Goal: Transaction & Acquisition: Purchase product/service

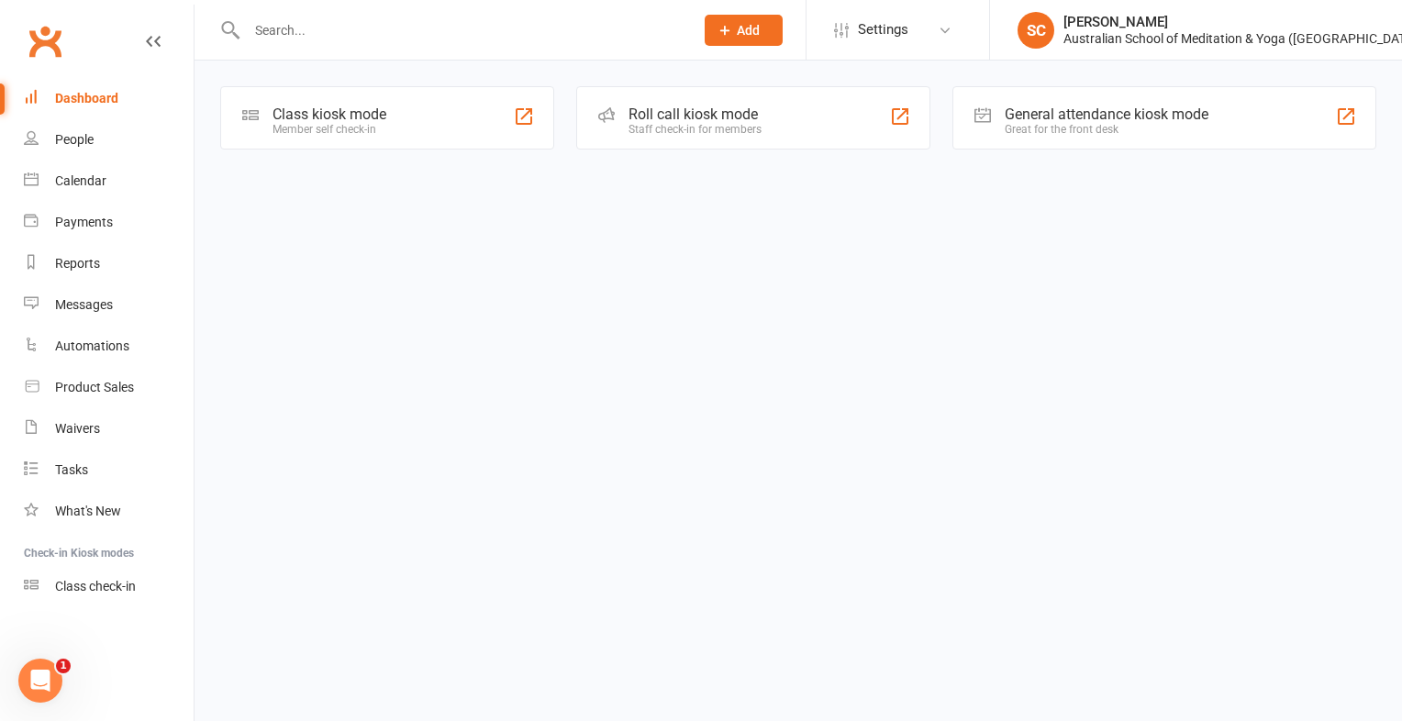
click at [345, 44] on div at bounding box center [450, 30] width 461 height 60
click at [326, 37] on input "text" at bounding box center [461, 30] width 440 height 26
click at [121, 385] on div "Product Sales" at bounding box center [94, 387] width 79 height 15
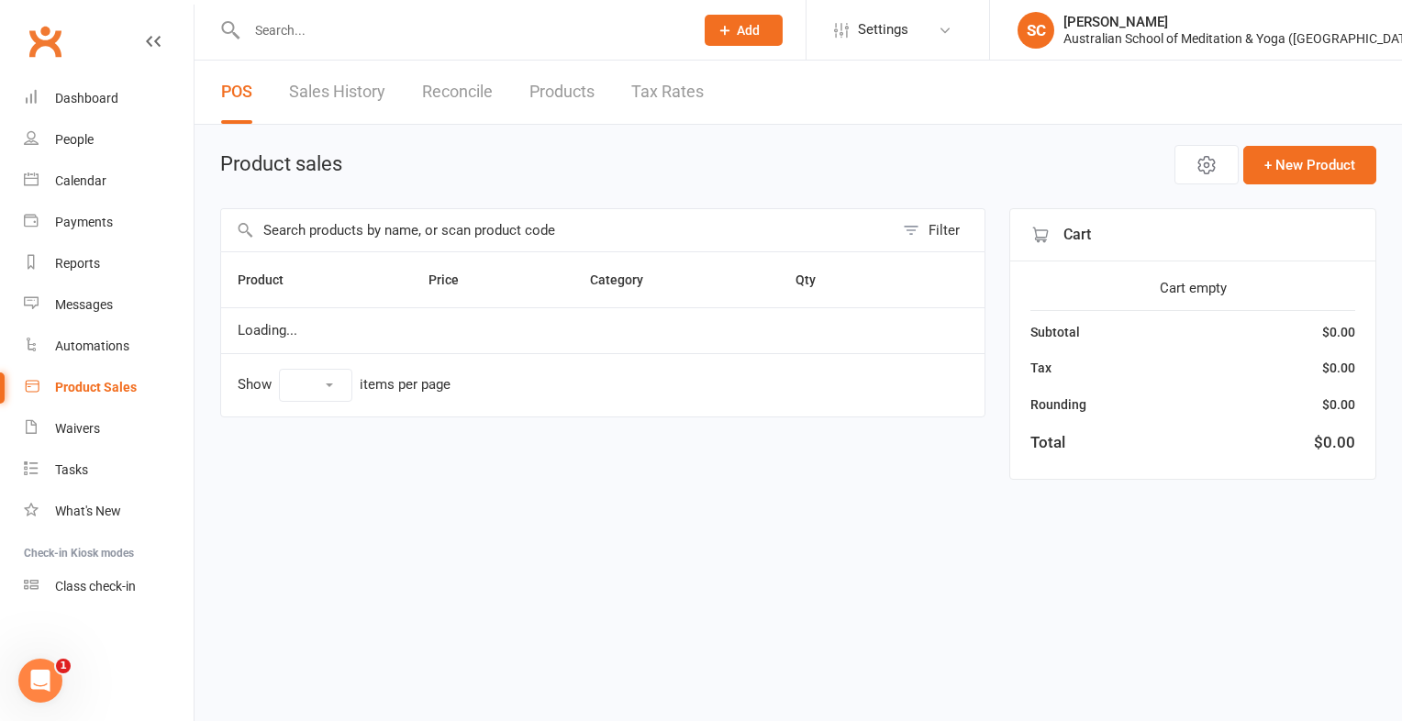
select select "10"
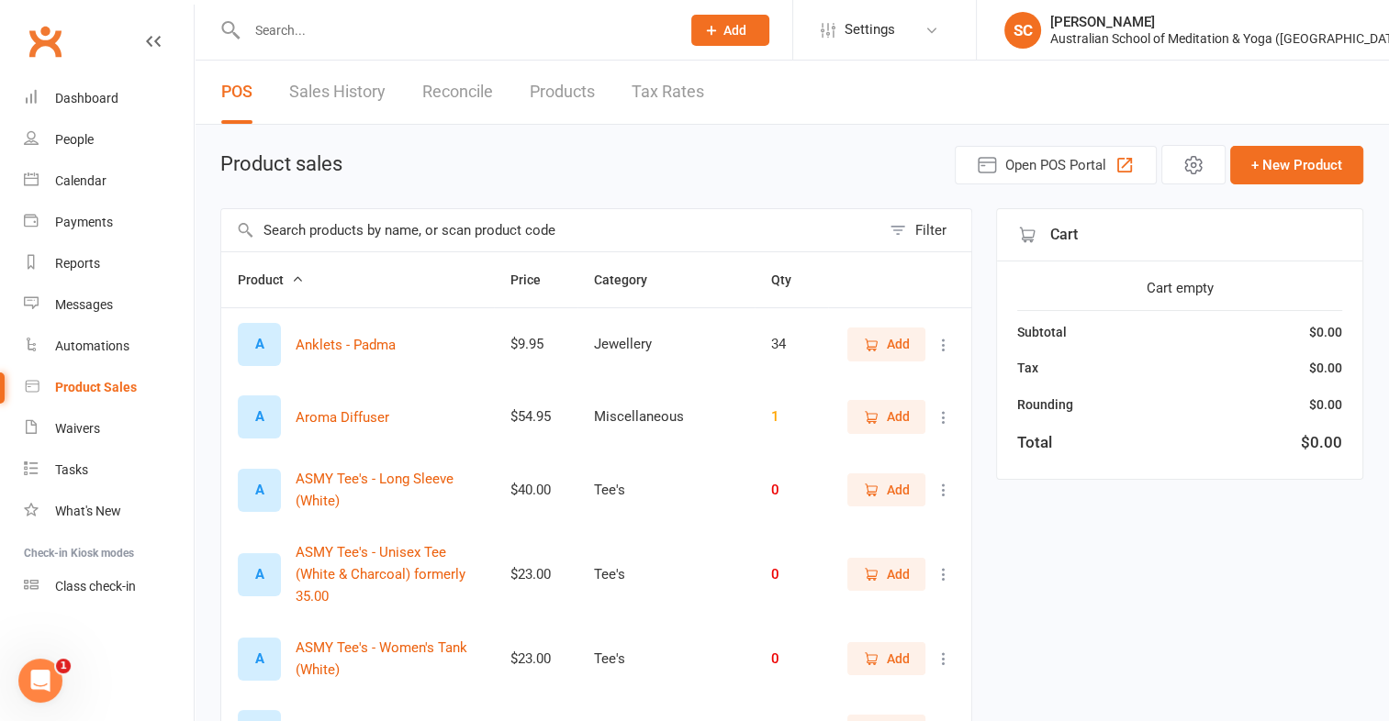
click at [361, 32] on input "text" at bounding box center [454, 30] width 426 height 26
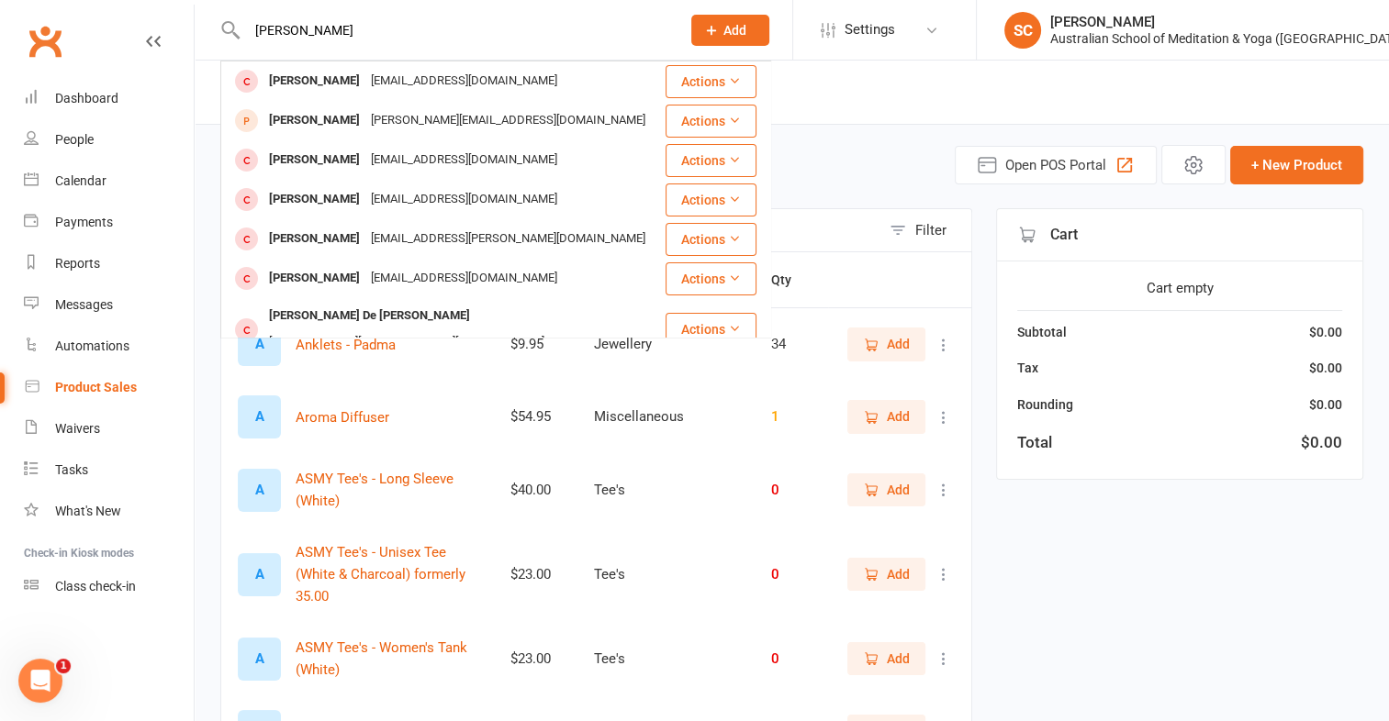
type input "Paula Banner"
click at [363, 34] on input "Paula Banner" at bounding box center [454, 30] width 426 height 26
click at [352, 29] on input "Paula Banner" at bounding box center [454, 30] width 426 height 26
click at [163, 240] on link "Payments" at bounding box center [109, 222] width 170 height 41
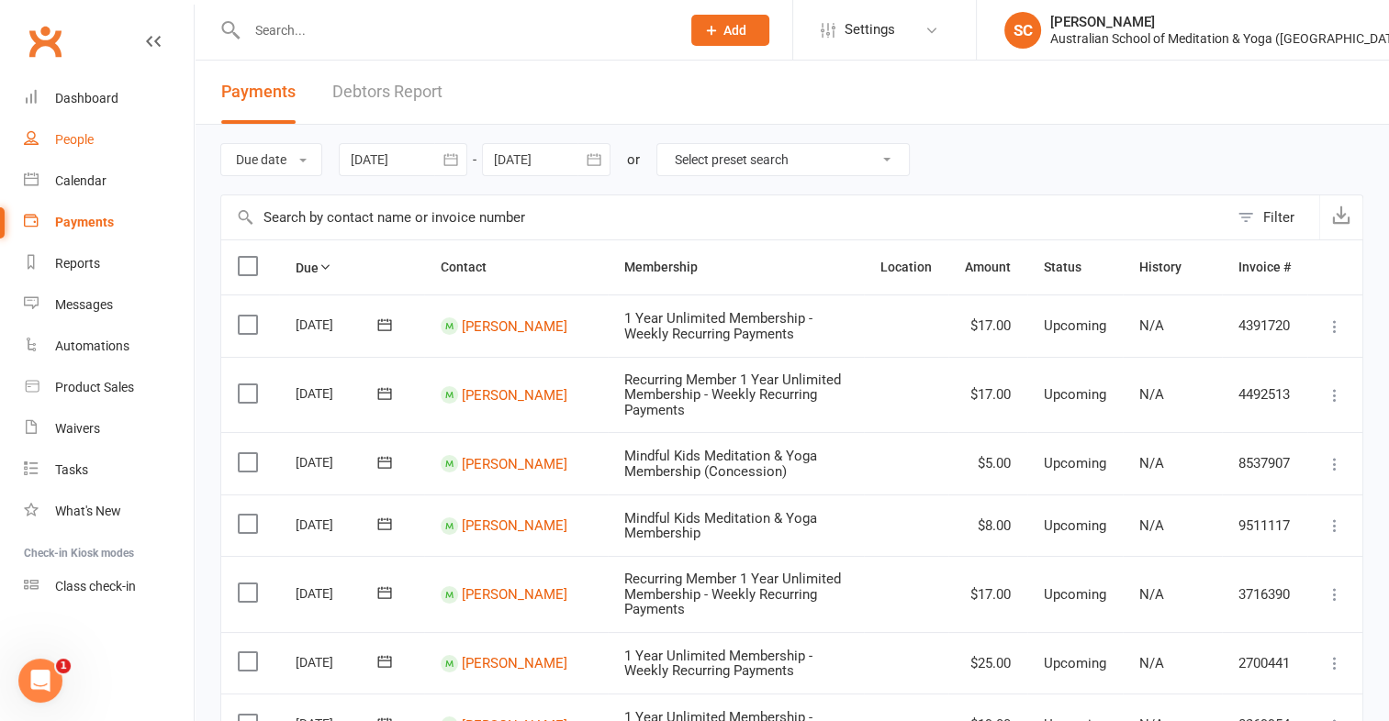
click at [80, 145] on div "People" at bounding box center [74, 139] width 39 height 15
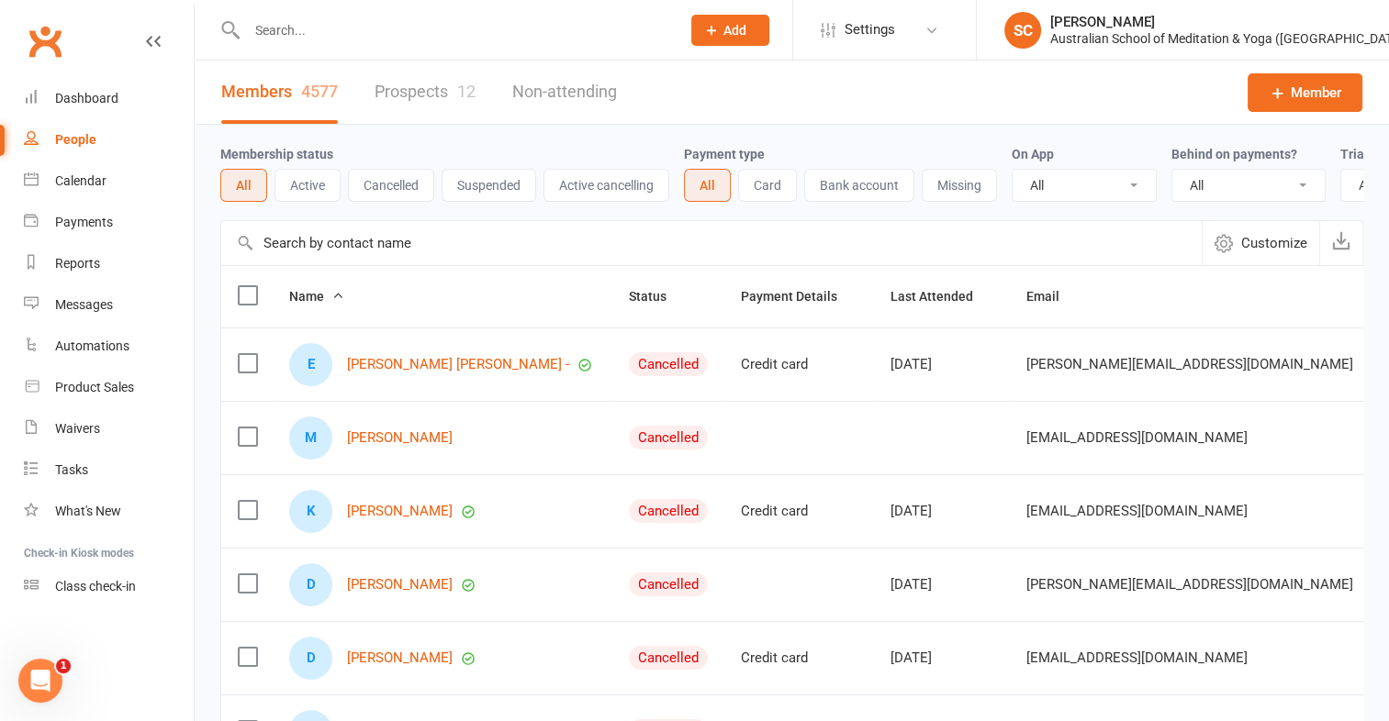
click at [301, 24] on input "text" at bounding box center [454, 30] width 426 height 26
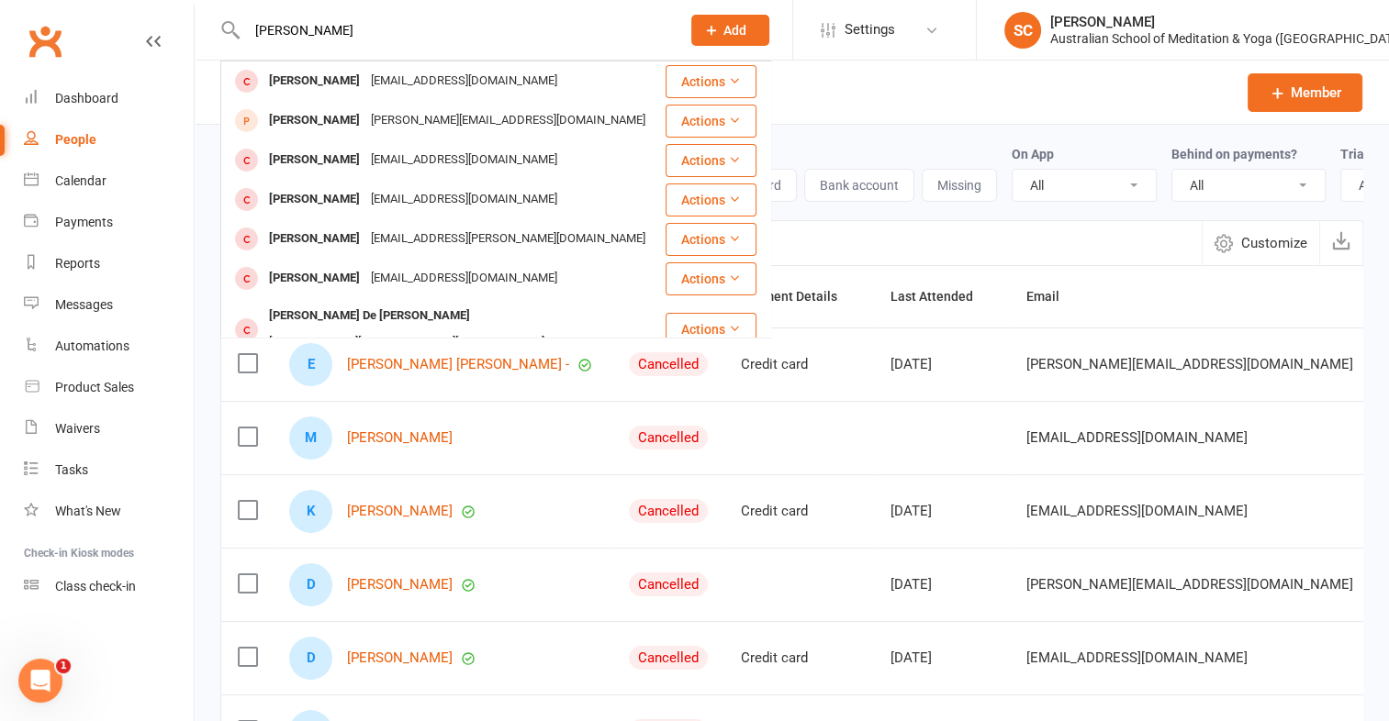
click at [355, 33] on input "paula banner" at bounding box center [454, 30] width 426 height 26
type input "p"
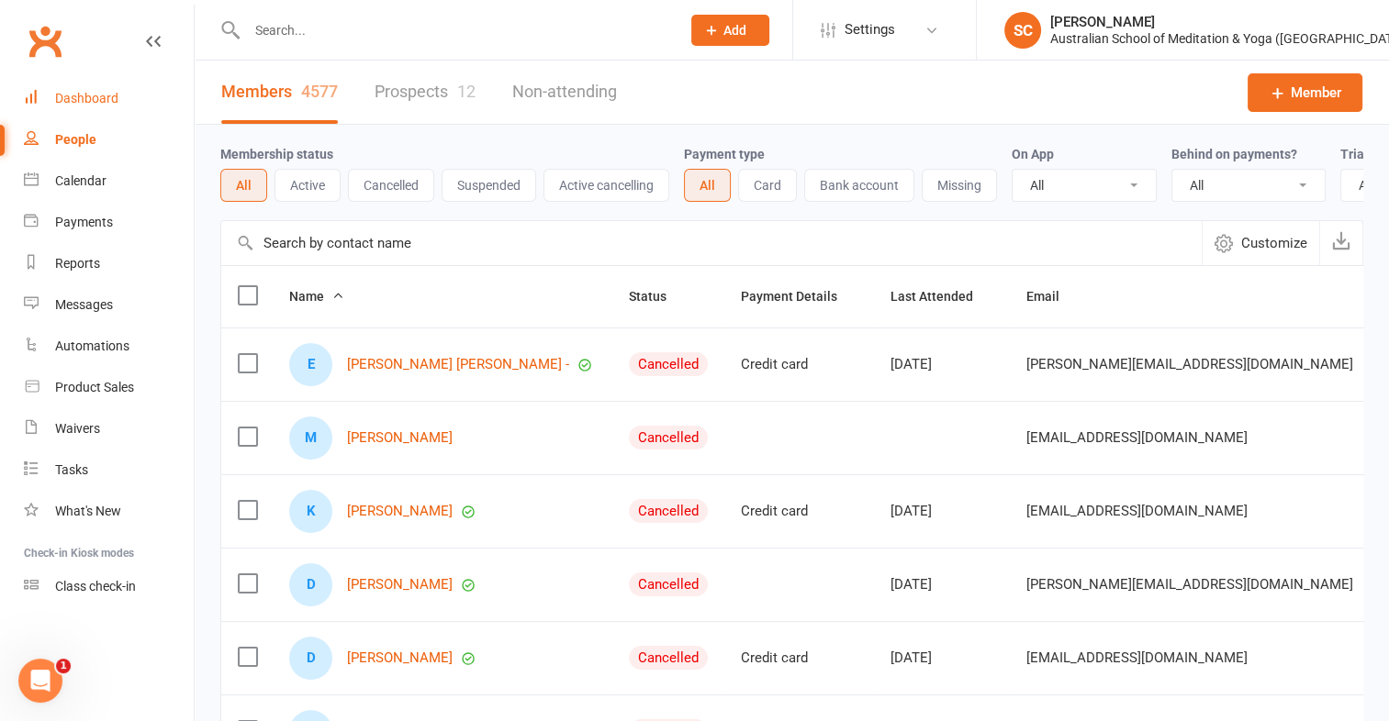
click at [95, 99] on div "Dashboard" at bounding box center [86, 98] width 63 height 15
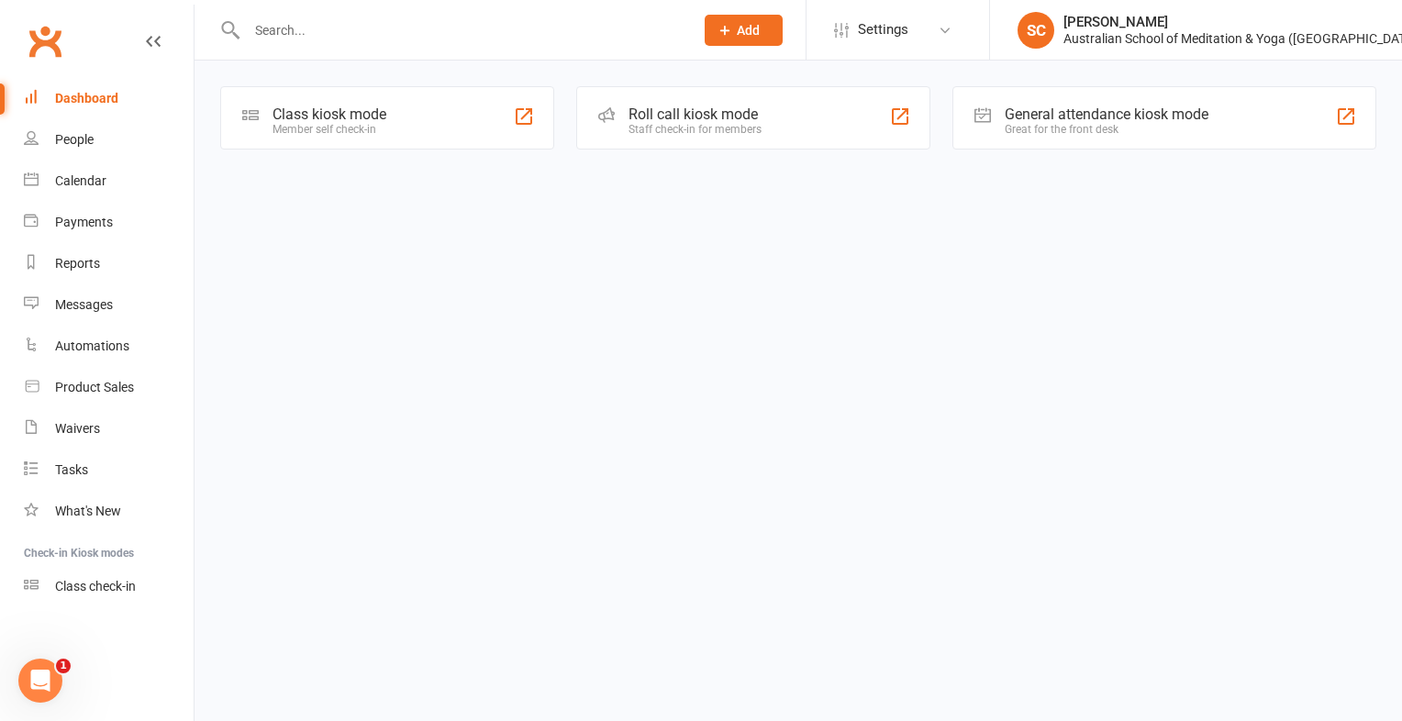
click at [297, 26] on input "text" at bounding box center [461, 30] width 440 height 26
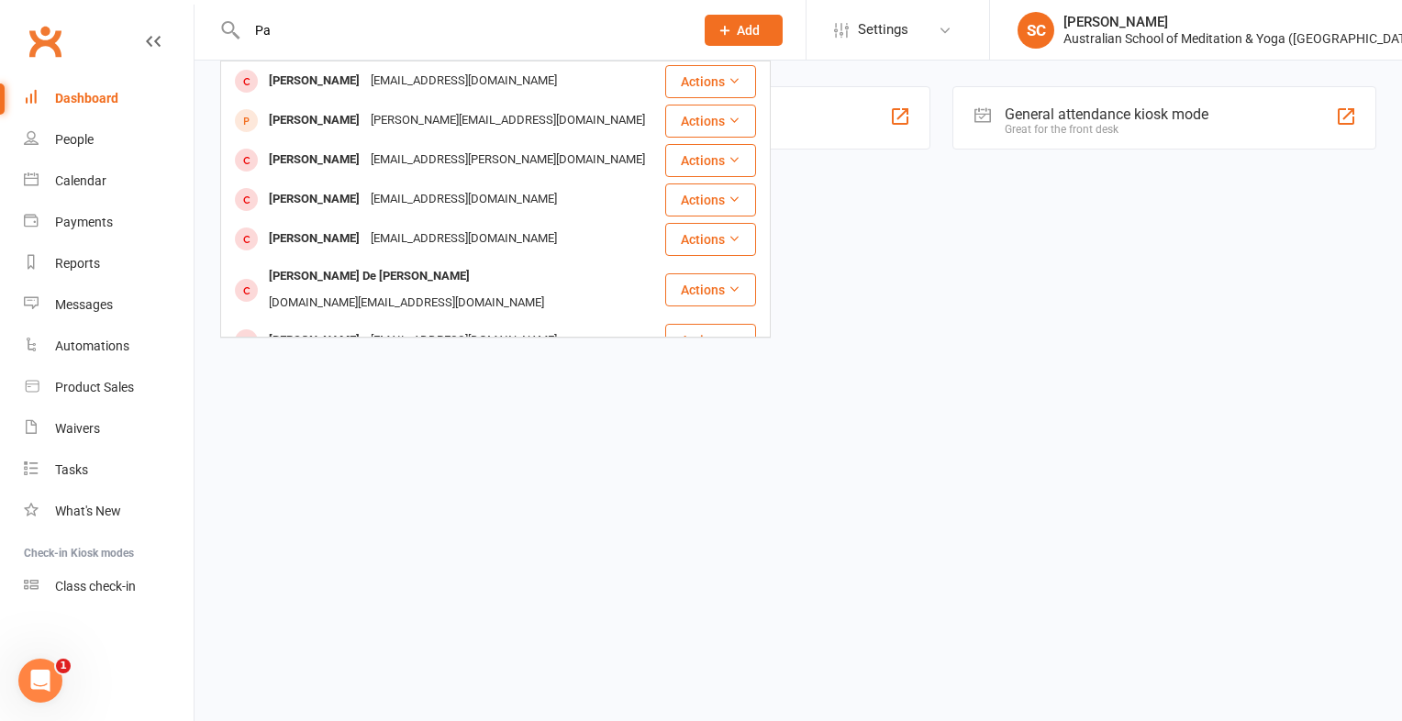
type input "P"
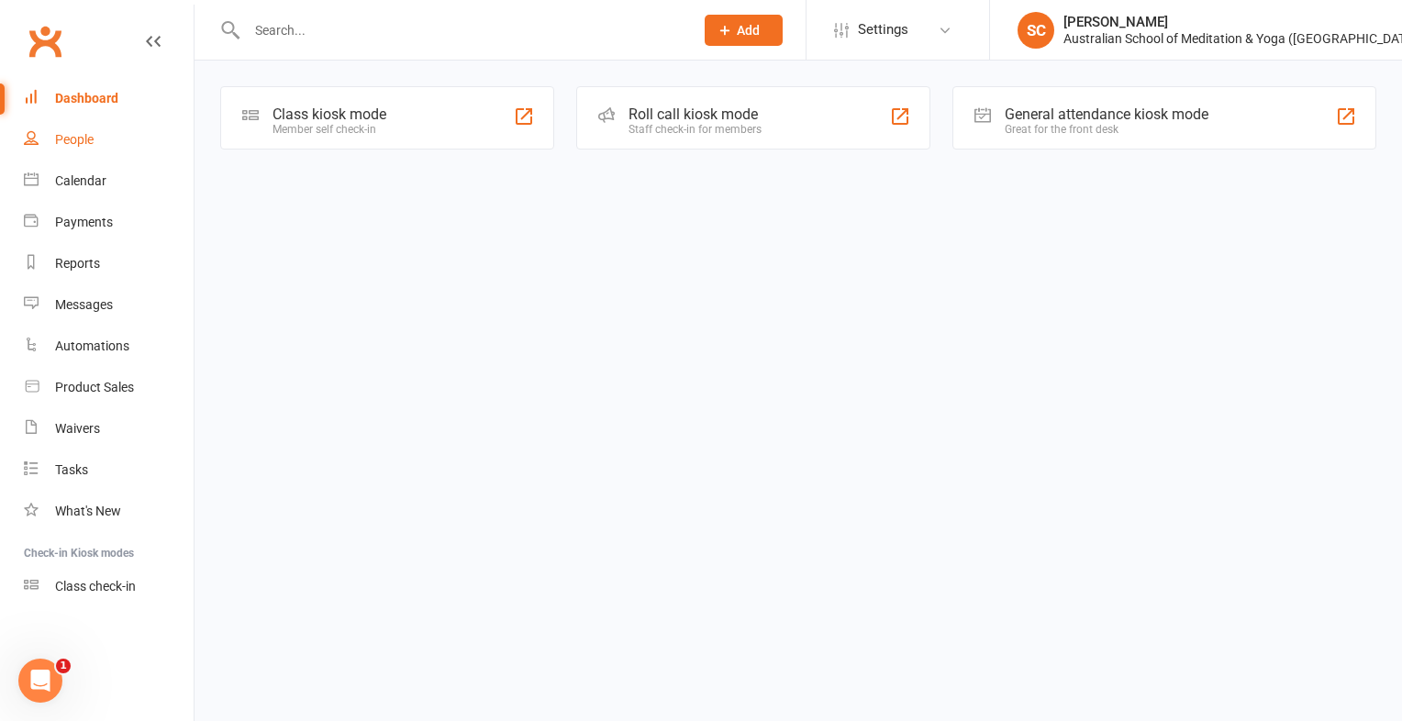
click at [102, 130] on link "People" at bounding box center [109, 139] width 170 height 41
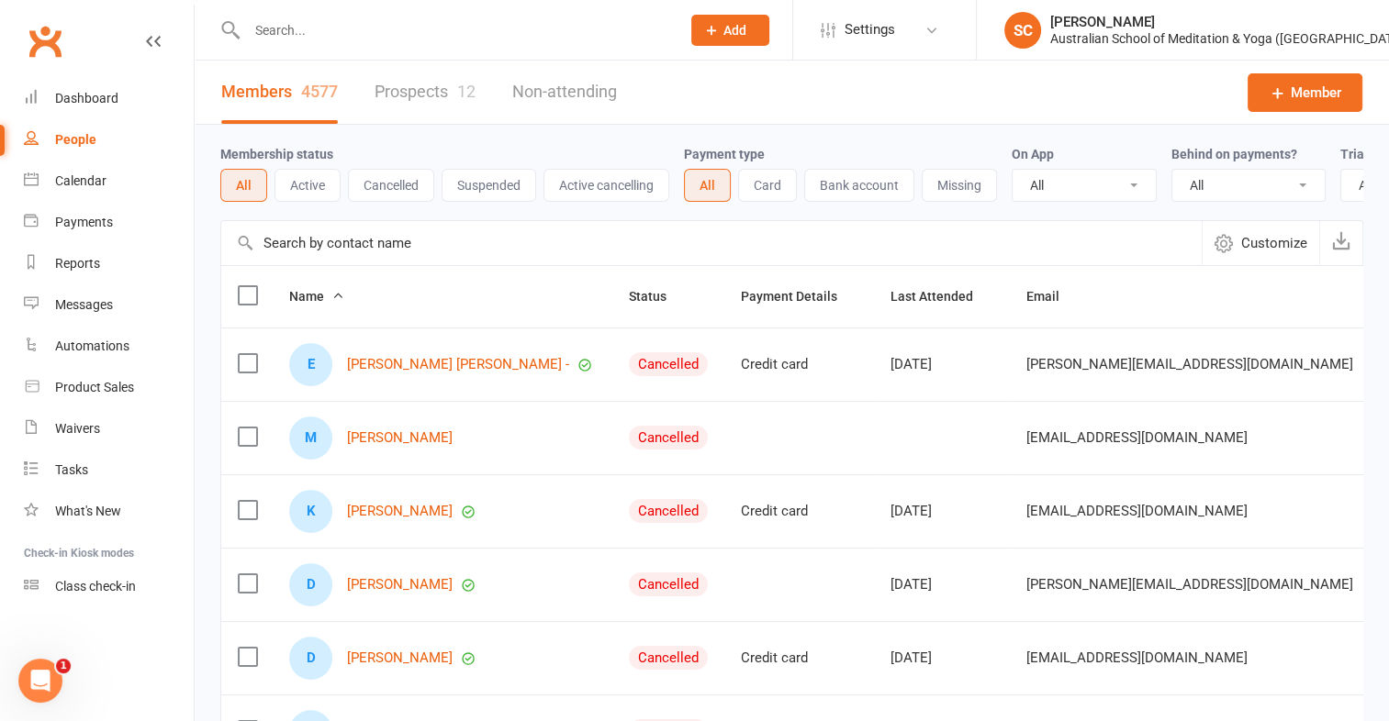
click at [297, 9] on div at bounding box center [443, 30] width 447 height 60
click at [296, 32] on input "text" at bounding box center [454, 30] width 426 height 26
type input "Banner"
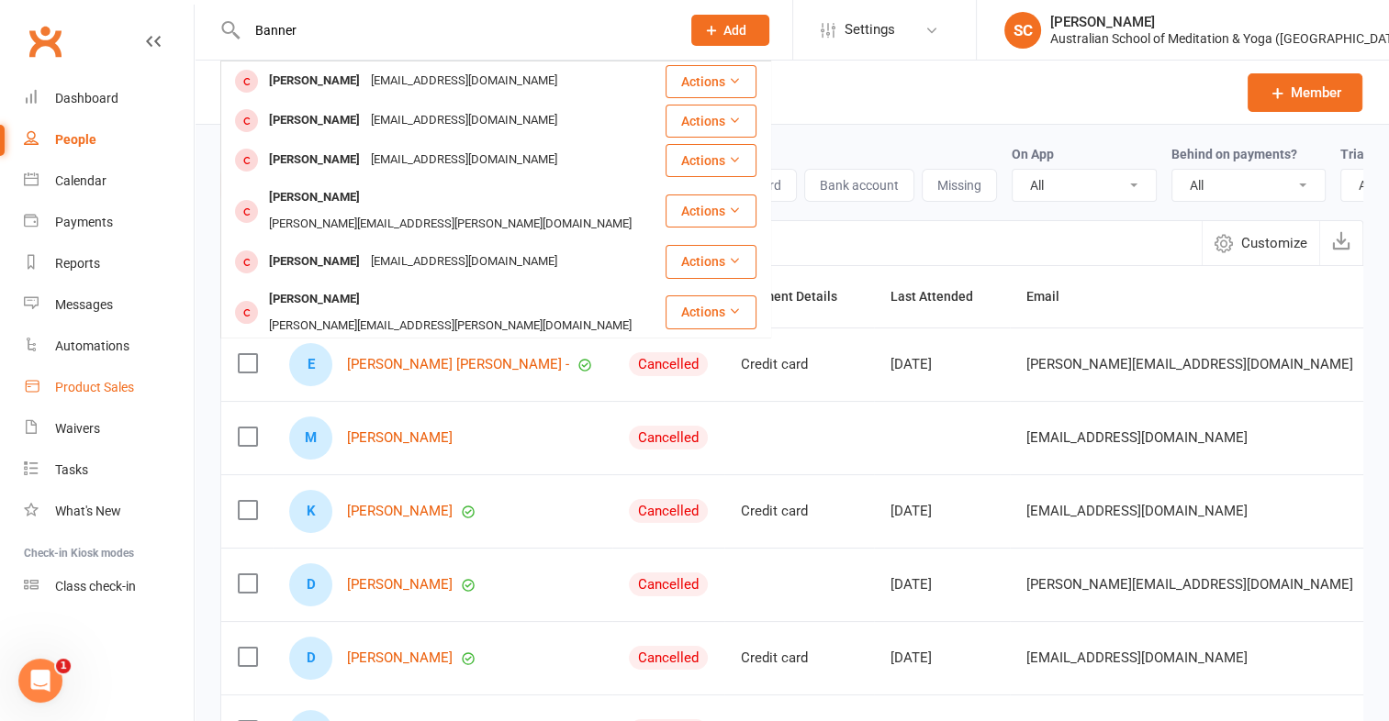
click at [95, 395] on div "Product Sales" at bounding box center [94, 387] width 79 height 15
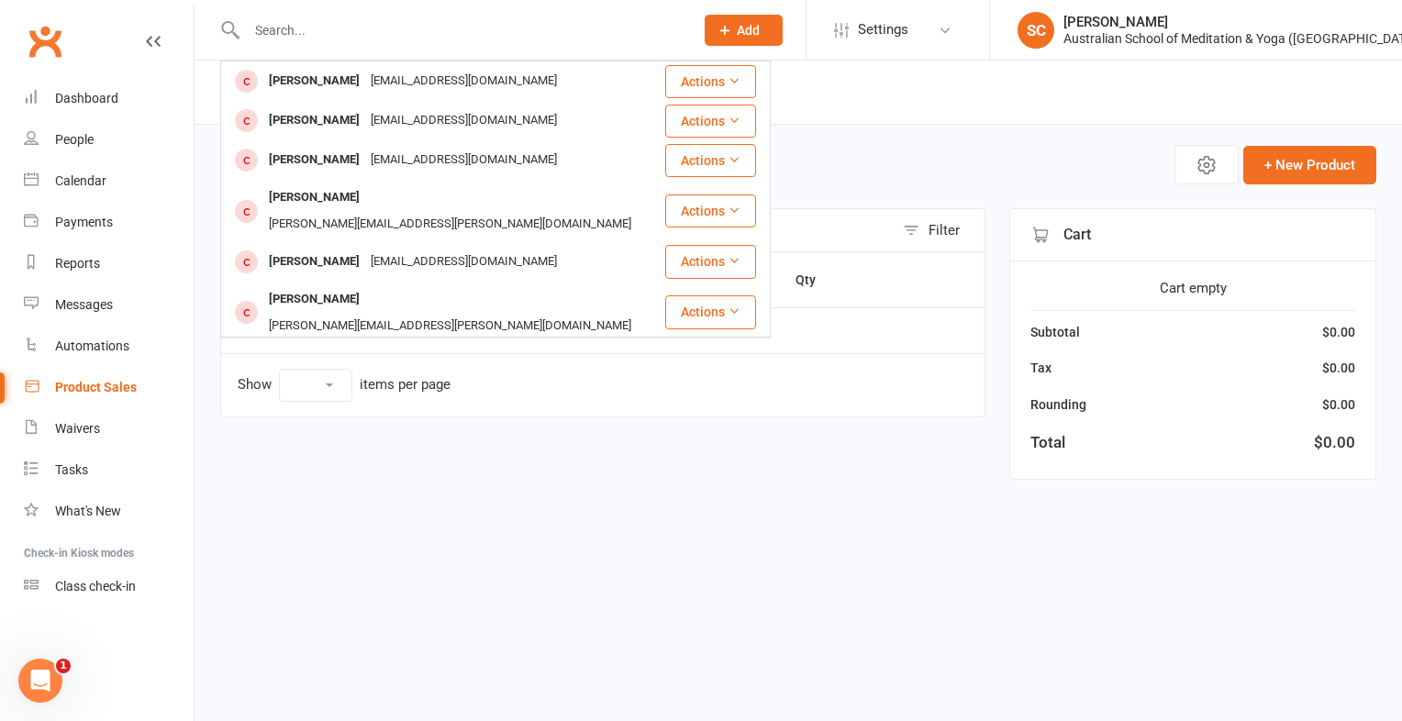
select select "10"
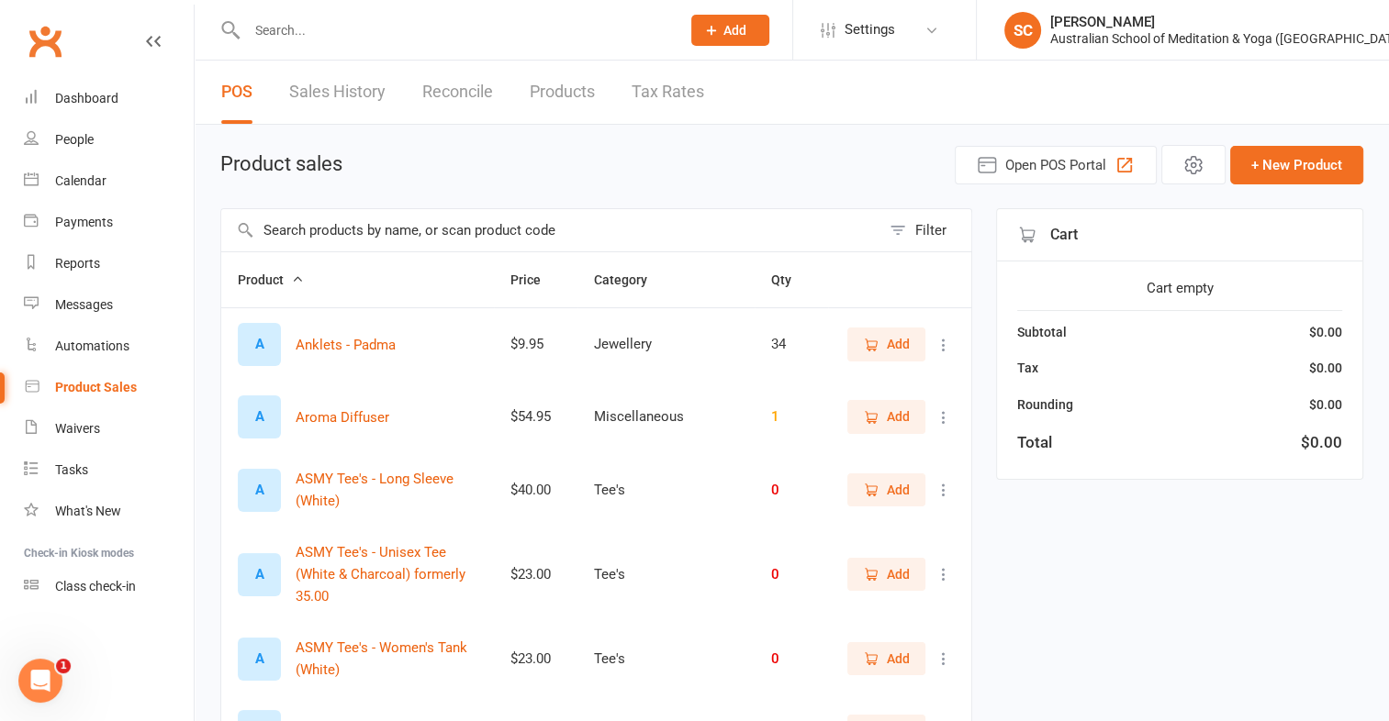
click at [285, 191] on main "Product sales Open POS Portal + New Product Filter Product Price Category Qty A…" at bounding box center [791, 692] width 1143 height 1094
click at [268, 229] on input "text" at bounding box center [550, 230] width 659 height 42
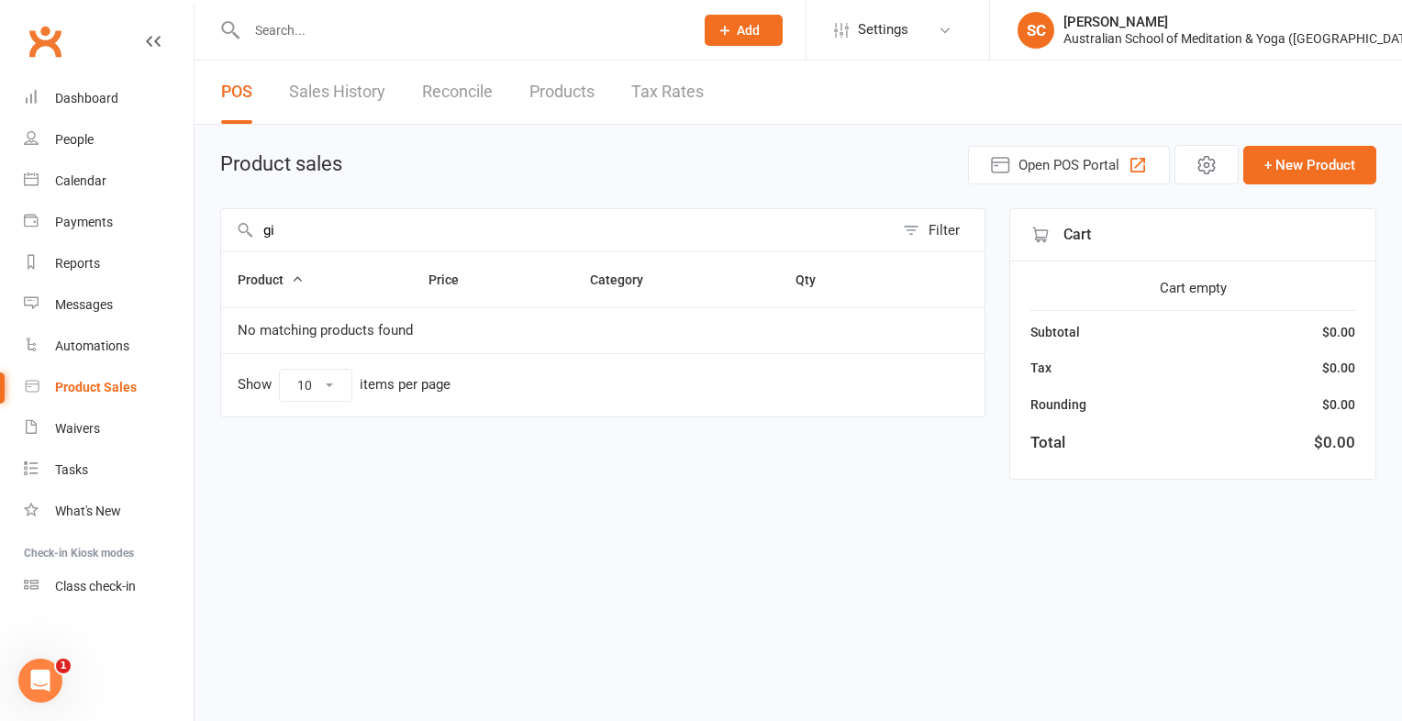
type input "g"
click at [334, 226] on input "drink gingerbeer" at bounding box center [557, 230] width 673 height 42
click at [296, 223] on input "drink ginger beer" at bounding box center [557, 230] width 673 height 42
click at [367, 236] on input "ginger beer" at bounding box center [557, 230] width 673 height 42
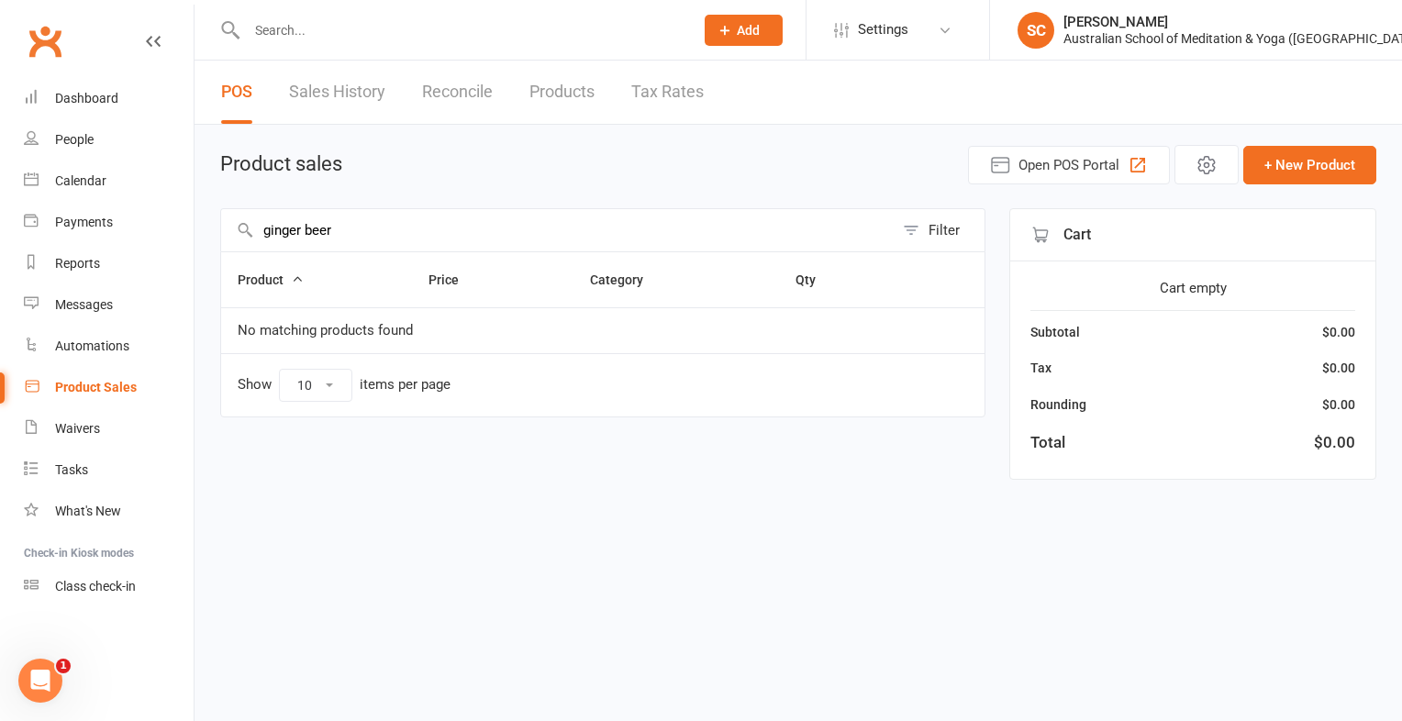
click at [108, 390] on div "Product Sales" at bounding box center [96, 387] width 82 height 15
click at [373, 233] on input "ginger beer" at bounding box center [557, 230] width 673 height 42
type input "g"
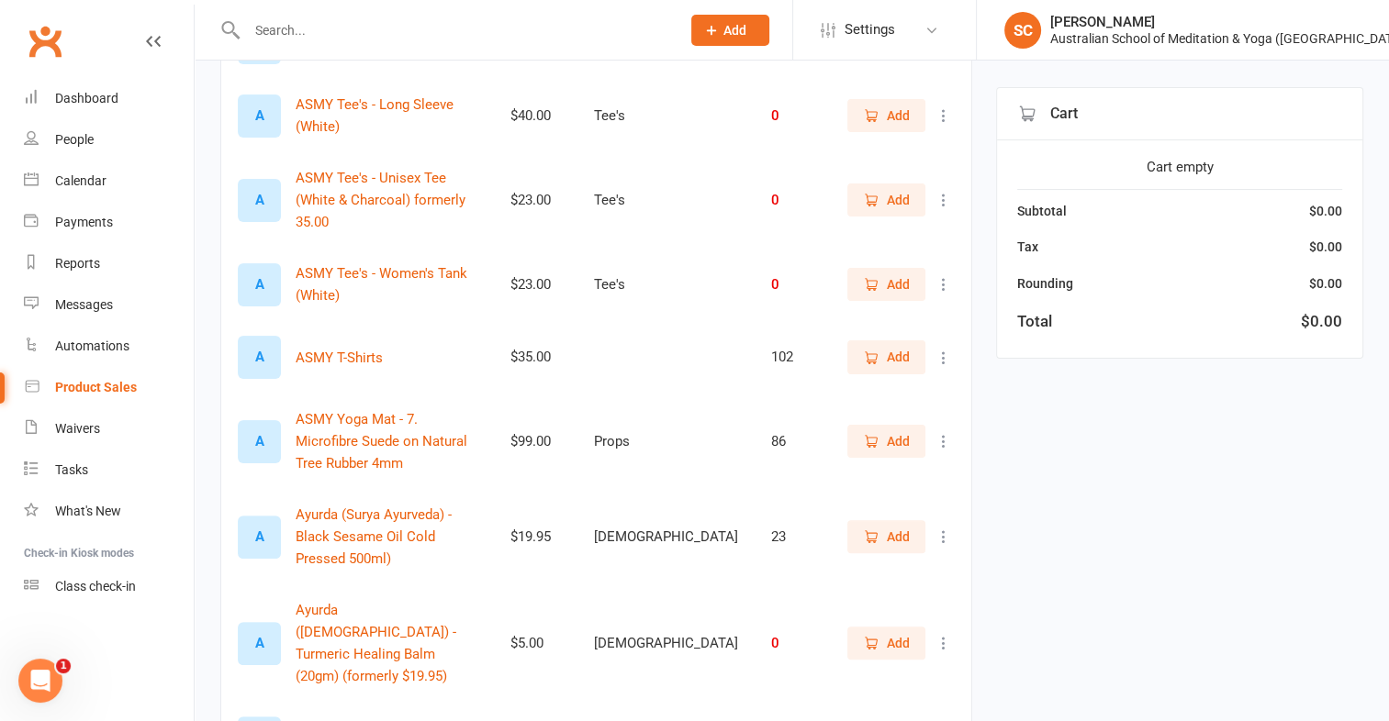
scroll to position [477, 0]
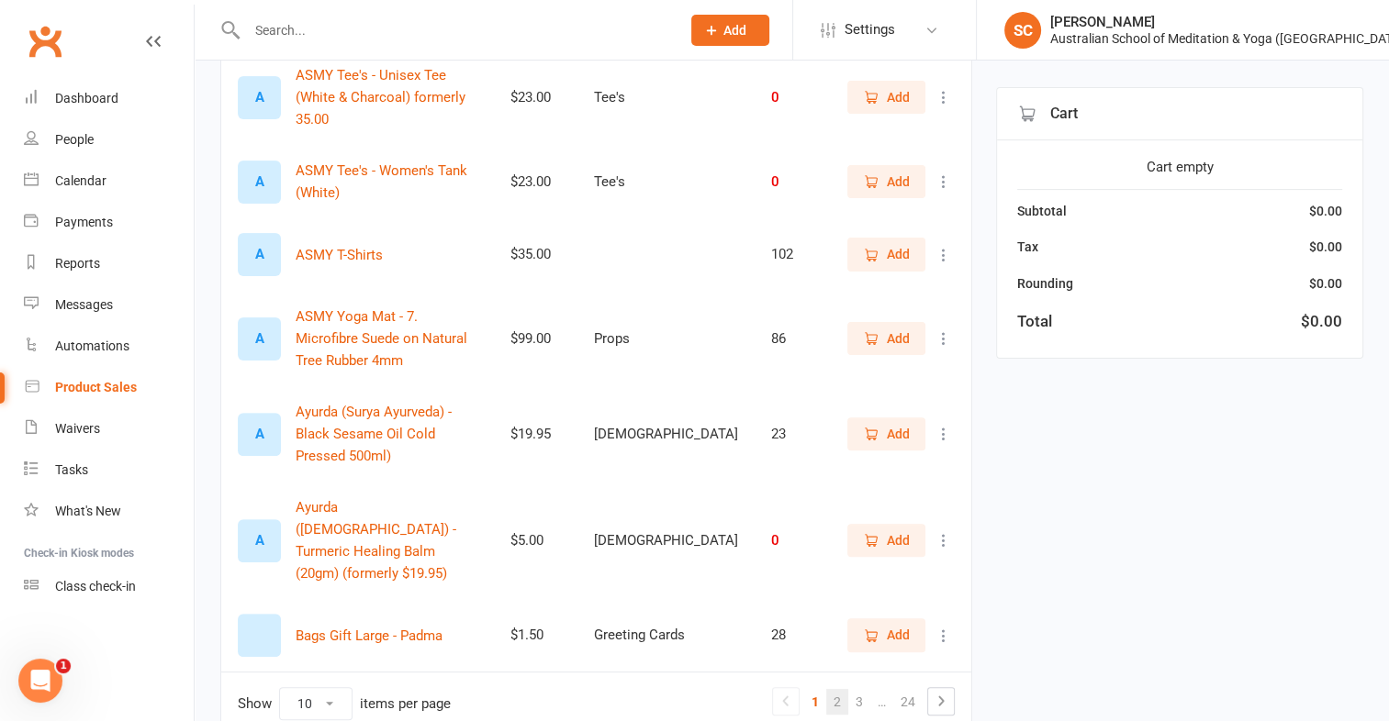
click at [841, 689] on link "2" at bounding box center [837, 702] width 22 height 26
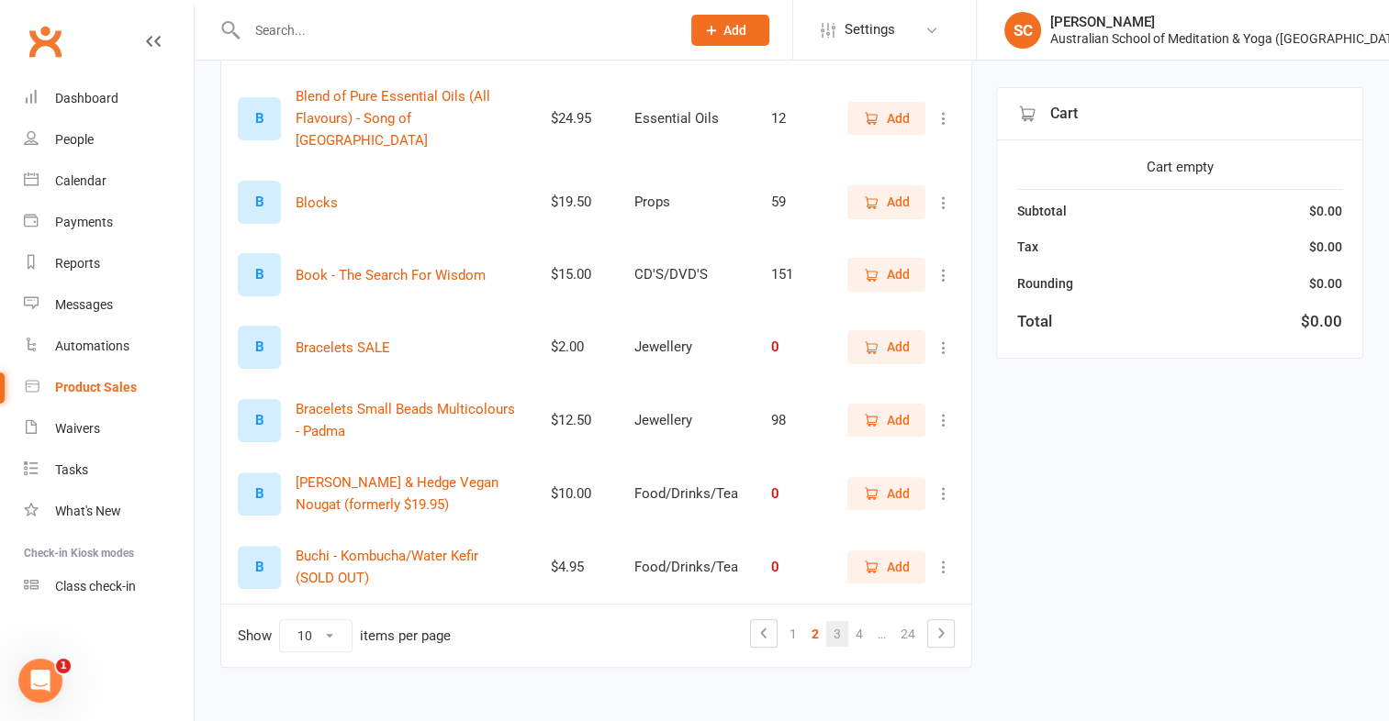
click at [841, 621] on link "3" at bounding box center [837, 634] width 22 height 26
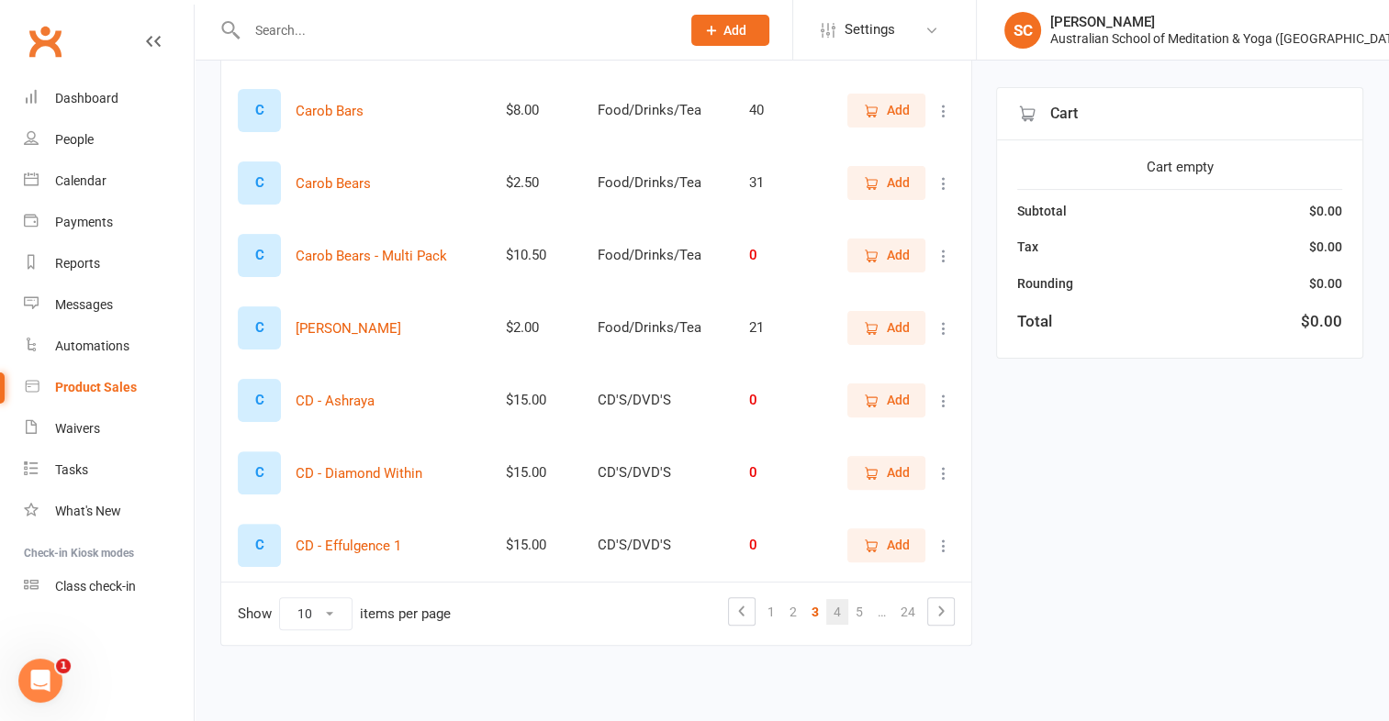
click at [837, 612] on link "4" at bounding box center [837, 612] width 22 height 26
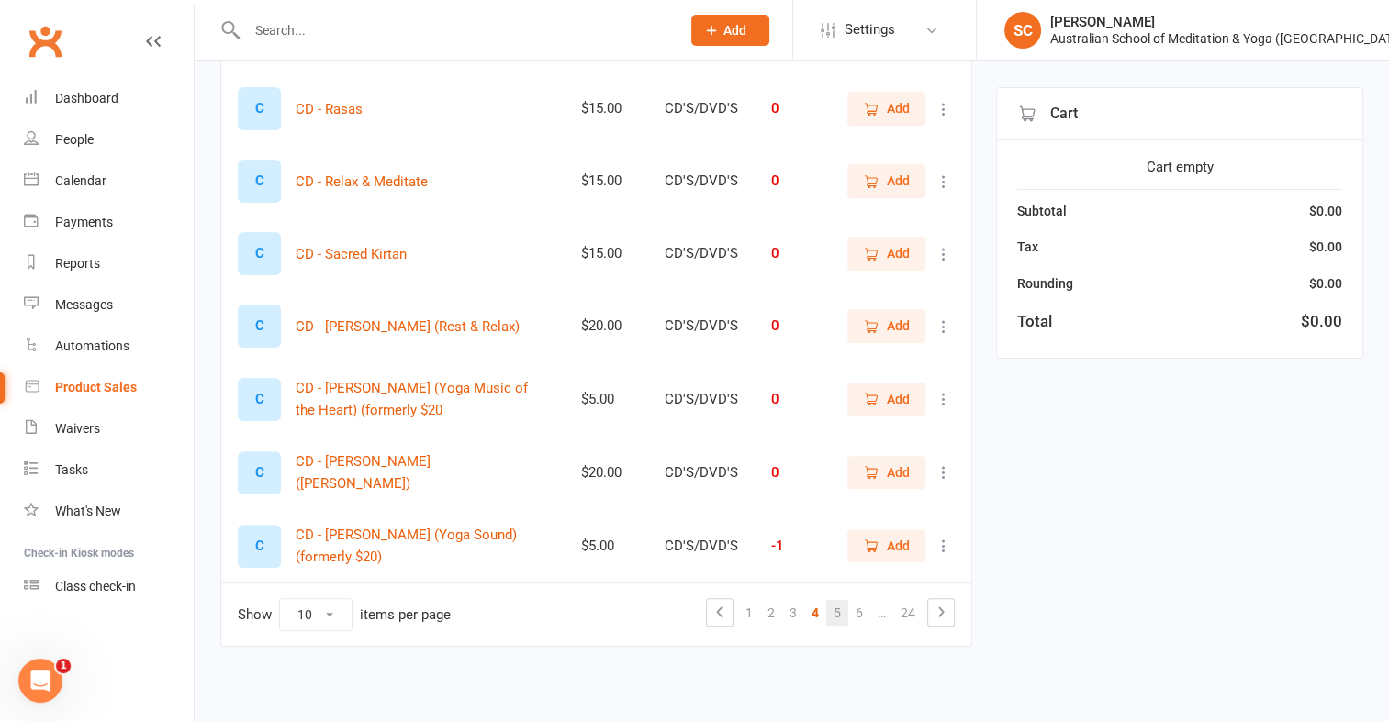
click at [837, 615] on link "5" at bounding box center [837, 613] width 22 height 26
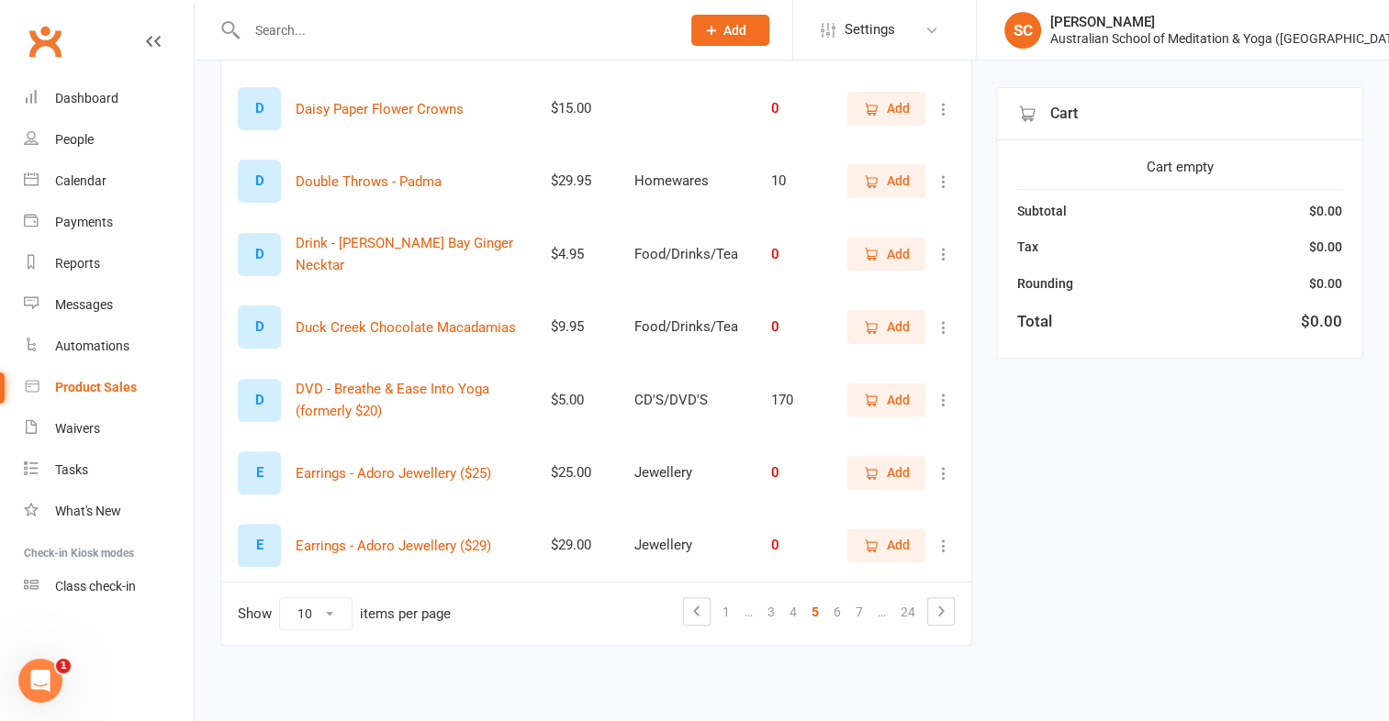
scroll to position [452, 0]
click at [854, 615] on link "7" at bounding box center [859, 613] width 22 height 26
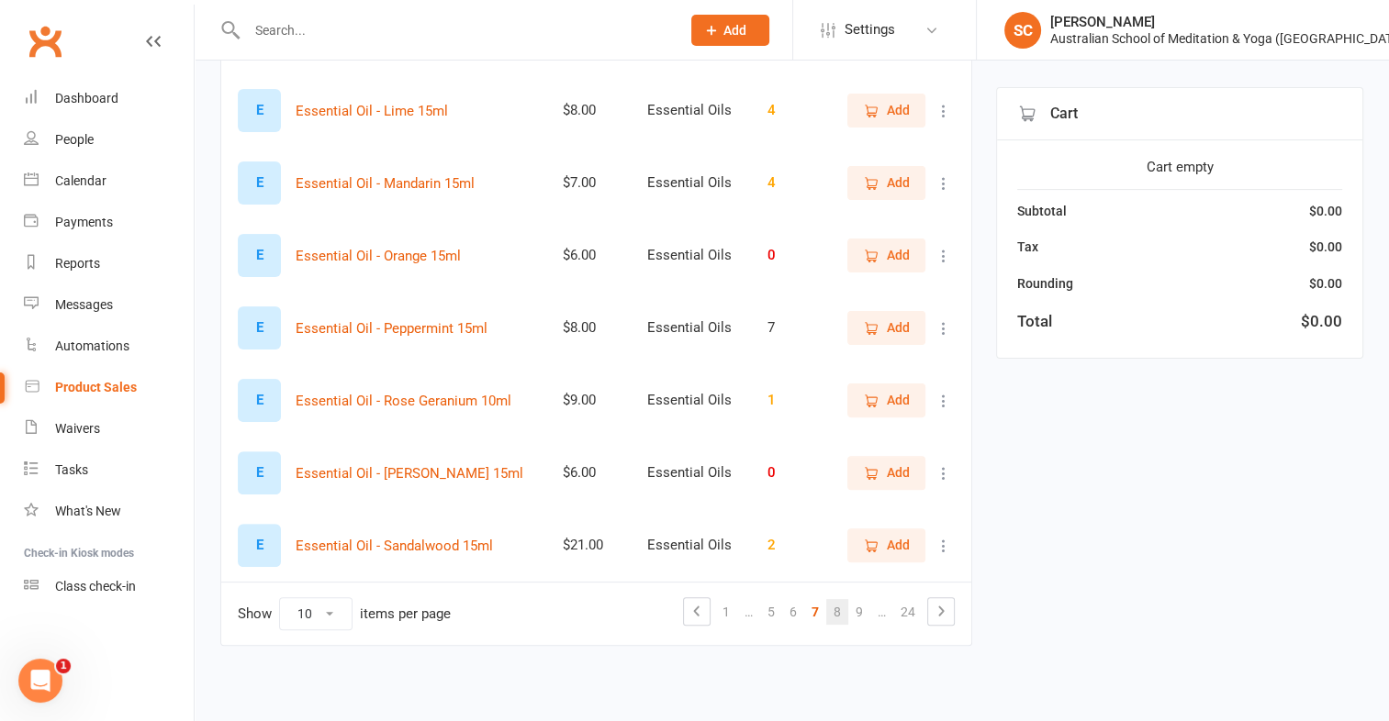
click at [833, 607] on link "8" at bounding box center [837, 612] width 22 height 26
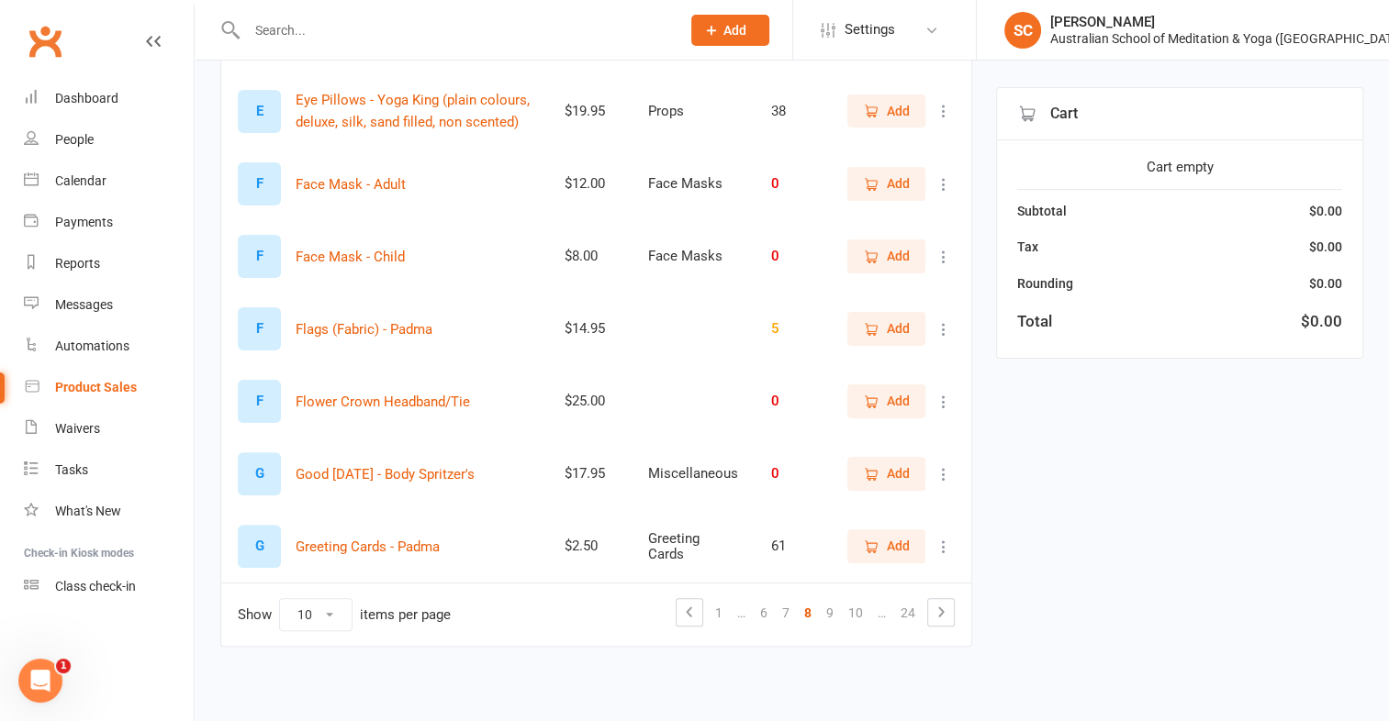
scroll to position [452, 0]
click at [833, 609] on link "9" at bounding box center [830, 612] width 22 height 26
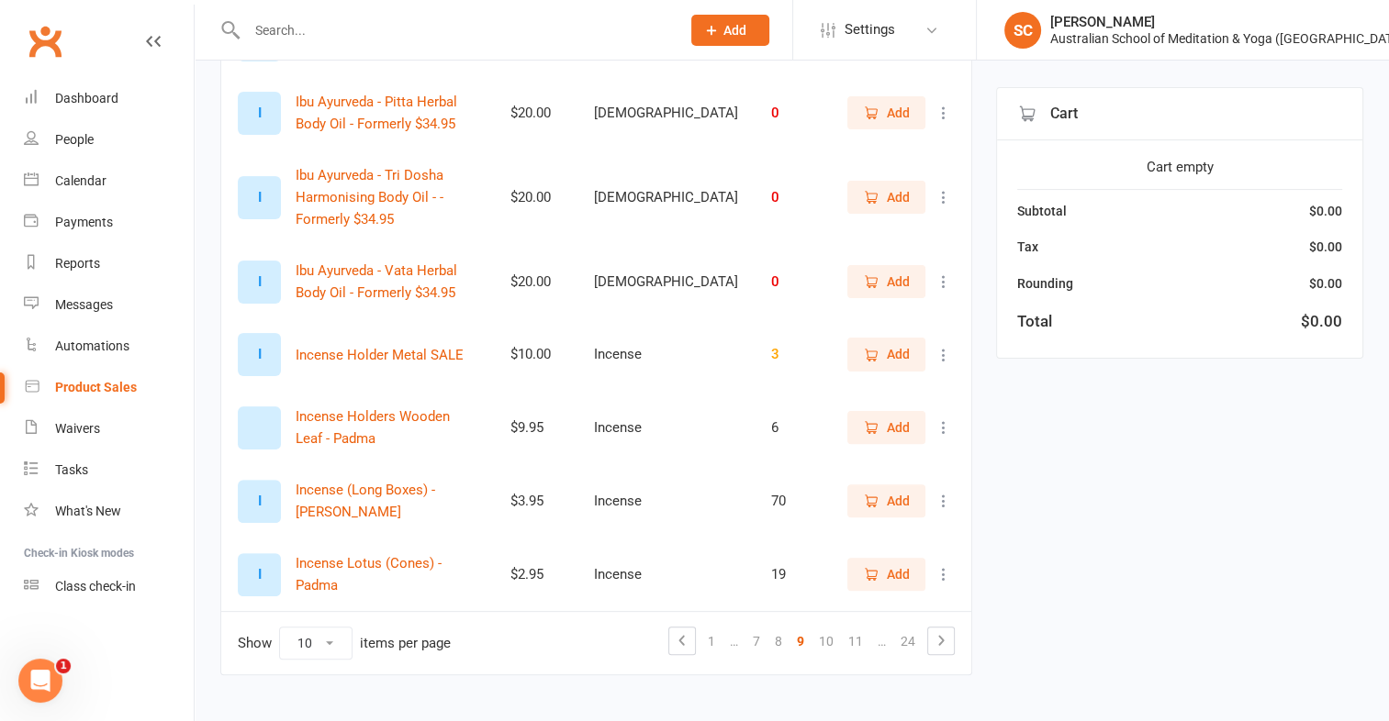
scroll to position [456, 0]
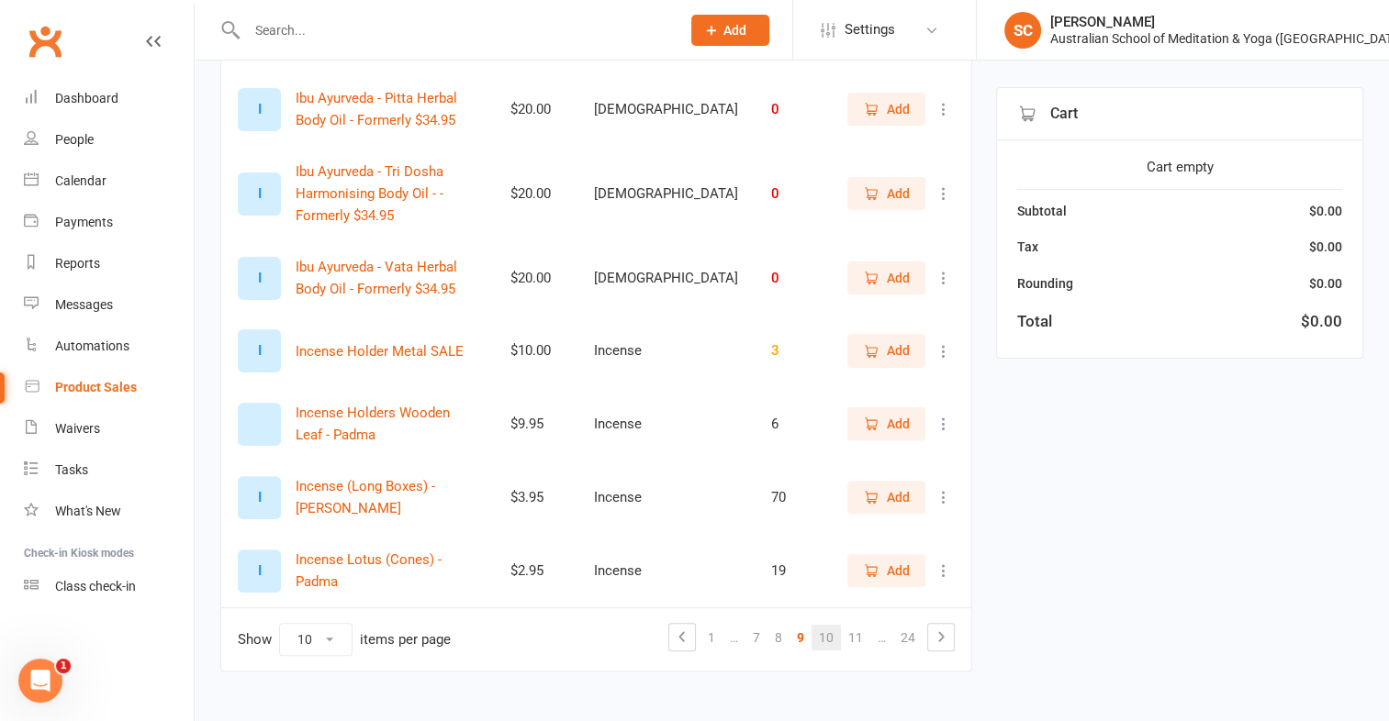
click at [826, 625] on link "10" at bounding box center [825, 638] width 29 height 26
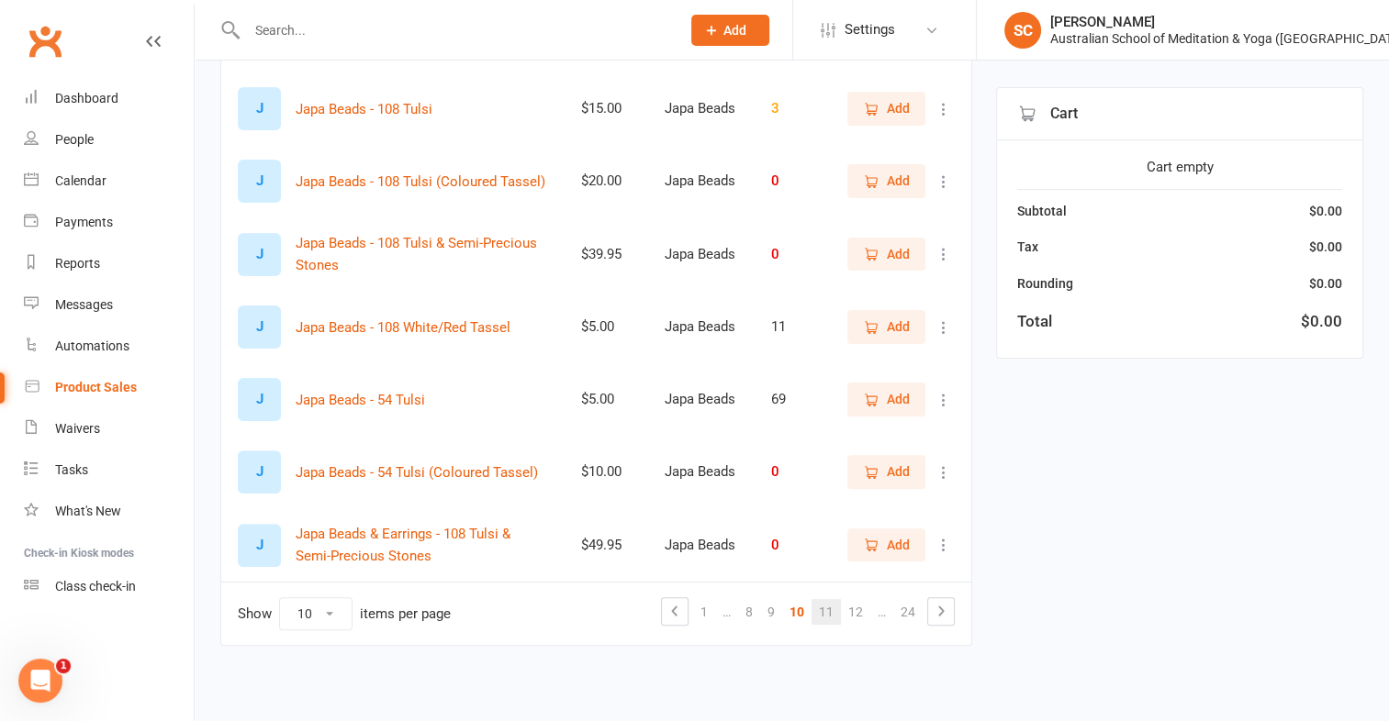
click at [825, 611] on link "11" at bounding box center [825, 612] width 29 height 26
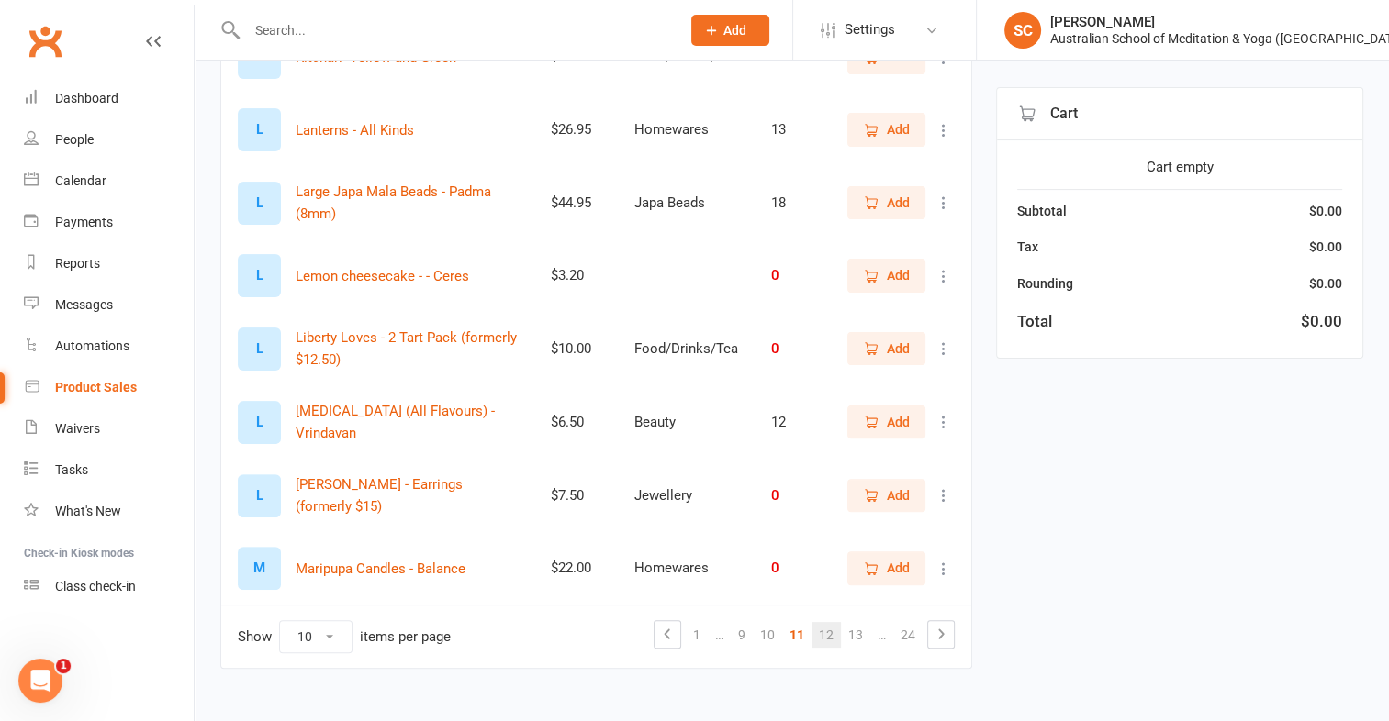
click at [832, 622] on link "12" at bounding box center [825, 635] width 29 height 26
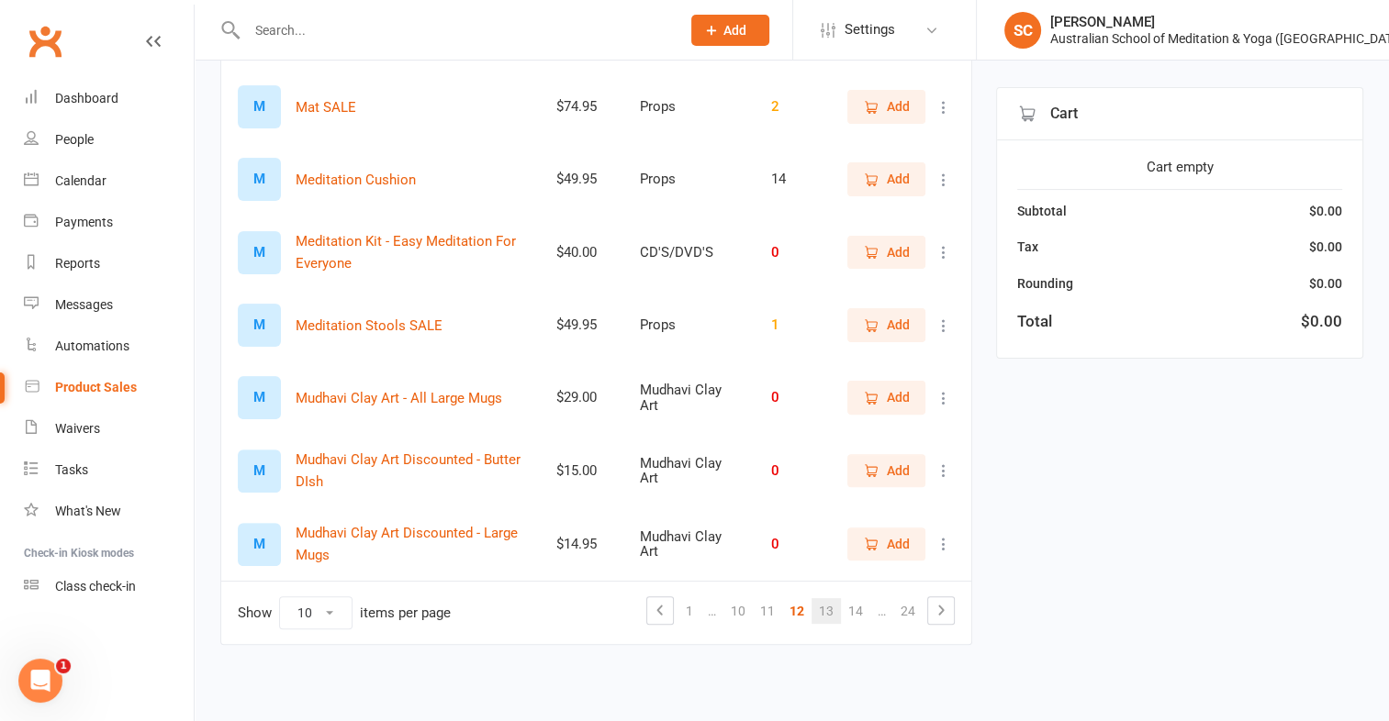
click at [830, 611] on link "13" at bounding box center [825, 611] width 29 height 26
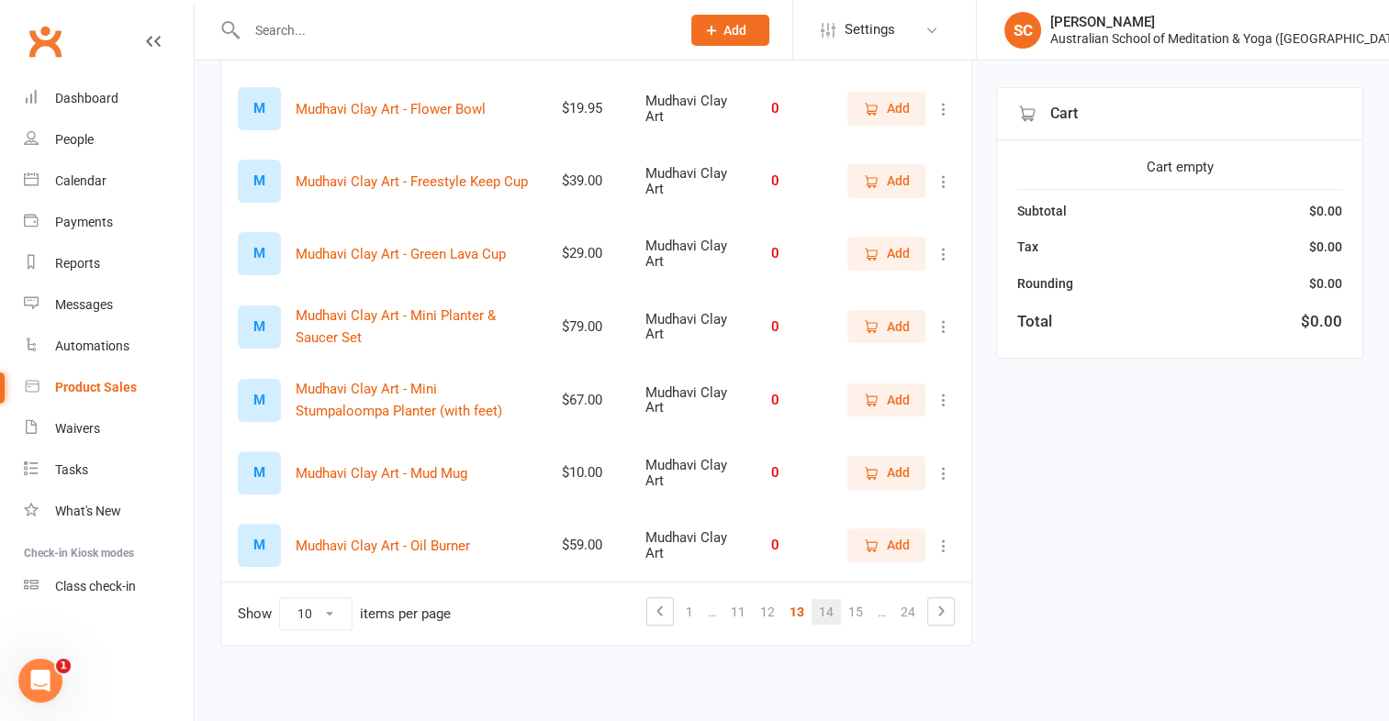
click at [831, 610] on link "14" at bounding box center [825, 612] width 29 height 26
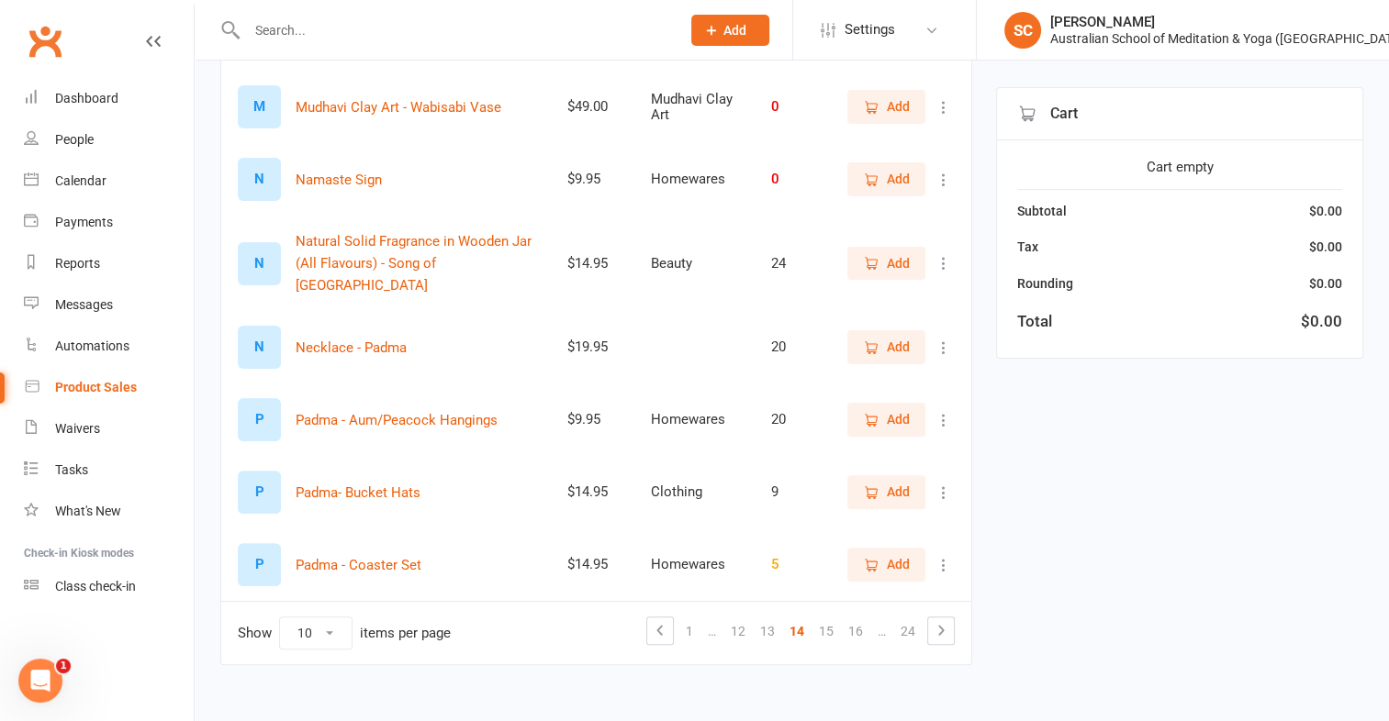
scroll to position [452, 0]
click at [831, 621] on link "15" at bounding box center [825, 634] width 29 height 26
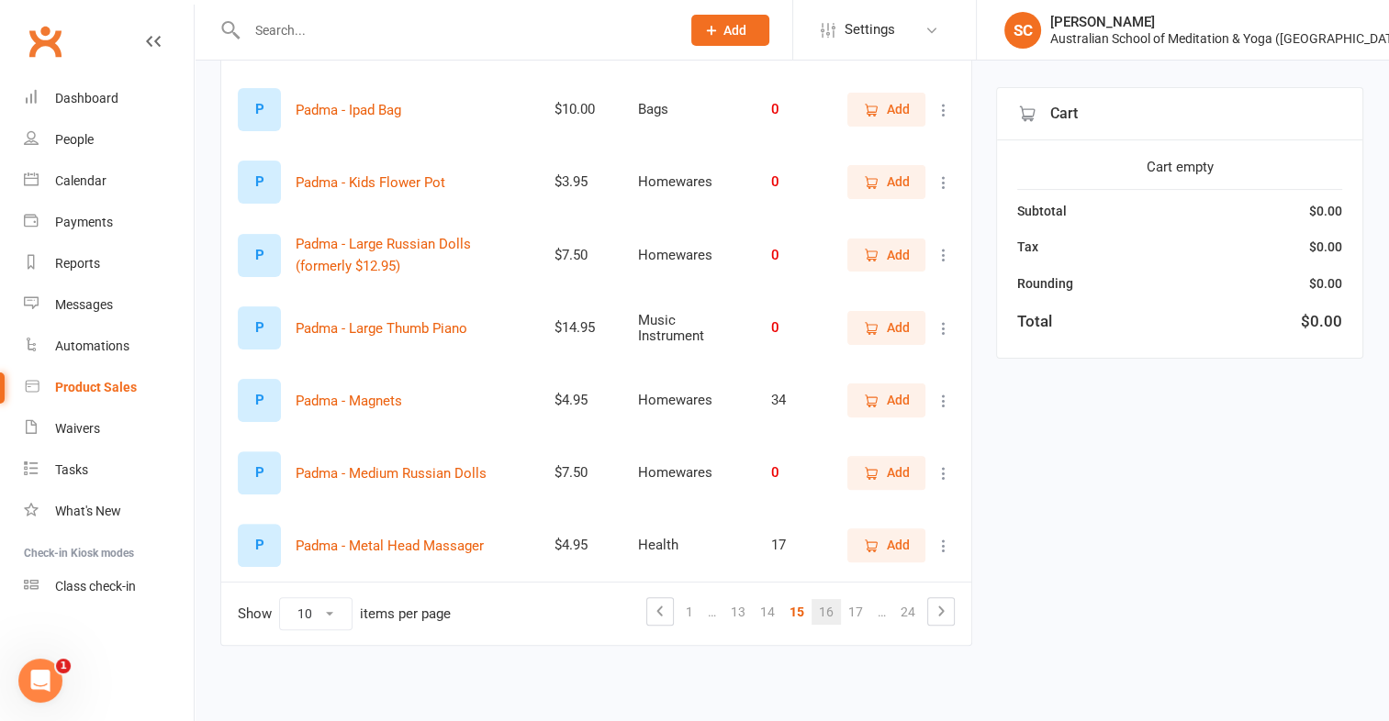
click at [822, 608] on link "16" at bounding box center [825, 612] width 29 height 26
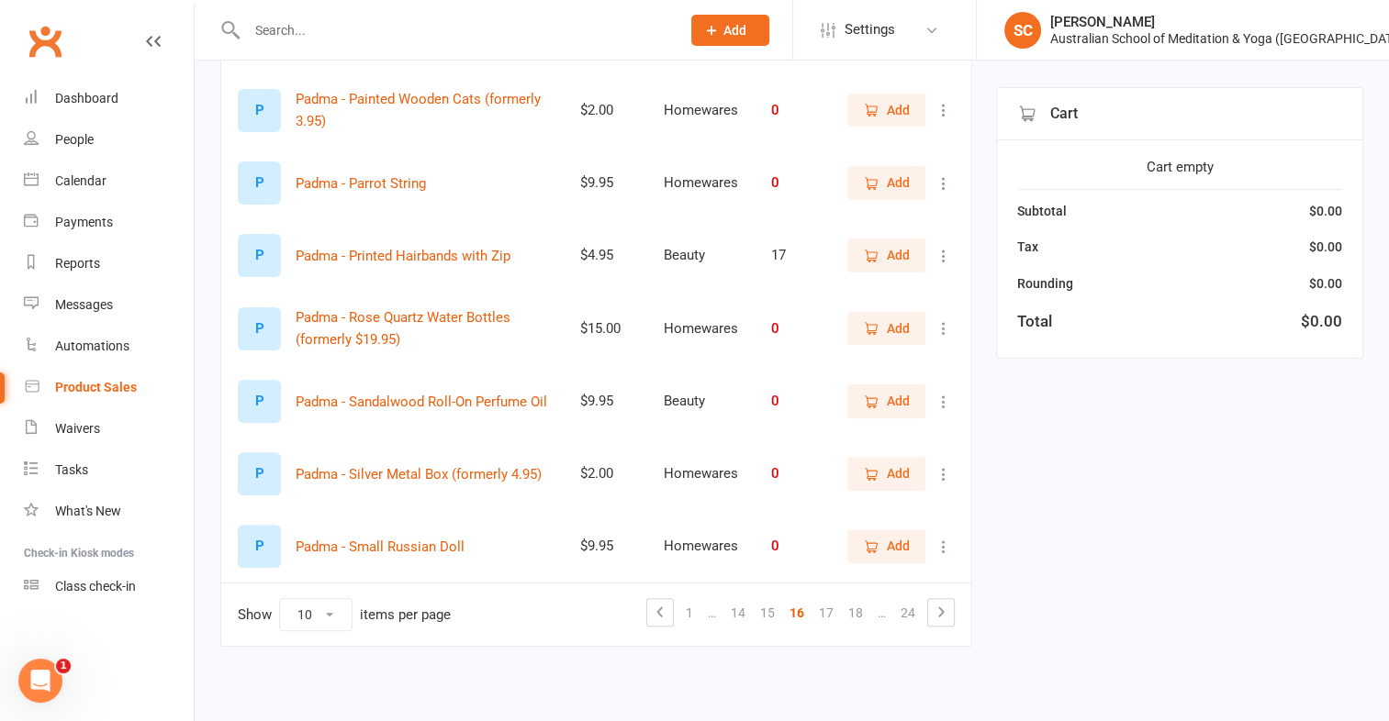
scroll to position [453, 0]
click at [830, 611] on link "17" at bounding box center [825, 612] width 29 height 26
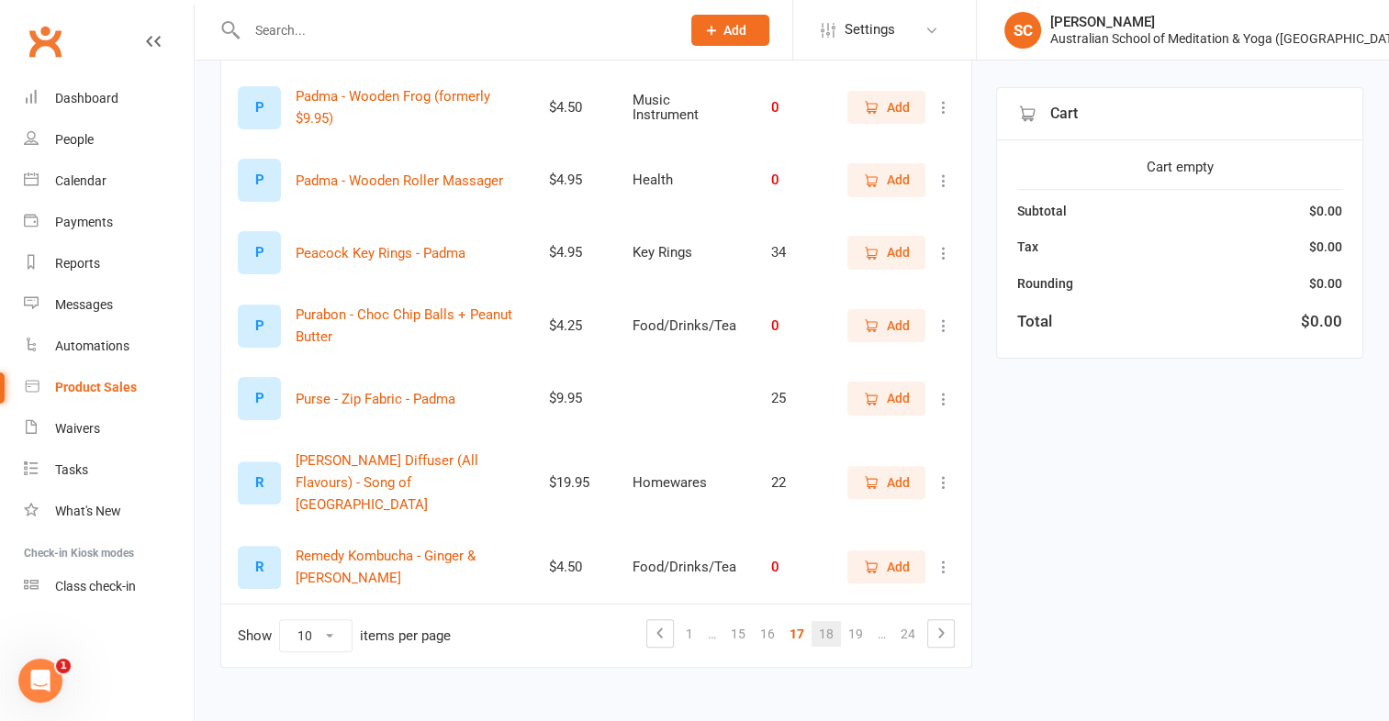
click at [832, 621] on link "18" at bounding box center [825, 634] width 29 height 26
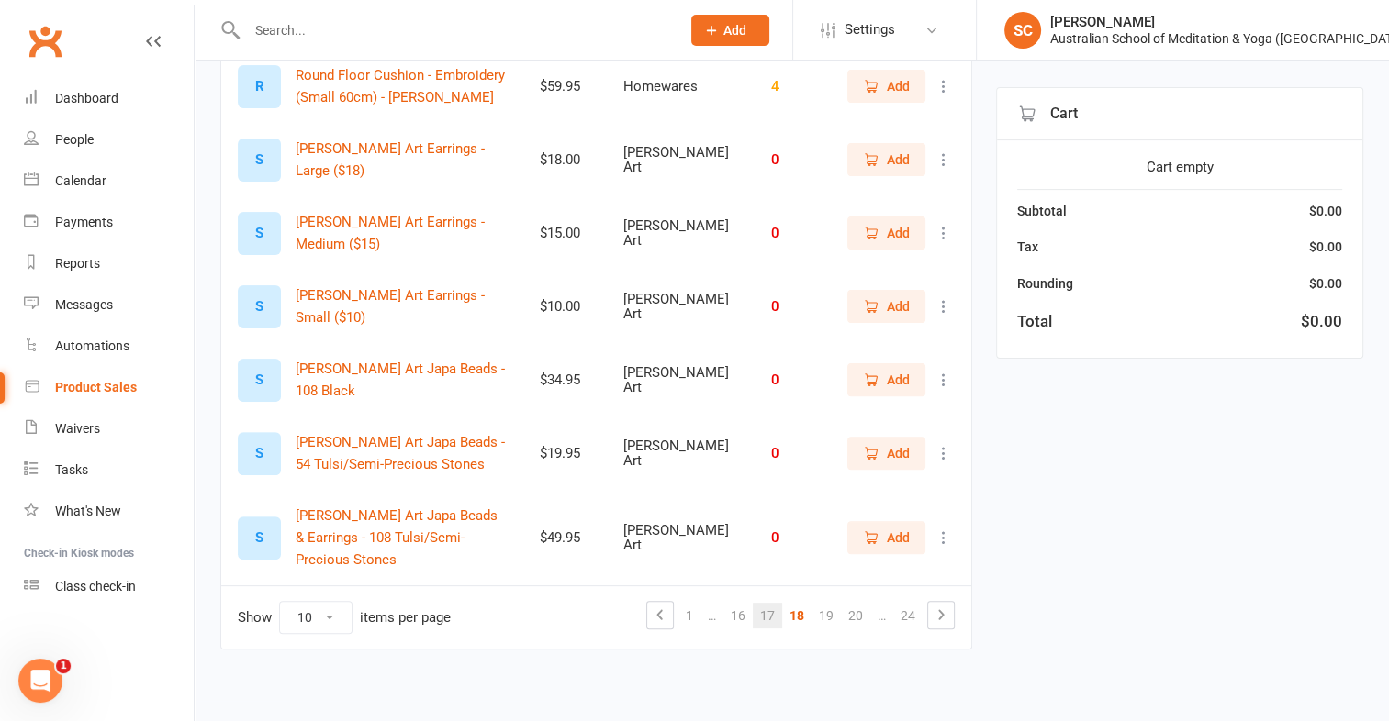
click at [771, 609] on link "17" at bounding box center [767, 616] width 29 height 26
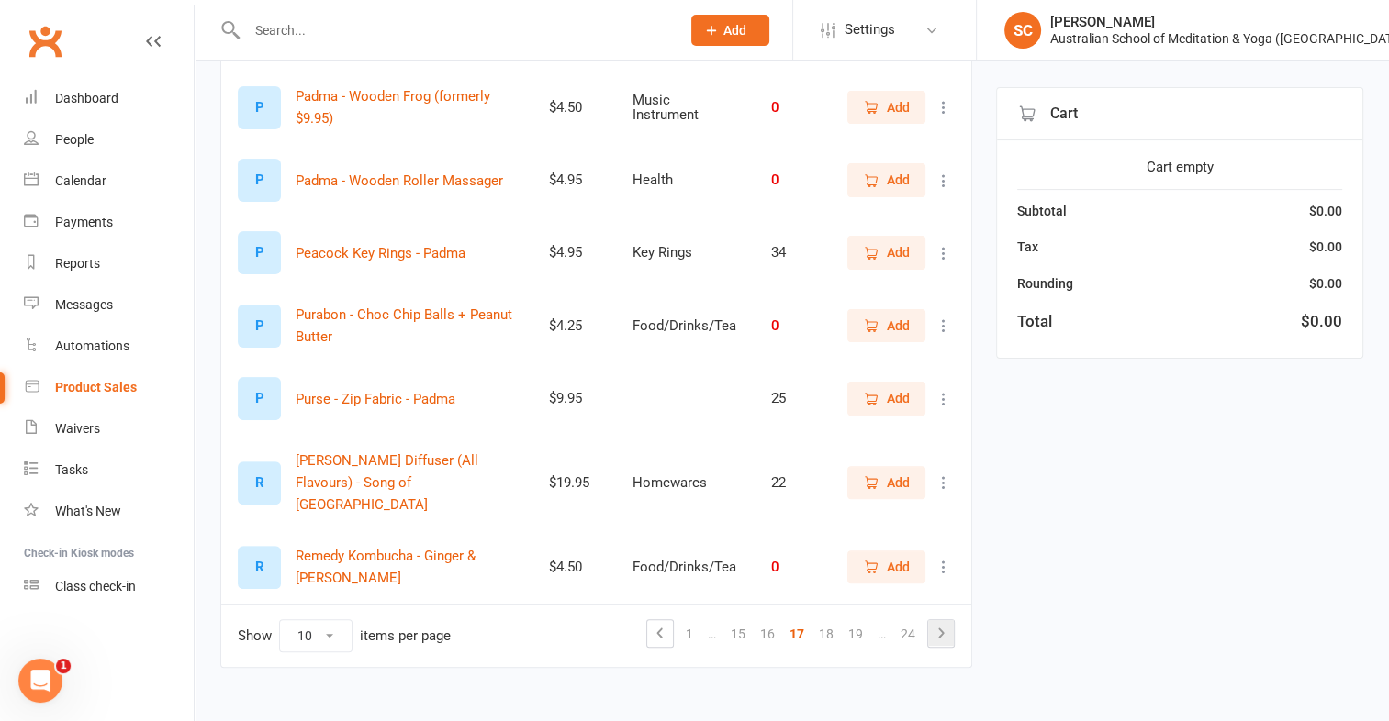
click at [940, 622] on icon at bounding box center [941, 633] width 22 height 22
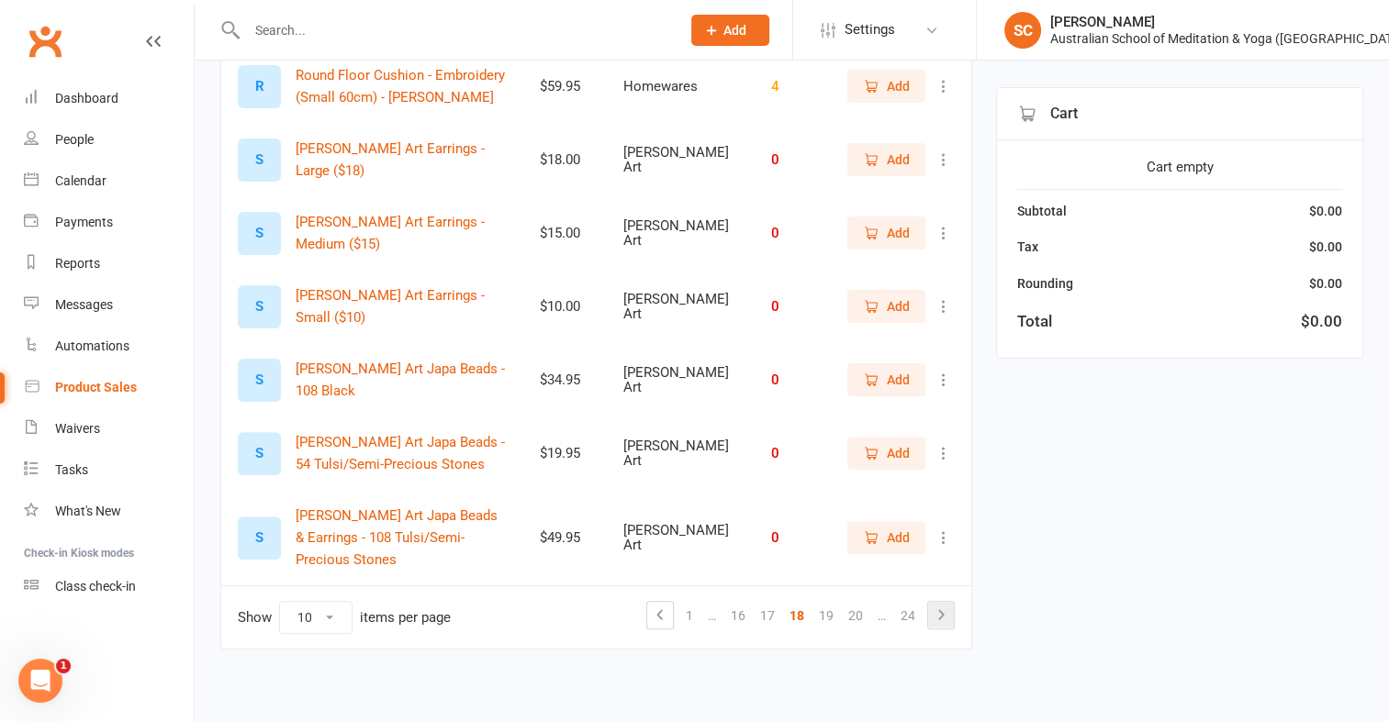
click at [940, 610] on icon at bounding box center [941, 615] width 22 height 22
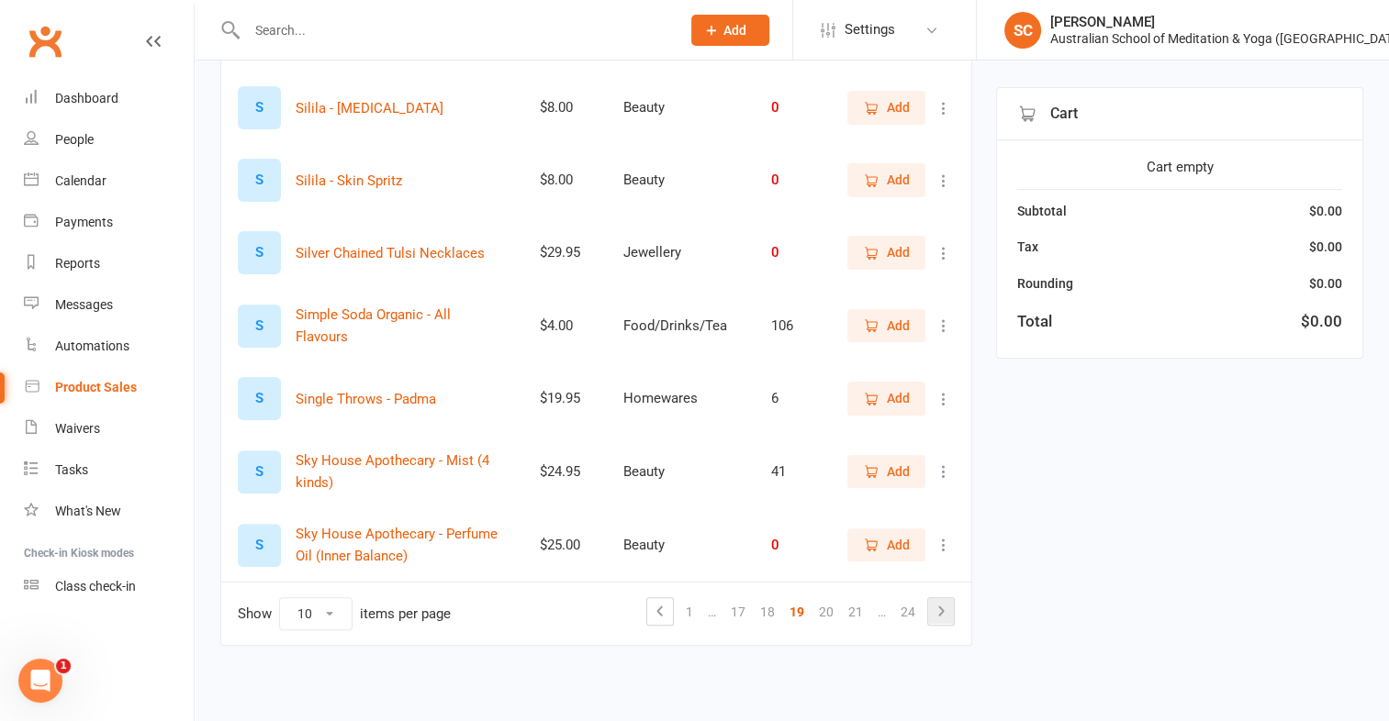
click at [940, 610] on icon at bounding box center [941, 611] width 22 height 22
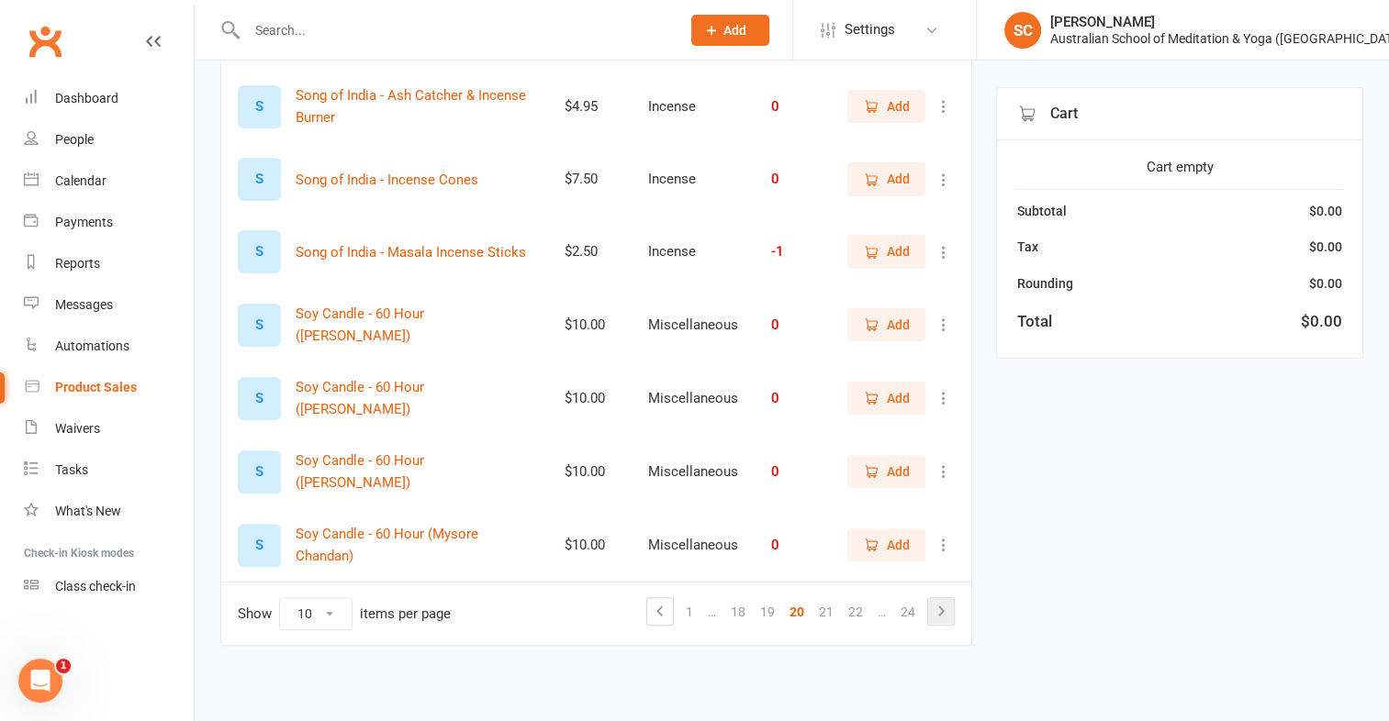
click at [940, 610] on icon at bounding box center [941, 611] width 22 height 22
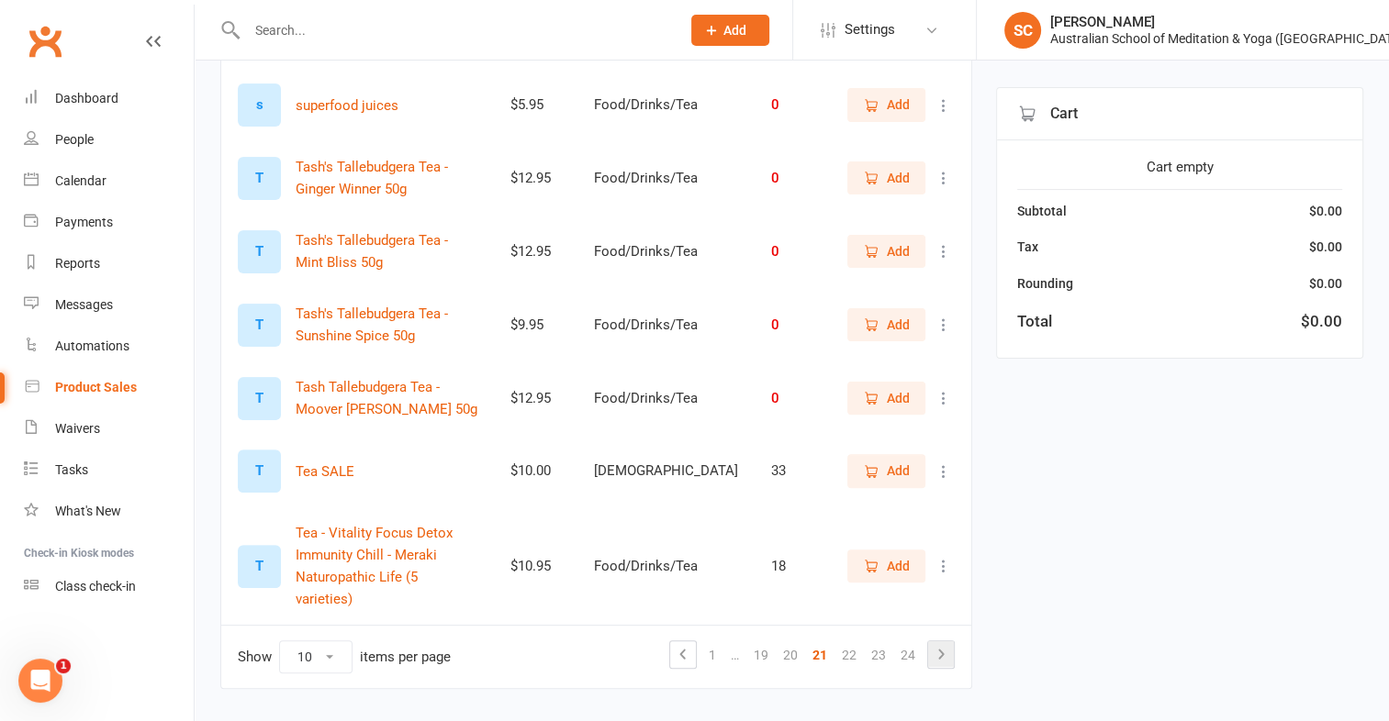
scroll to position [477, 0]
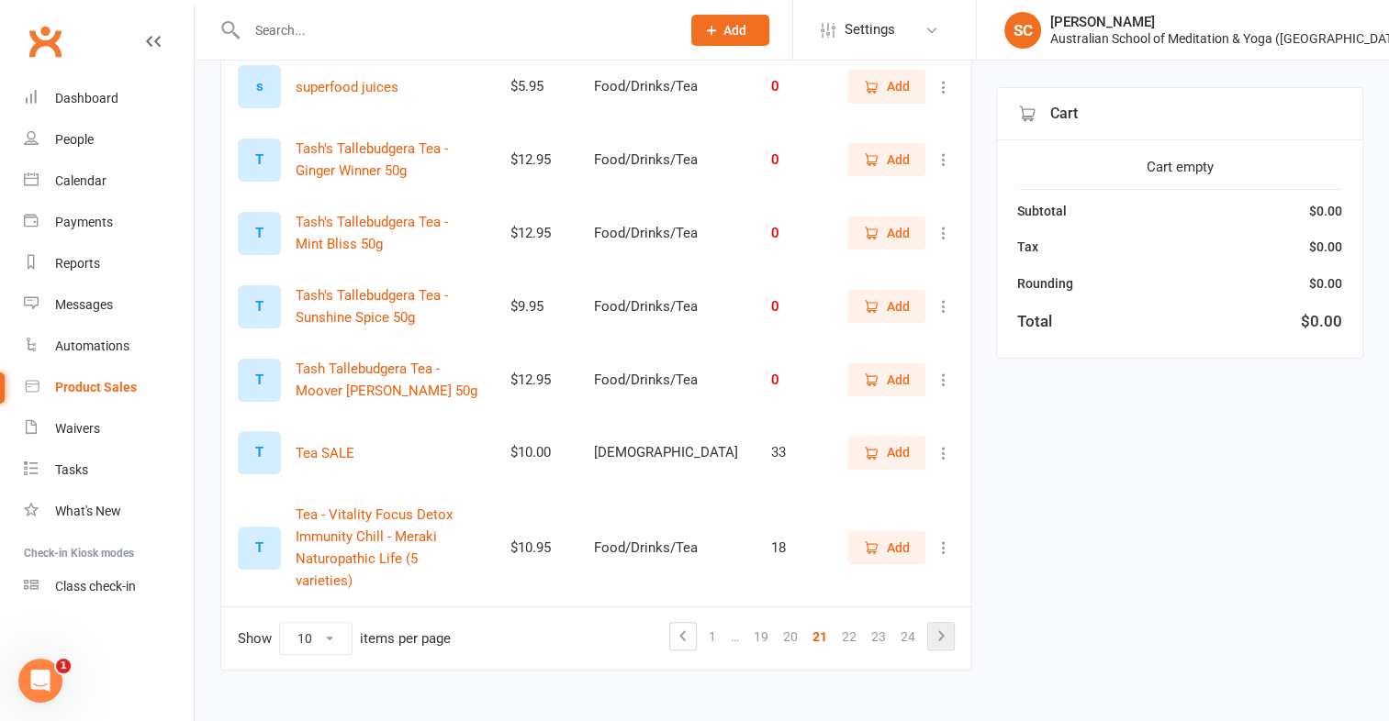
click at [940, 625] on icon at bounding box center [941, 636] width 22 height 22
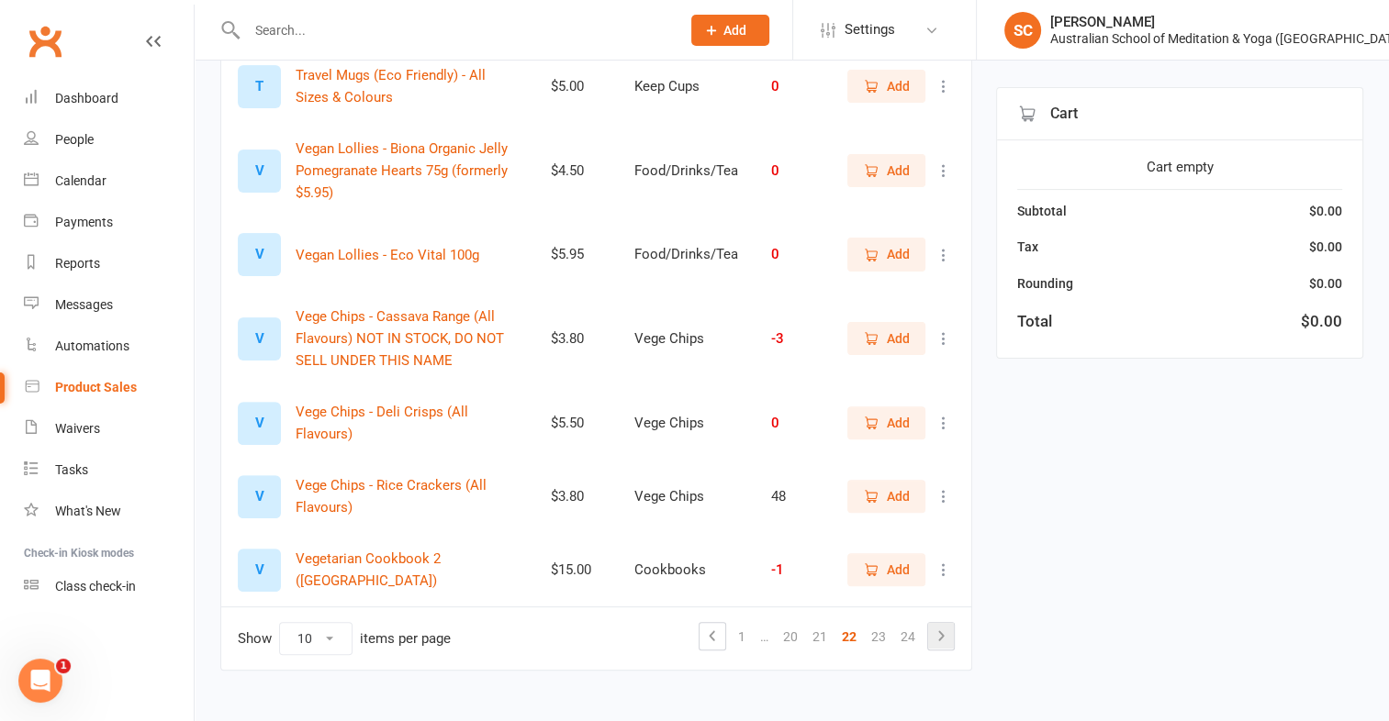
click at [940, 610] on td "Show 10 25 50 100 items per page 1 … 20 21 22 23 24" at bounding box center [596, 638] width 750 height 63
click at [941, 631] on icon at bounding box center [941, 636] width 6 height 10
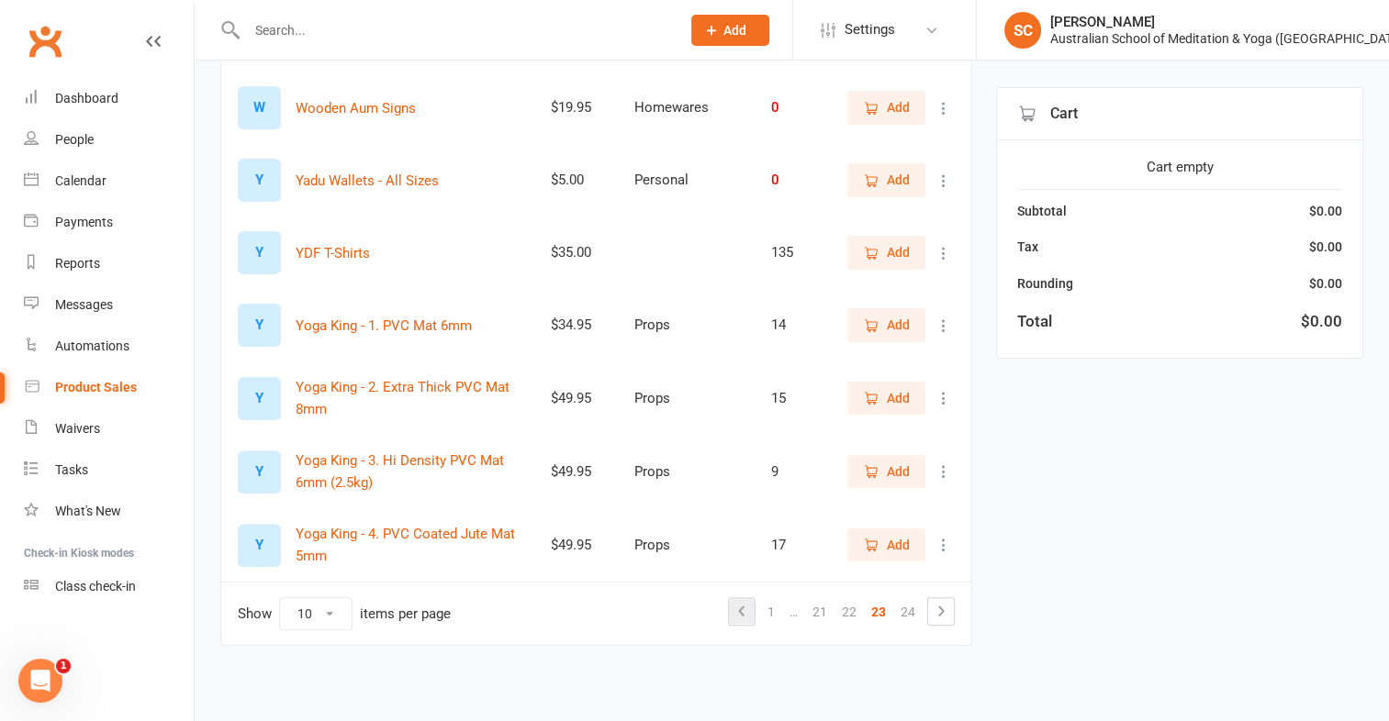
click at [742, 611] on icon at bounding box center [742, 611] width 6 height 10
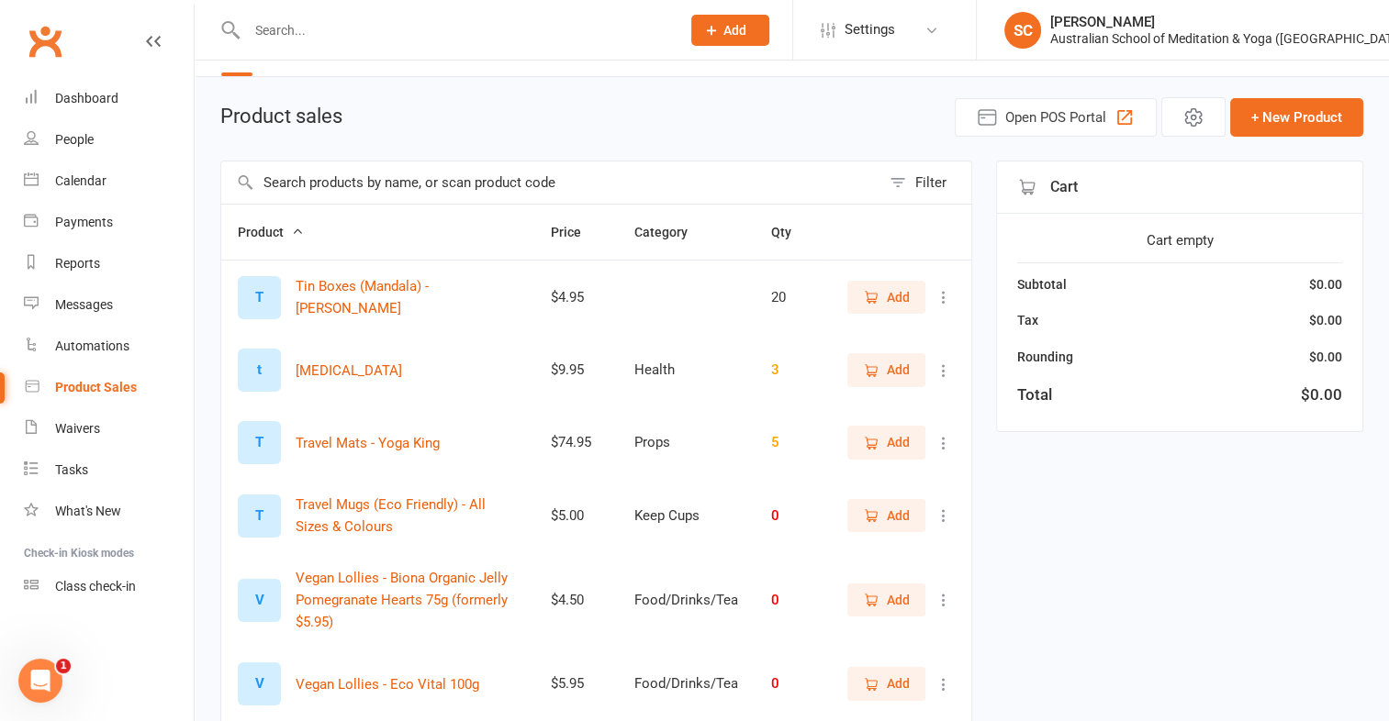
scroll to position [0, 0]
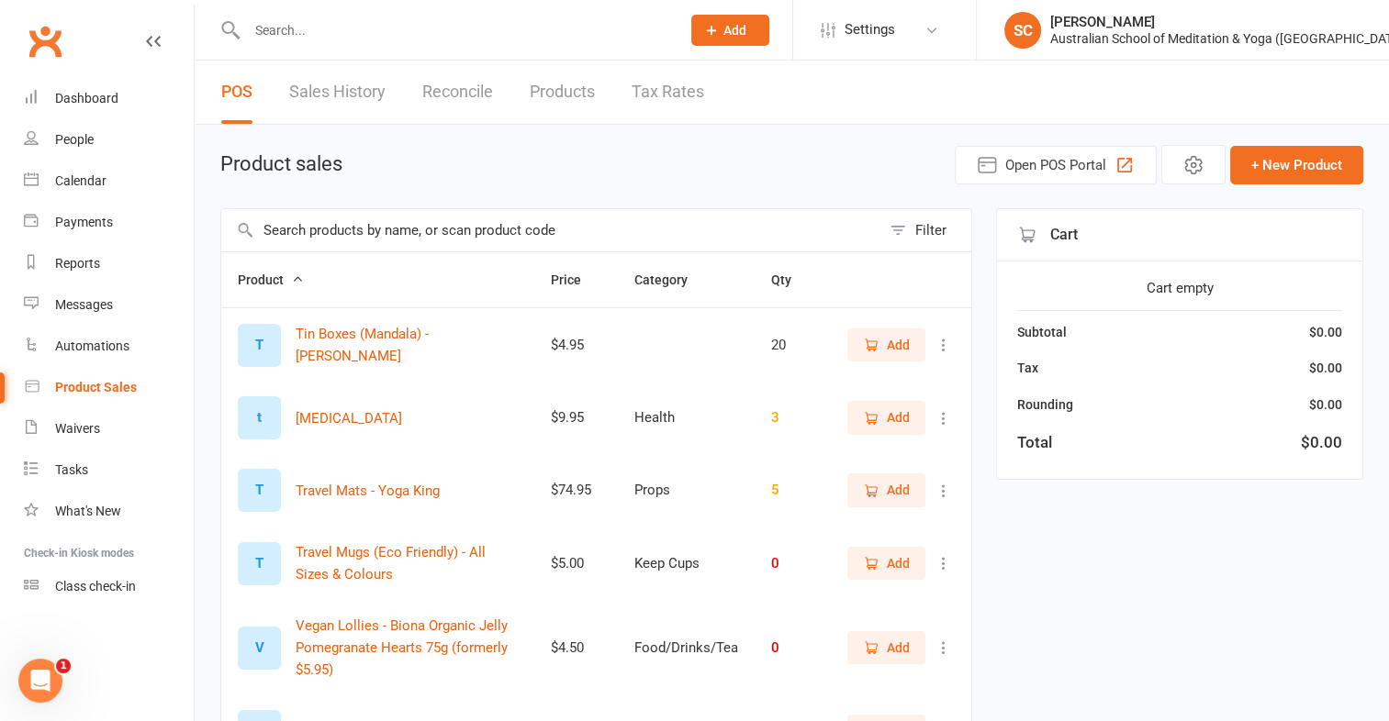
click at [314, 233] on input "text" at bounding box center [550, 230] width 659 height 42
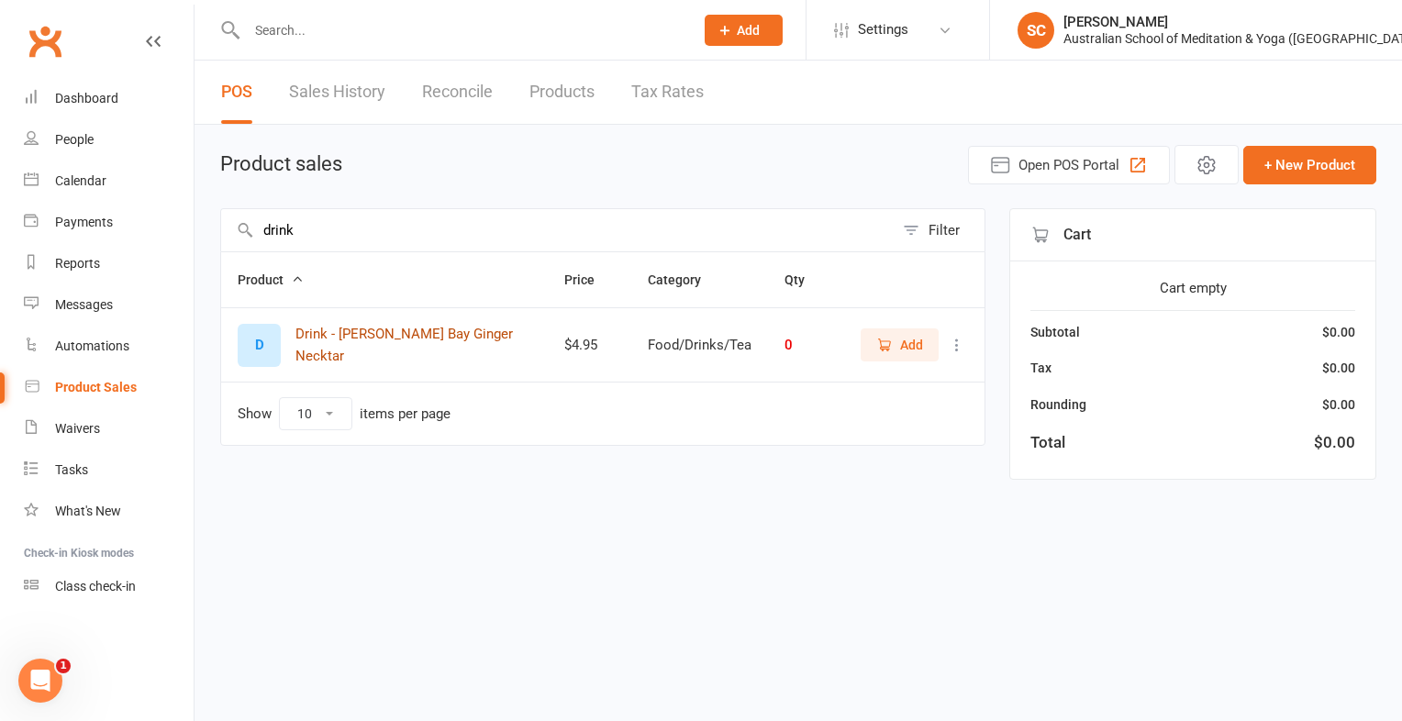
click at [386, 352] on button "Drink - Byron Bay Ginger Necktar" at bounding box center [414, 345] width 236 height 44
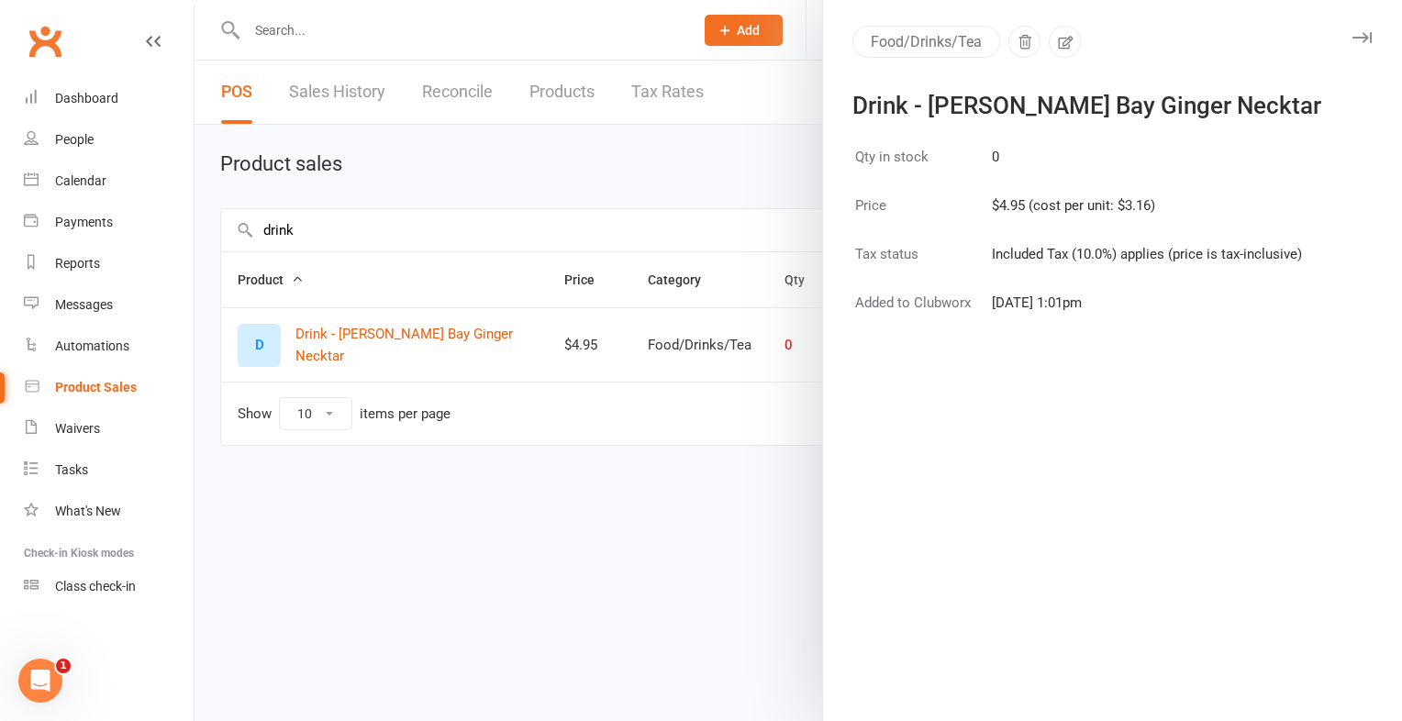
click at [309, 233] on div at bounding box center [799, 360] width 1208 height 721
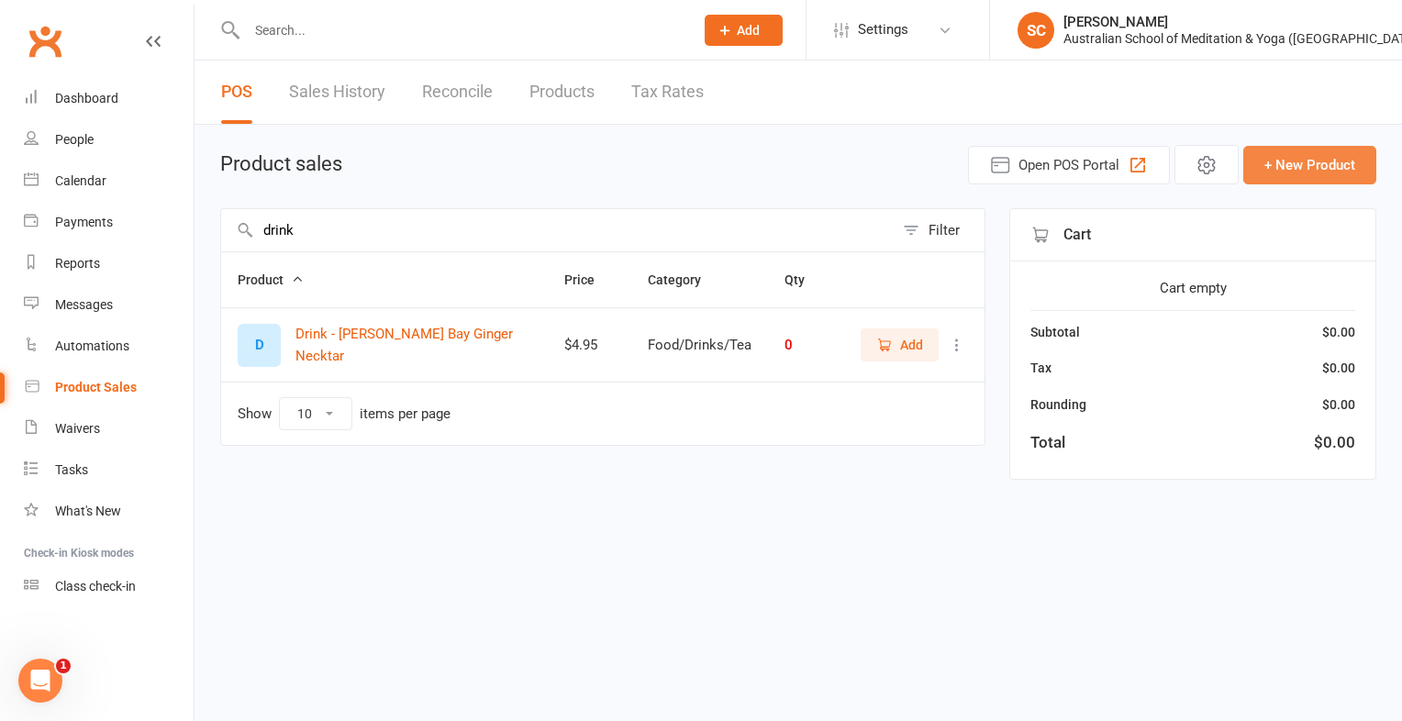
click at [1265, 163] on button "+ New Product" at bounding box center [1310, 165] width 133 height 39
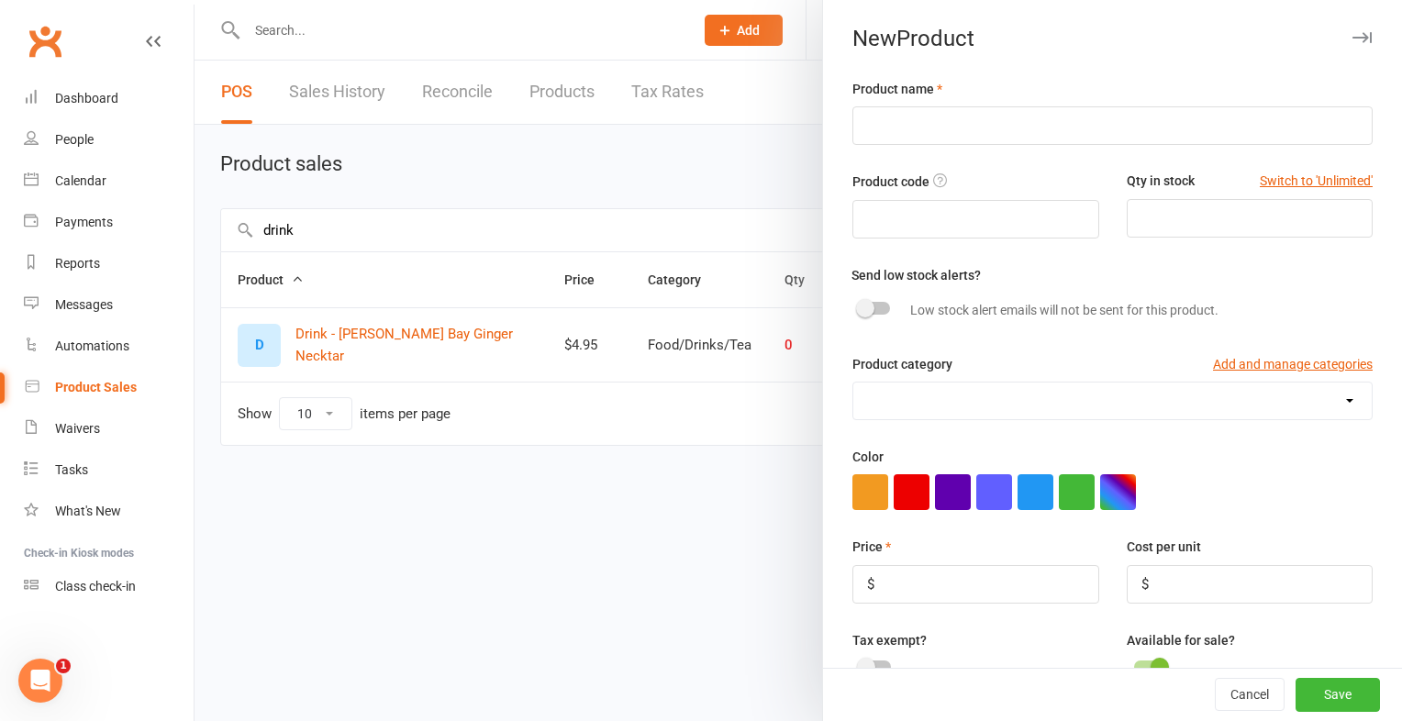
click at [1353, 39] on icon "button" at bounding box center [1362, 37] width 19 height 11
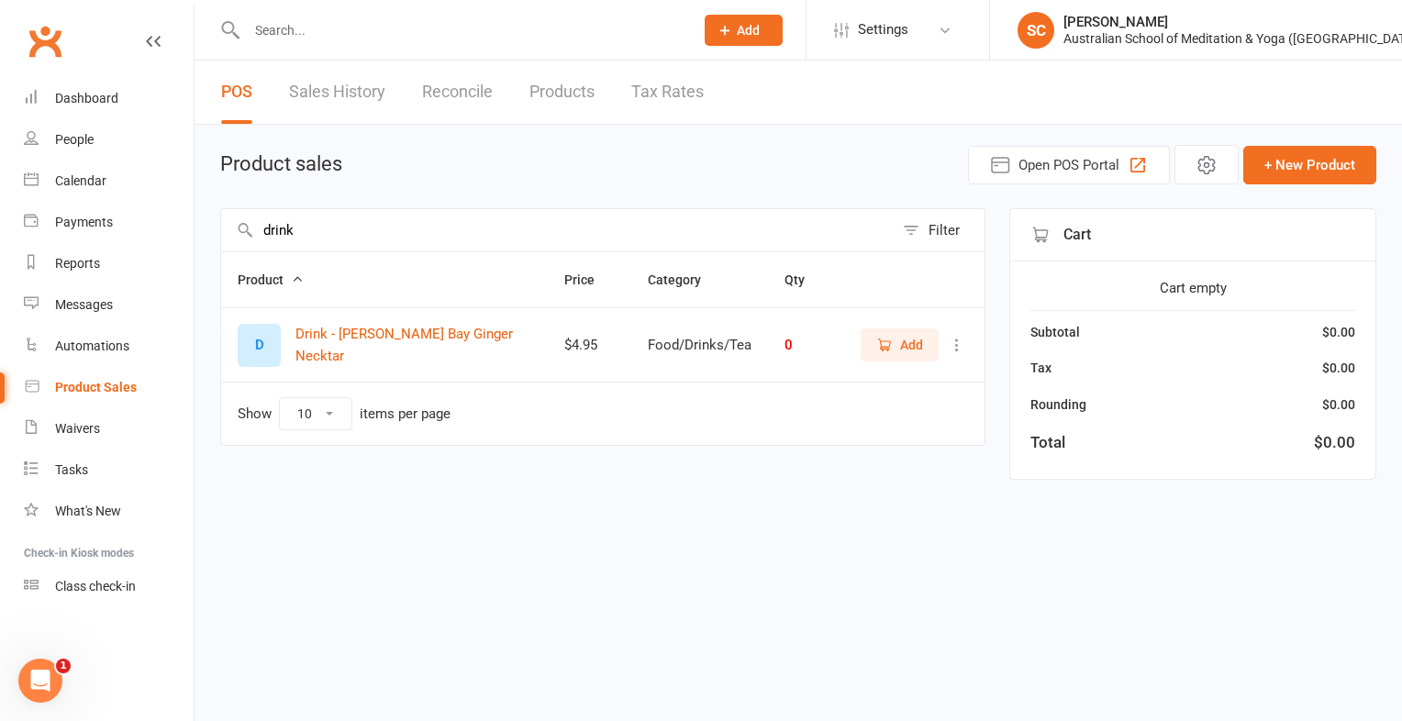
click at [318, 226] on input "drink" at bounding box center [557, 230] width 673 height 42
type input "d"
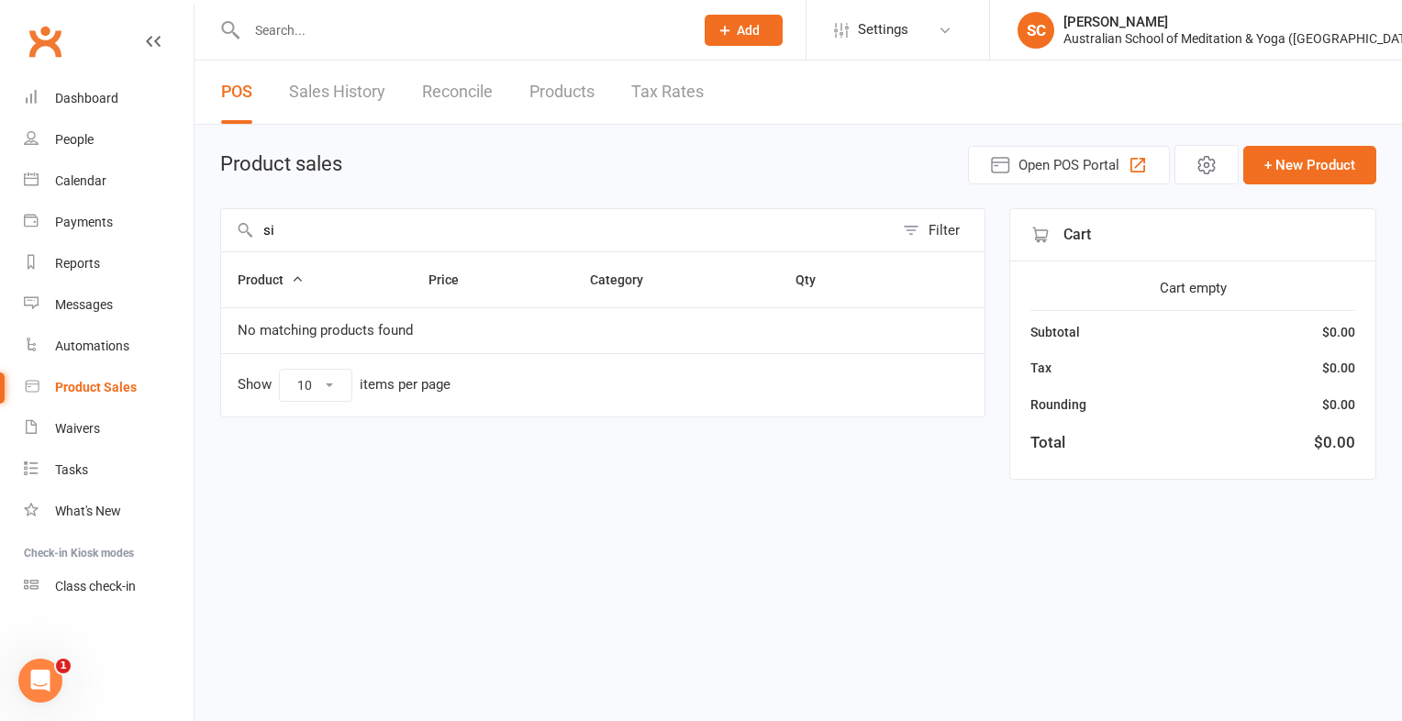
type input "s"
type input "g"
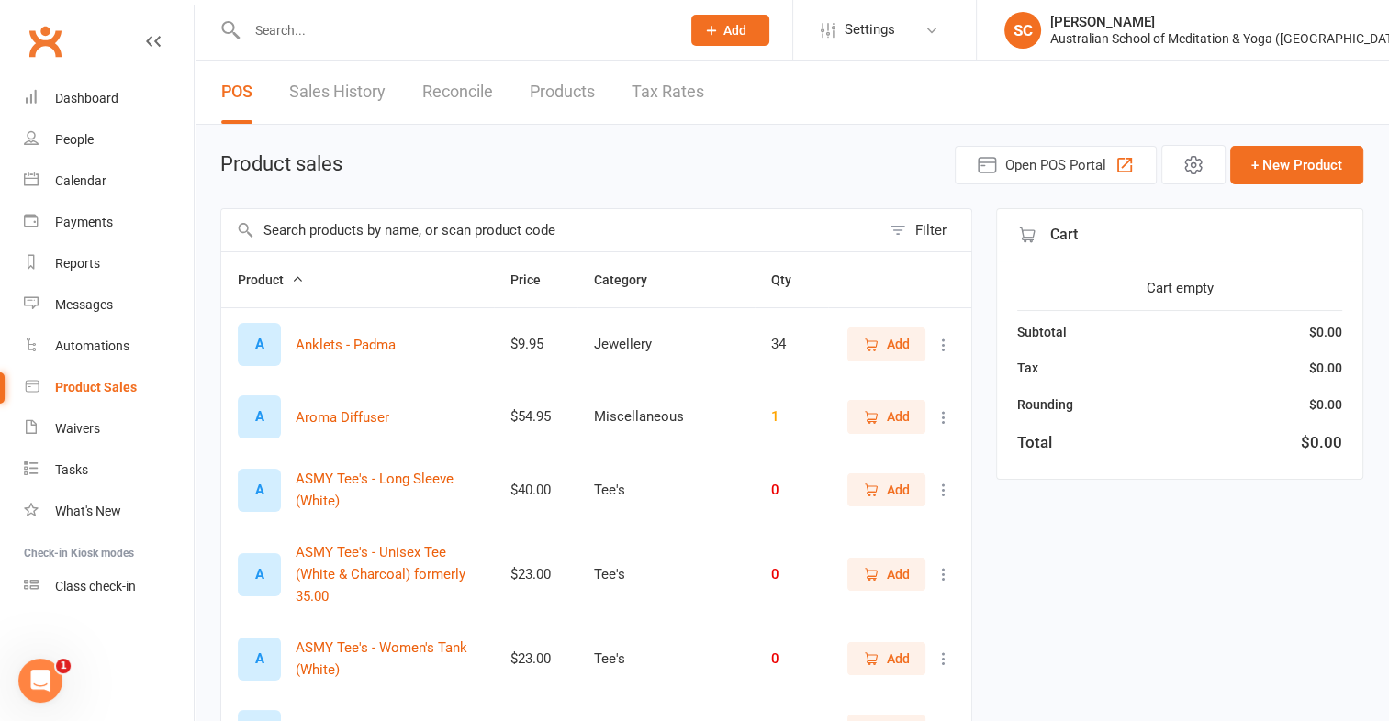
click at [44, 679] on icon "Open Intercom Messenger" at bounding box center [41, 681] width 30 height 30
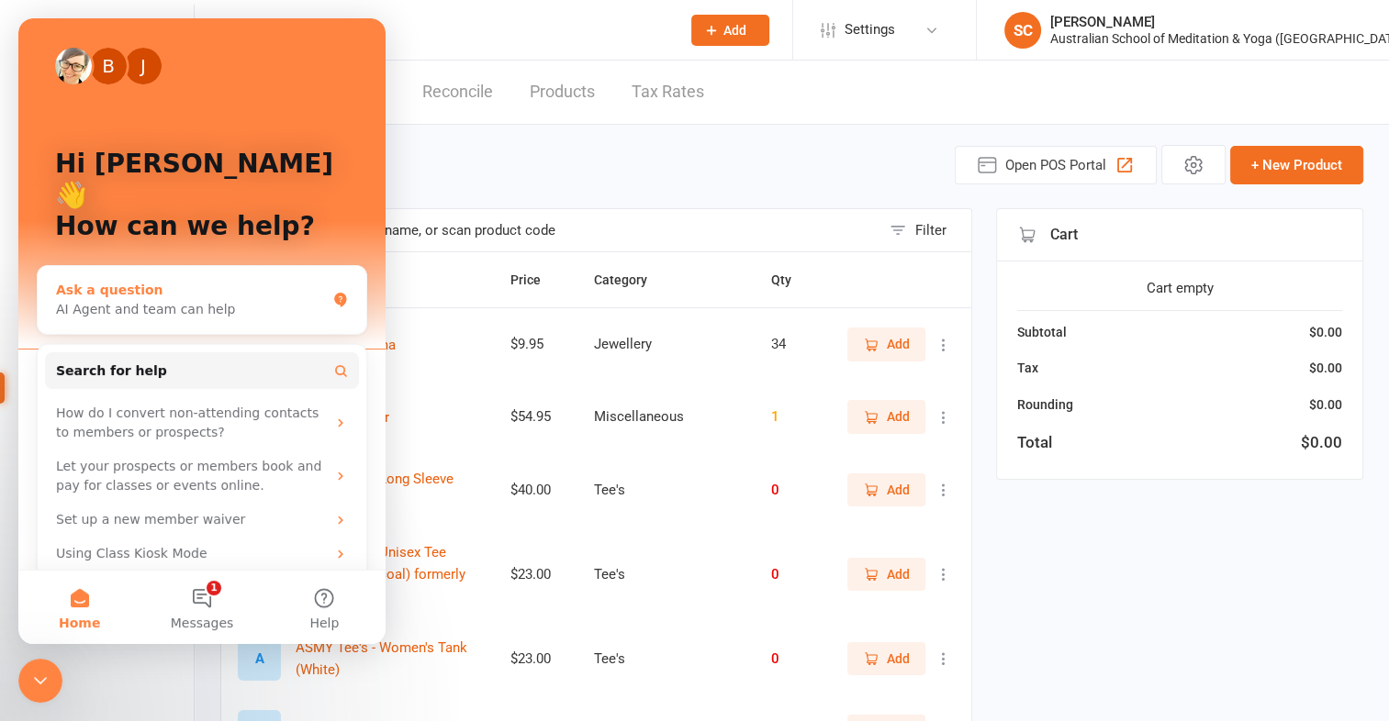
click at [135, 300] on div "AI Agent and team can help" at bounding box center [191, 309] width 270 height 19
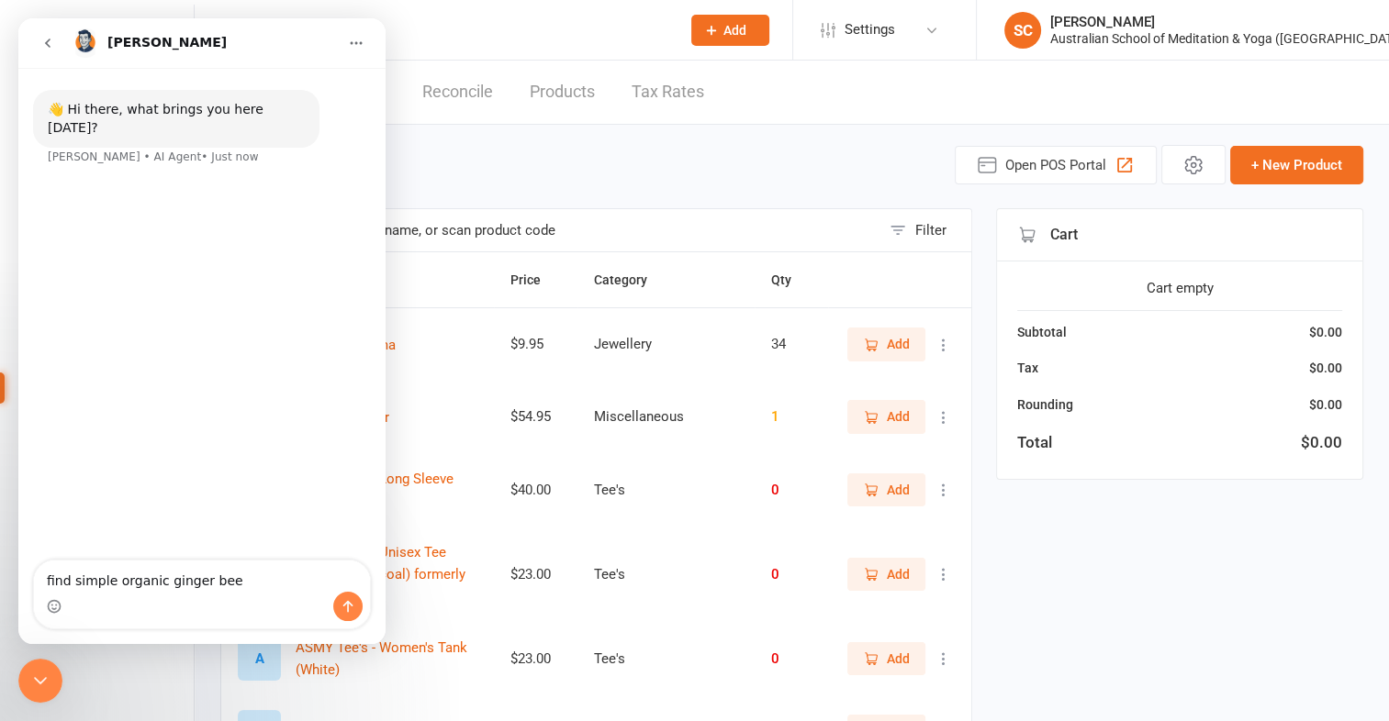
type textarea "find simple organic ginger beer"
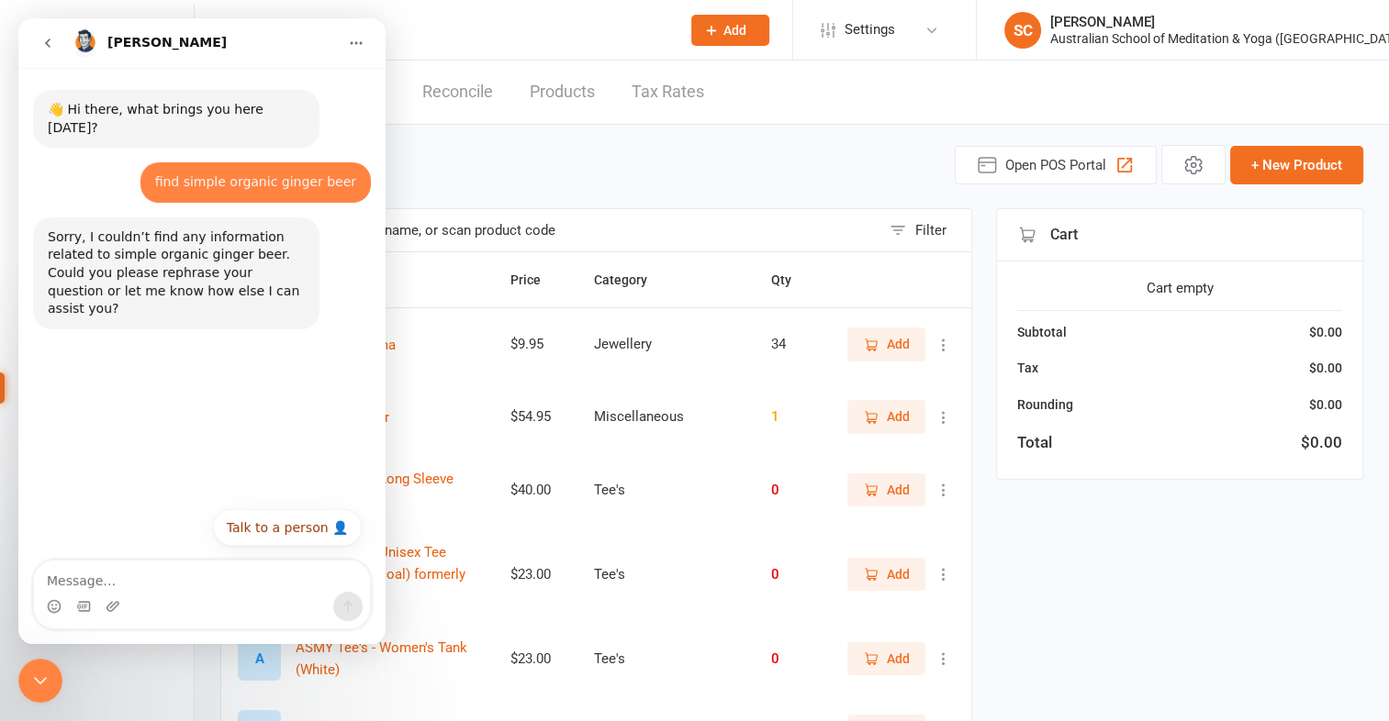
click at [433, 160] on div "Product sales Open POS Portal + New Product" at bounding box center [791, 164] width 1143 height 39
click at [348, 41] on button "Home" at bounding box center [356, 43] width 35 height 35
click at [43, 42] on icon "go back" at bounding box center [47, 43] width 15 height 15
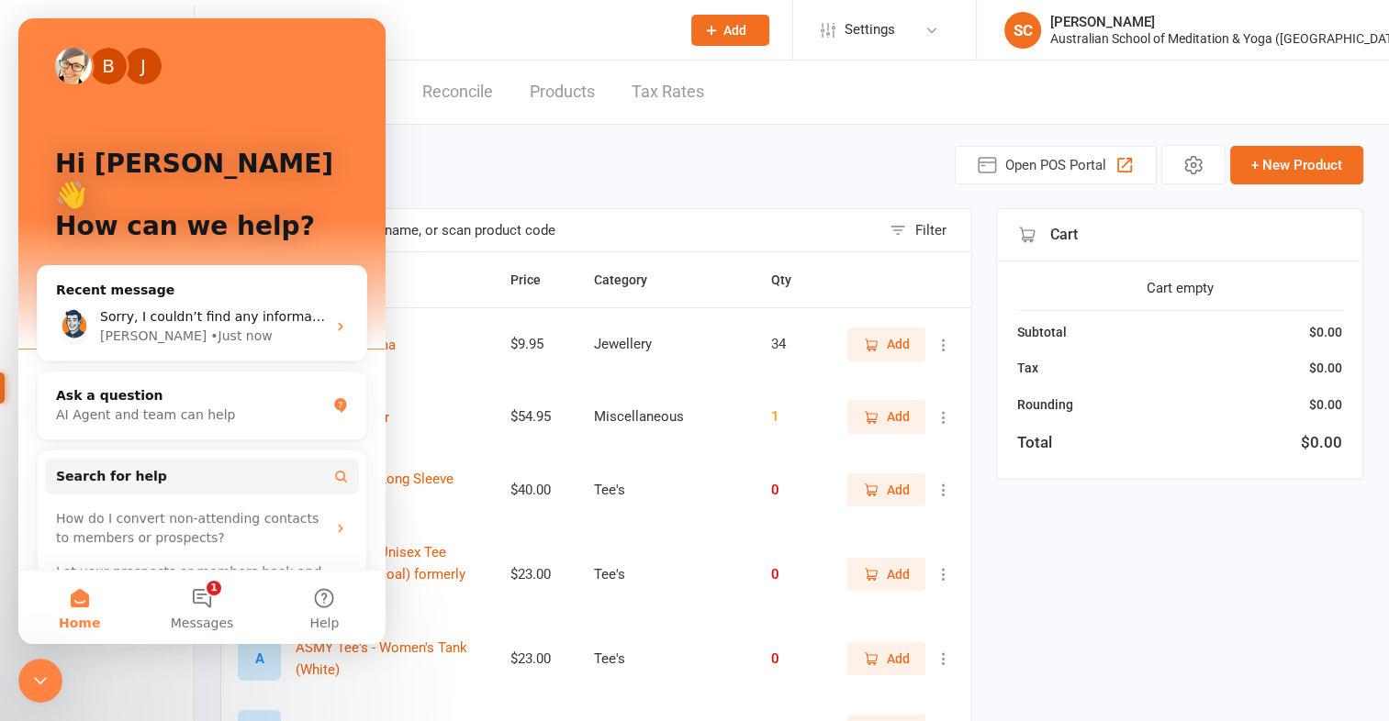
click at [480, 154] on div "Product sales Open POS Portal + New Product" at bounding box center [791, 164] width 1143 height 39
click at [443, 183] on div "Product sales Open POS Portal + New Product" at bounding box center [791, 164] width 1143 height 39
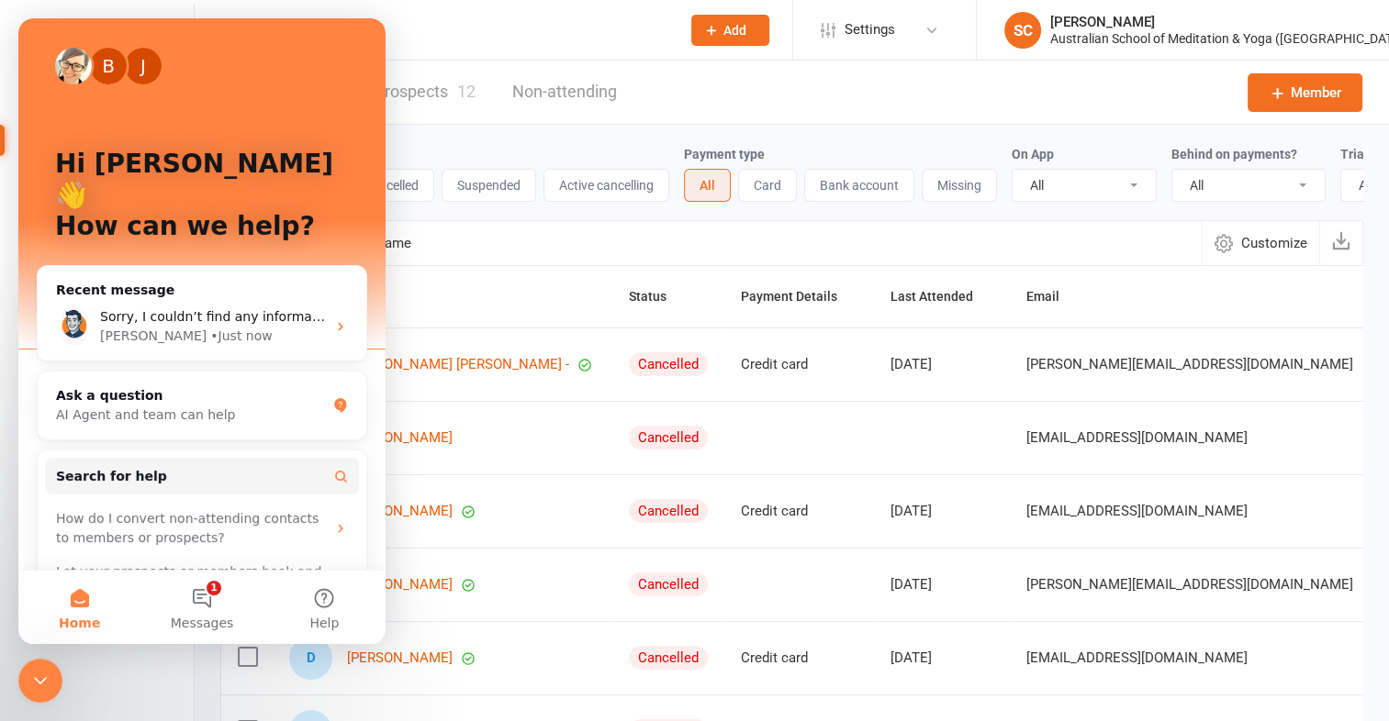
click at [501, 32] on input "text" at bounding box center [454, 30] width 426 height 26
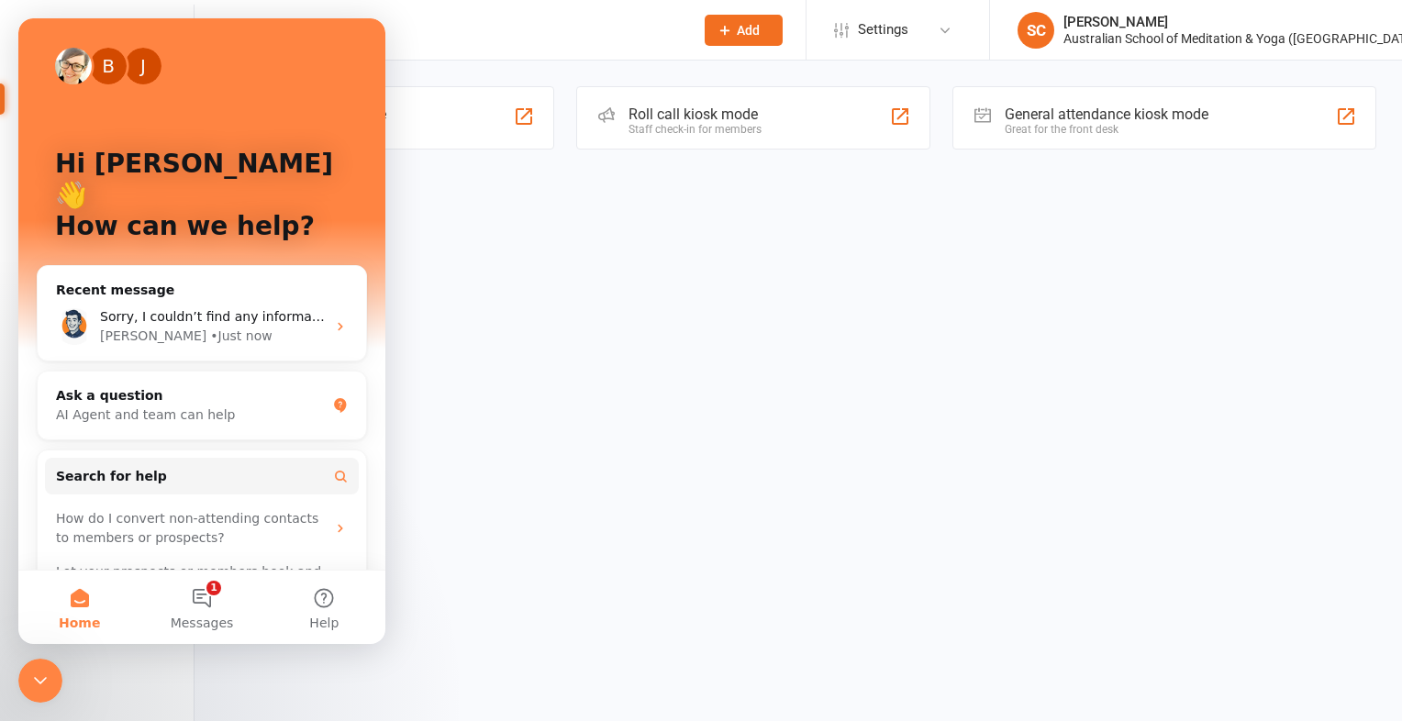
click at [82, 604] on button "Home" at bounding box center [79, 607] width 122 height 73
click at [594, 34] on input "text" at bounding box center [461, 30] width 440 height 26
click at [206, 598] on button "1 Messages" at bounding box center [201, 607] width 122 height 73
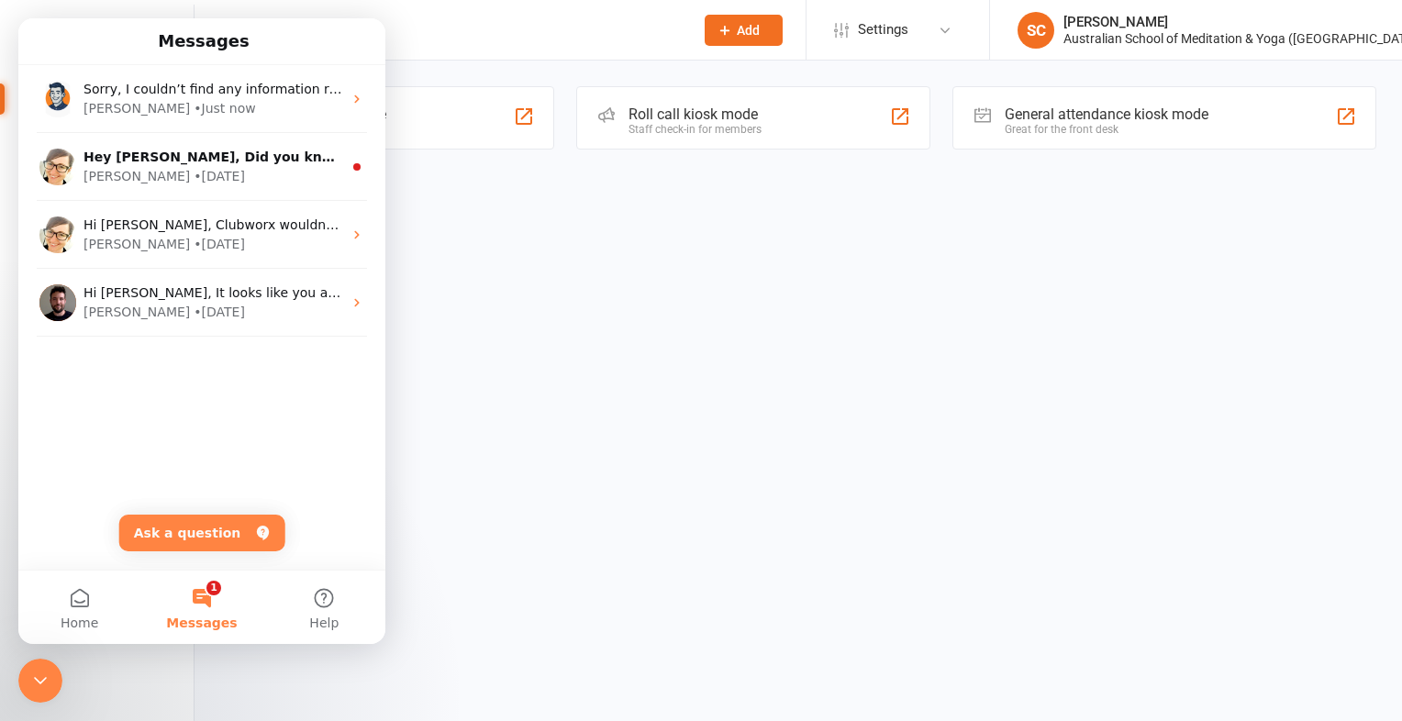
click at [200, 596] on button "1 Messages" at bounding box center [201, 607] width 122 height 73
click at [83, 607] on button "Home" at bounding box center [79, 607] width 122 height 73
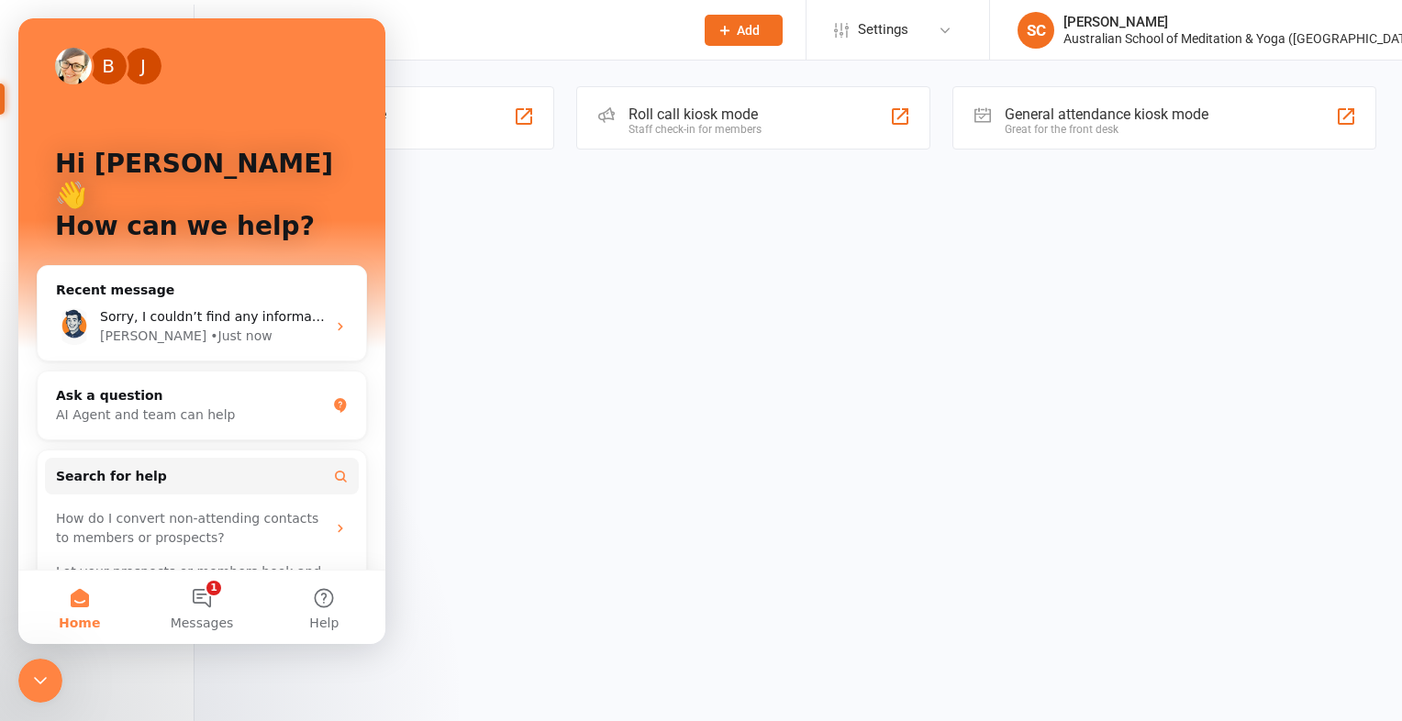
click at [448, 202] on html "Prospect Member Non-attending contact Class / event Appointment Bulk message Ad…" at bounding box center [701, 101] width 1402 height 202
click at [42, 690] on icon "Close Intercom Messenger" at bounding box center [40, 681] width 22 height 22
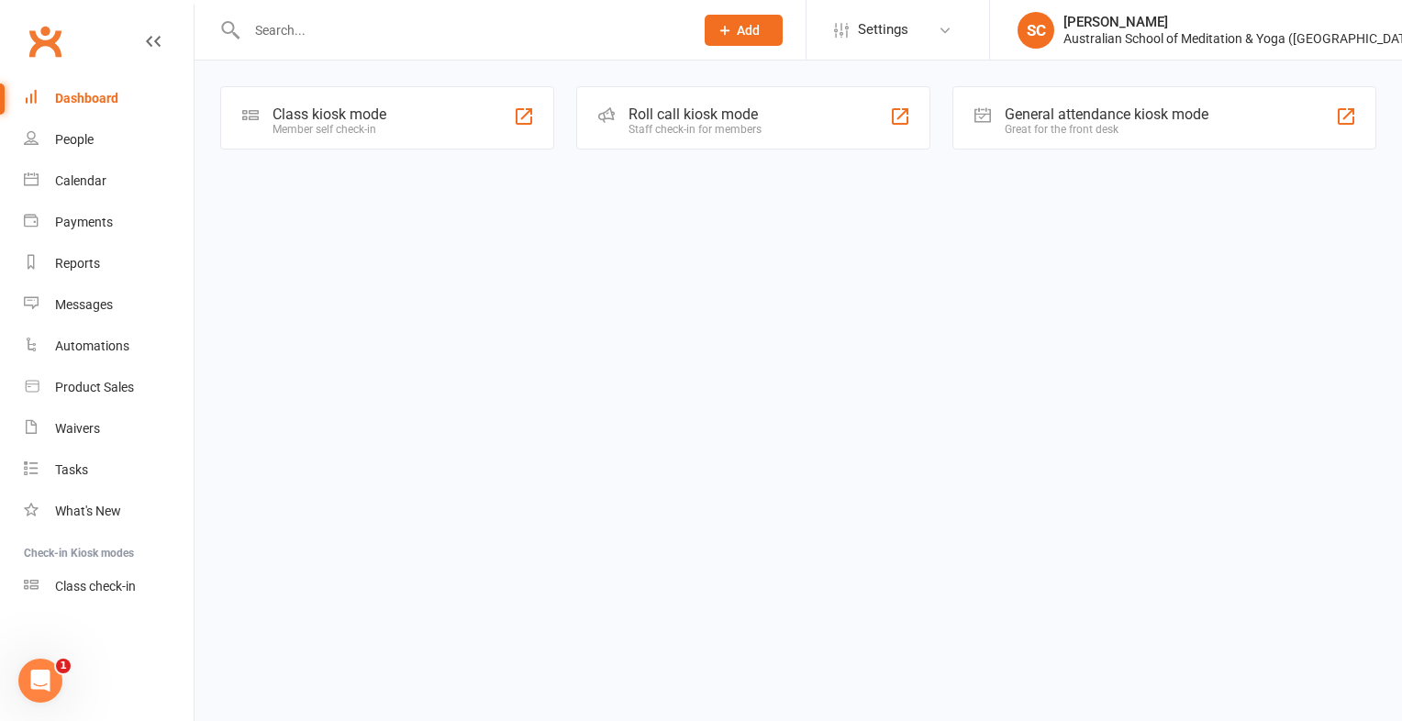
click at [100, 98] on div "Dashboard" at bounding box center [86, 98] width 63 height 15
click at [273, 31] on input "text" at bounding box center [461, 30] width 440 height 26
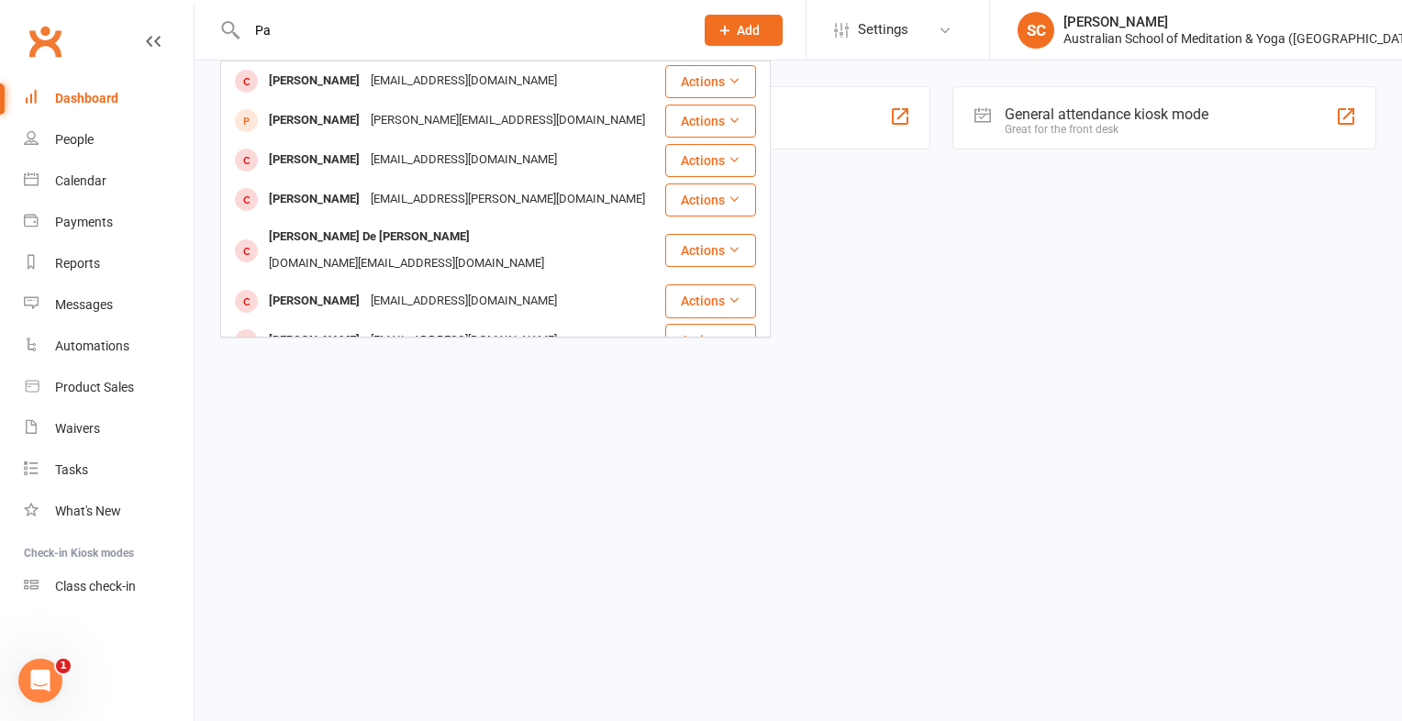
type input "P"
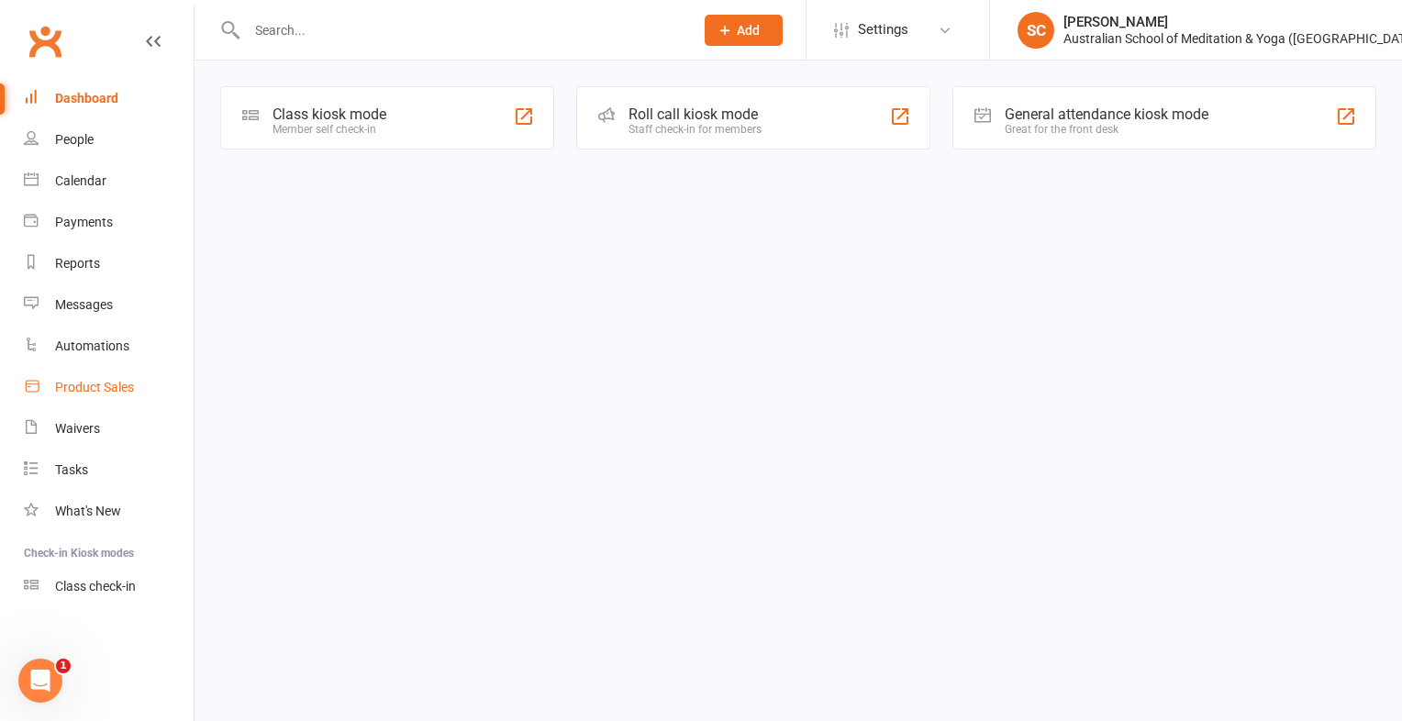
click at [95, 386] on div "Product Sales" at bounding box center [94, 387] width 79 height 15
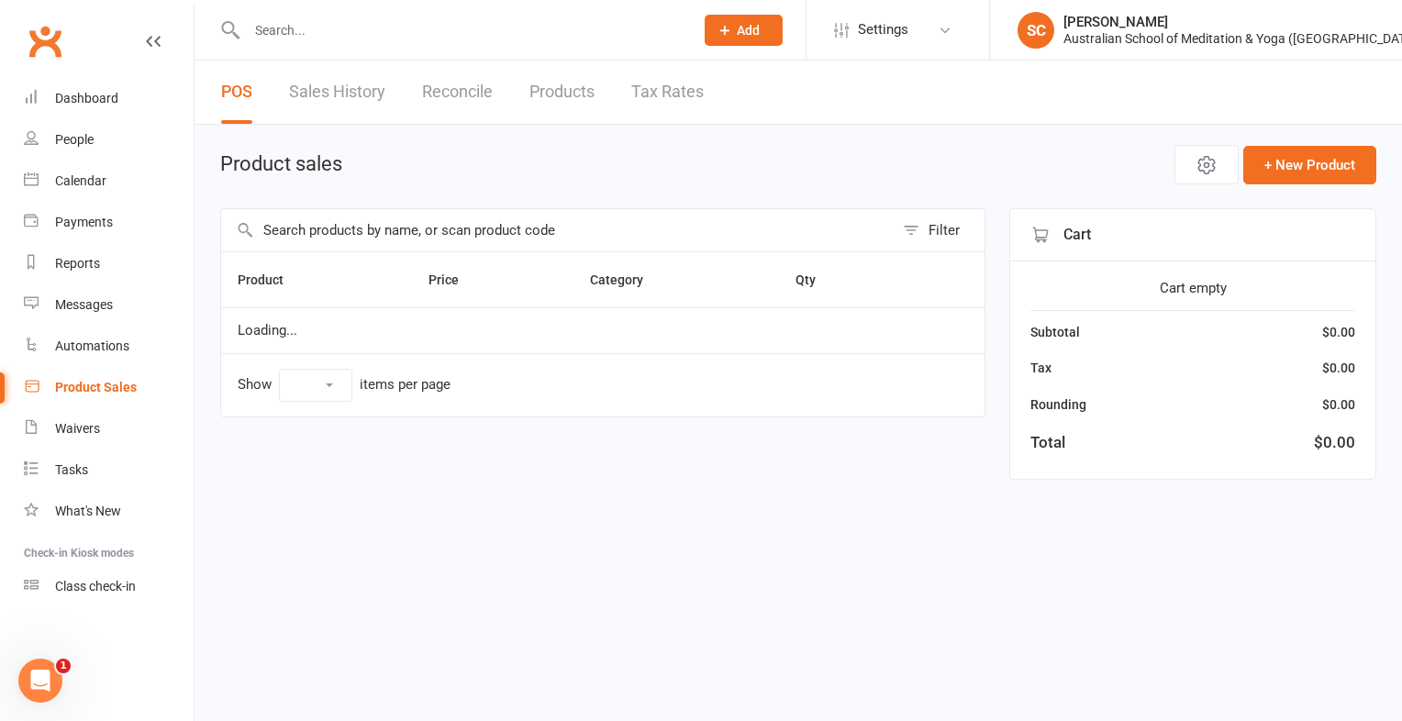
select select "10"
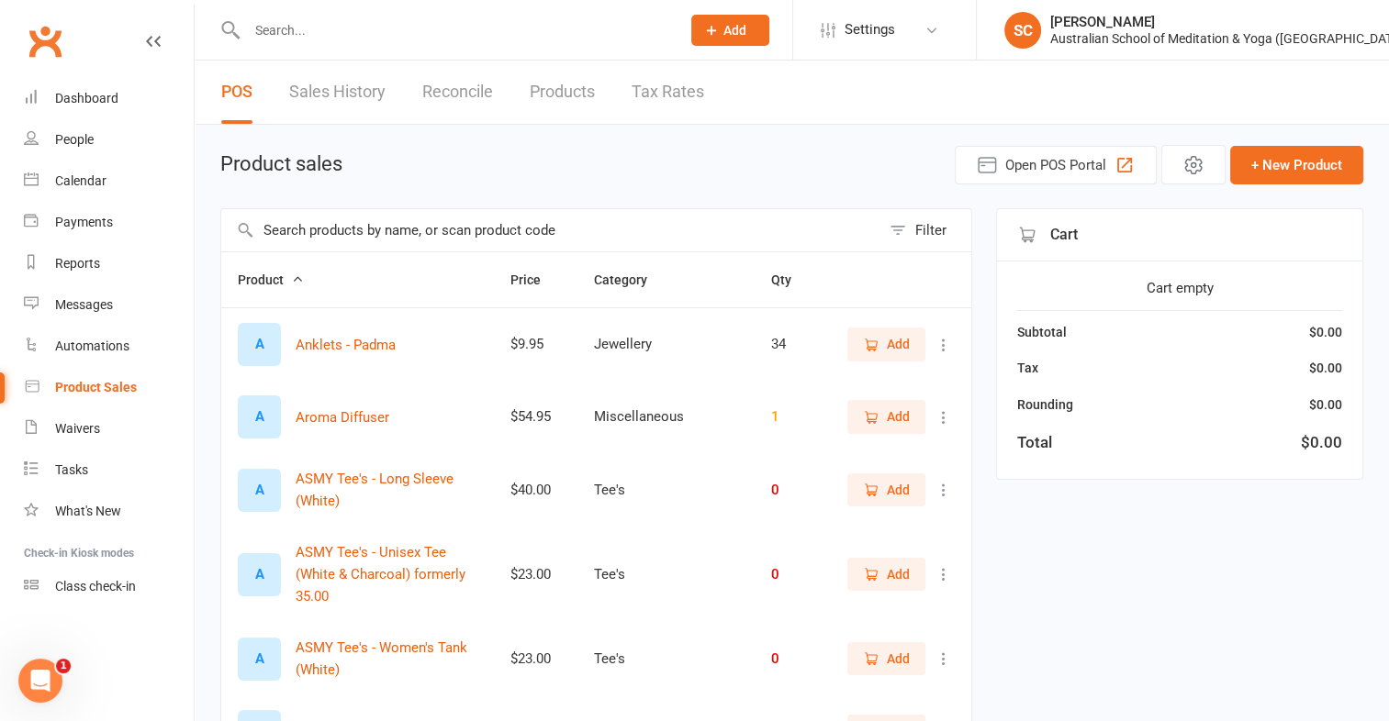
click at [308, 226] on input "text" at bounding box center [550, 230] width 659 height 42
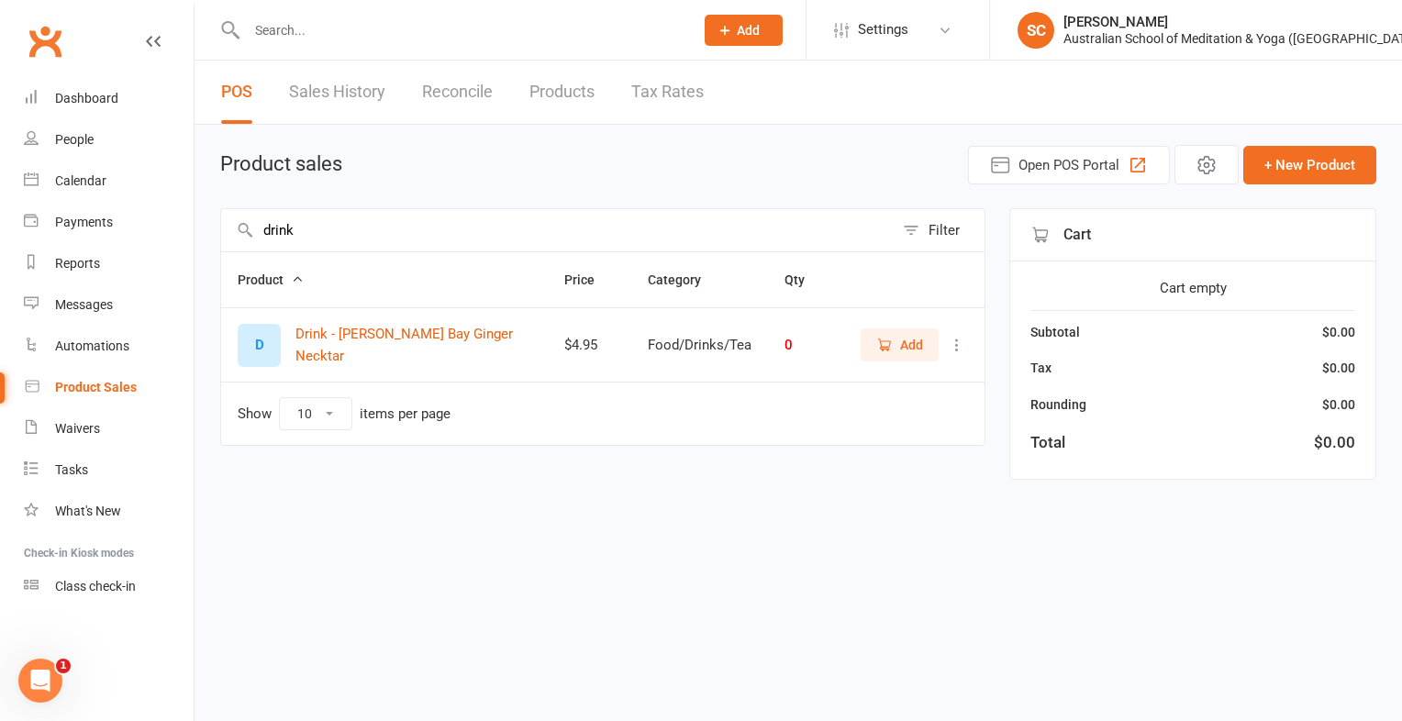
click at [323, 221] on input "drink" at bounding box center [557, 230] width 673 height 42
type input "d"
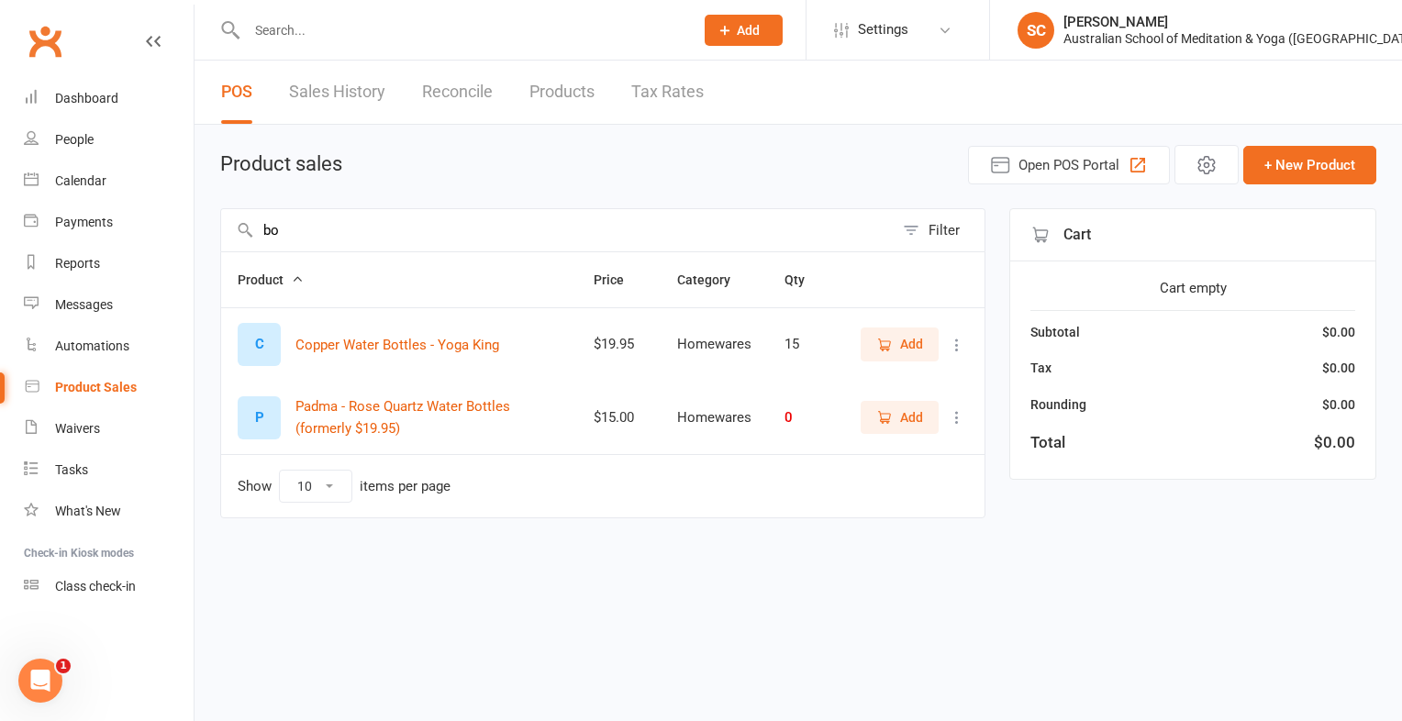
type input "b"
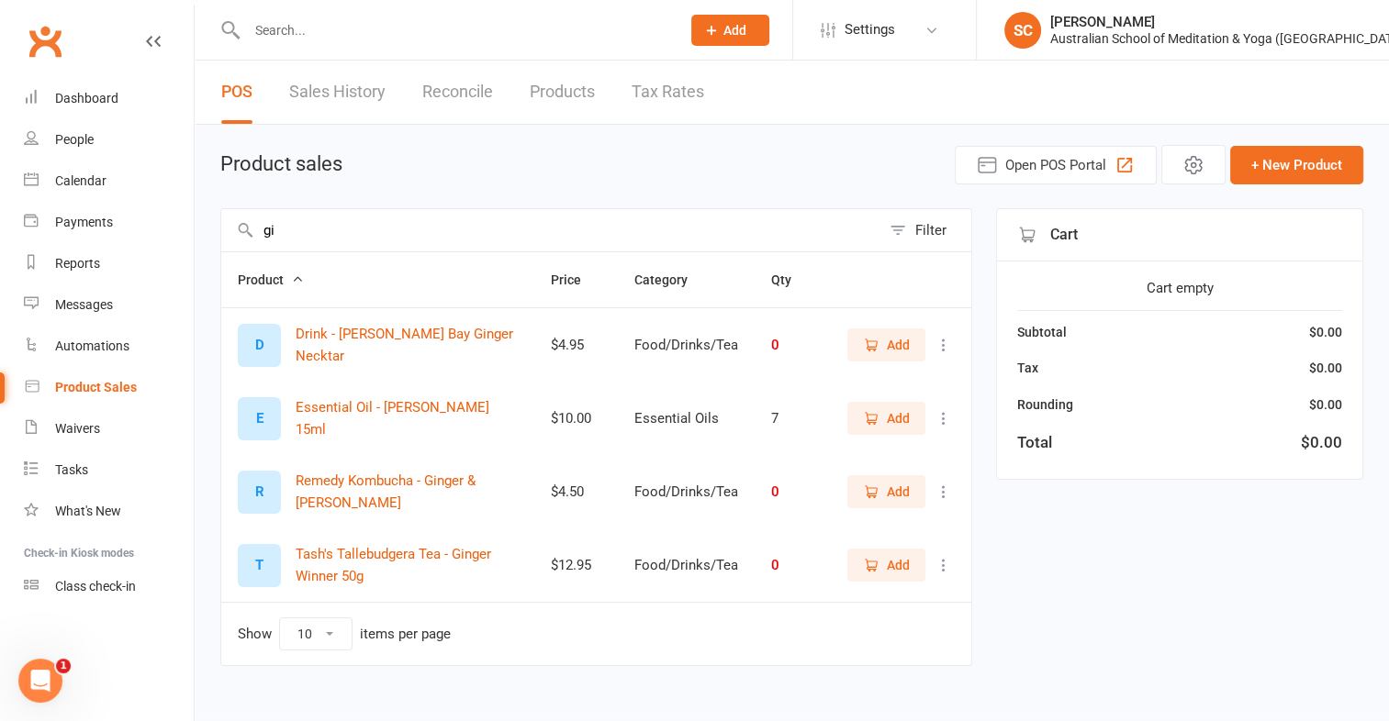
type input "g"
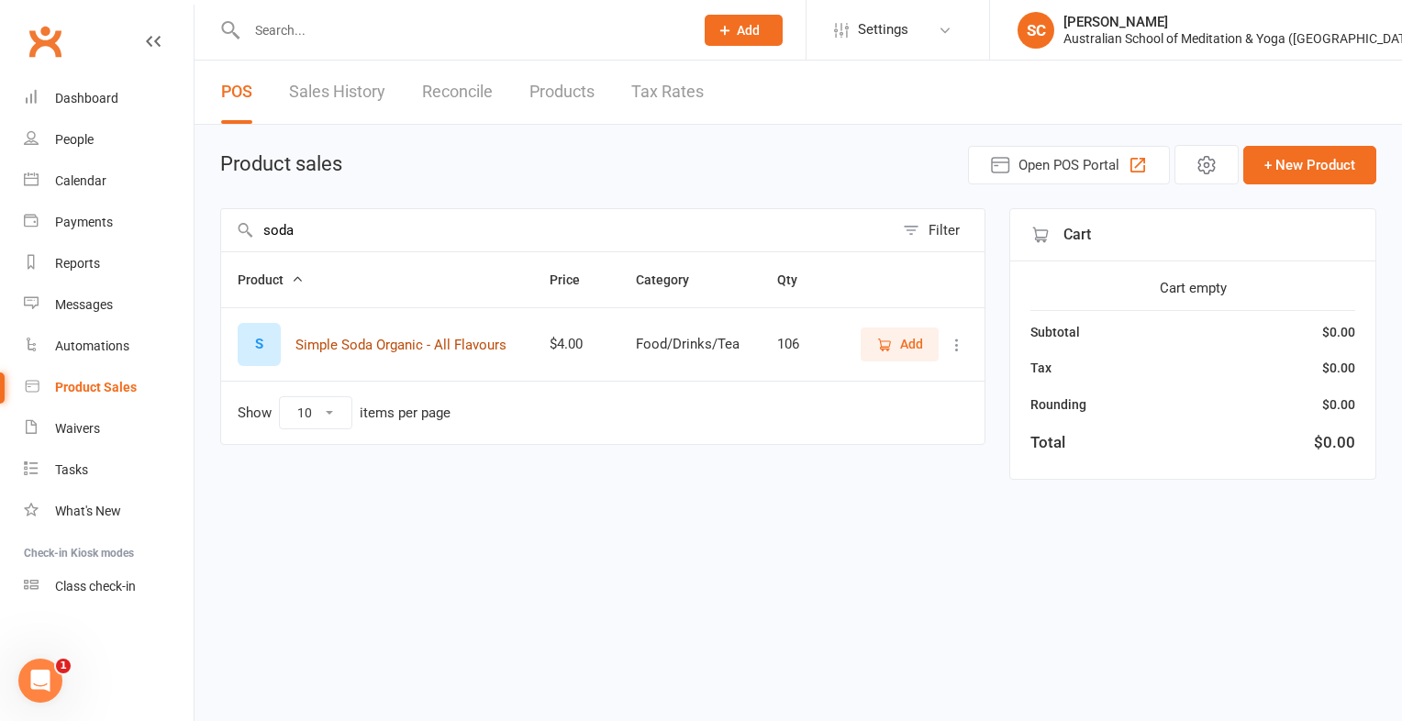
type input "soda"
click at [419, 340] on button "Simple Soda Organic - All Flavours" at bounding box center [401, 345] width 211 height 22
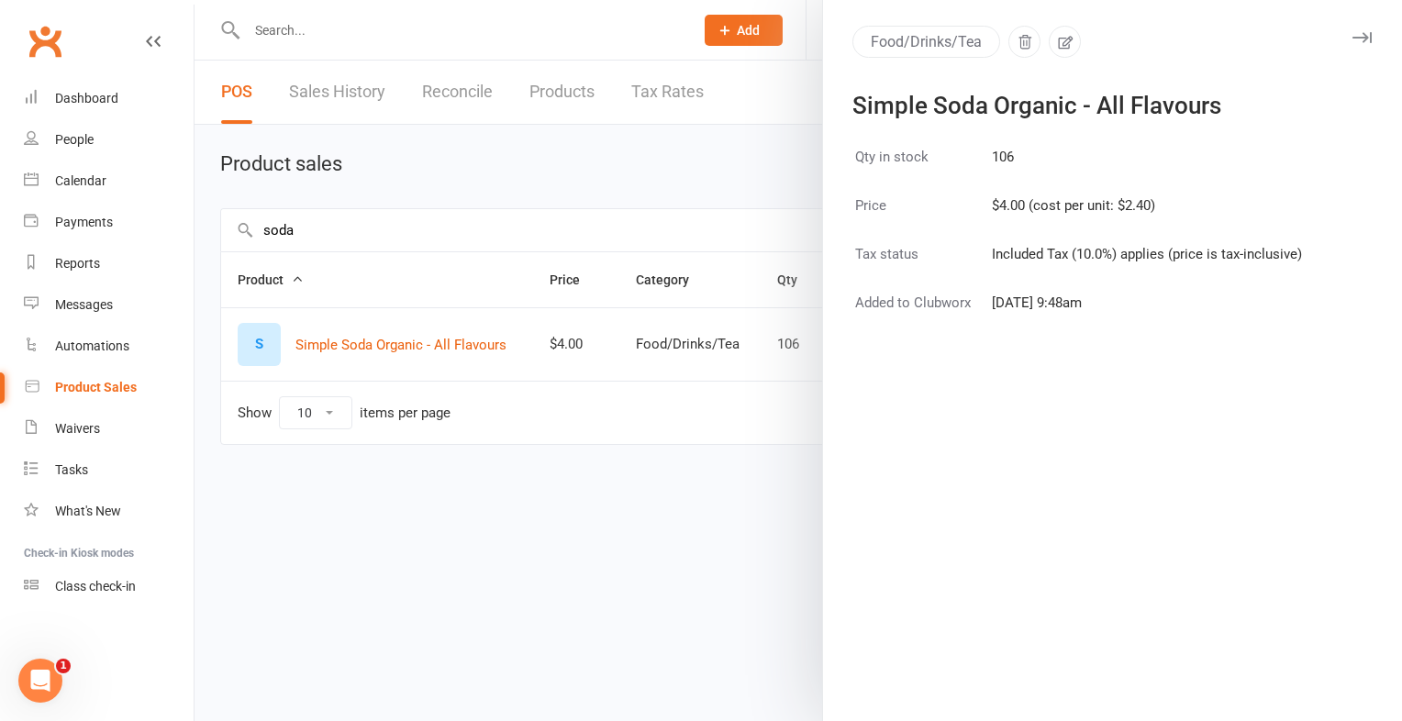
click at [477, 339] on div at bounding box center [799, 360] width 1208 height 721
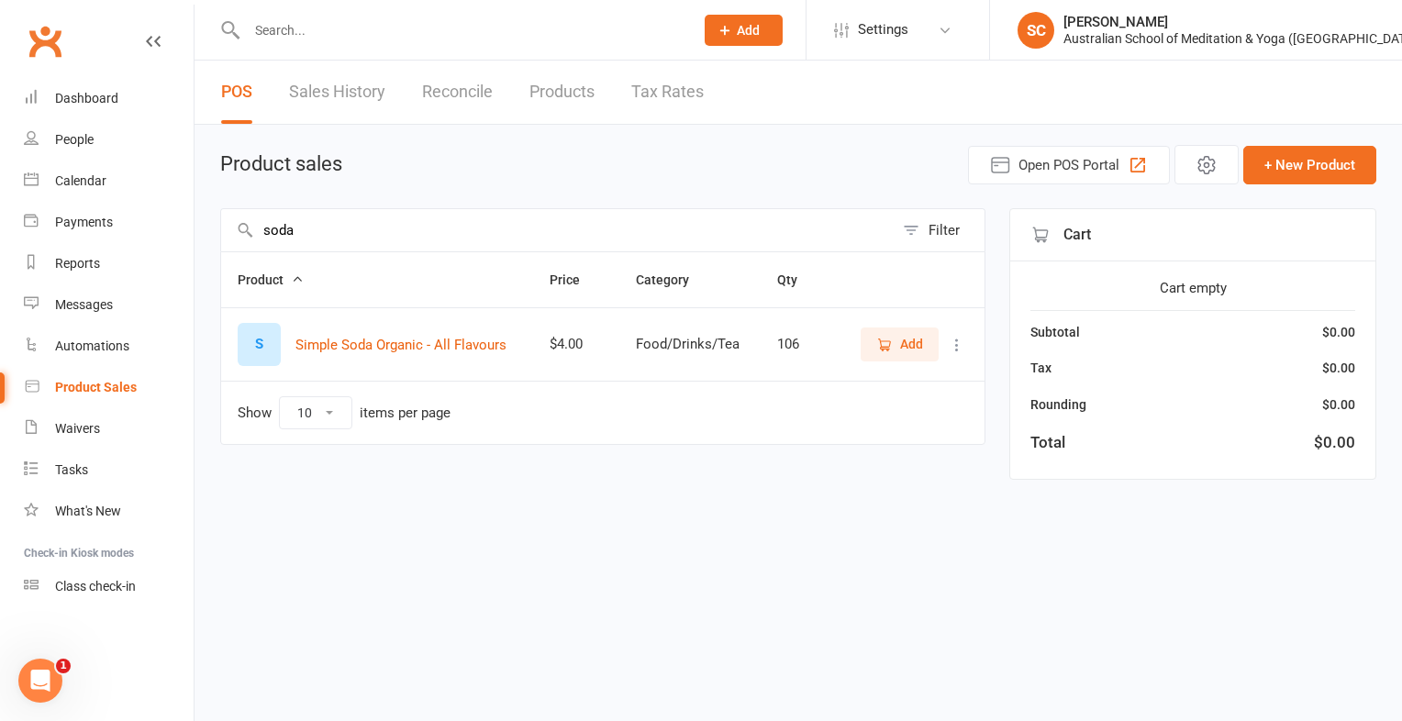
click at [910, 347] on span "Add" at bounding box center [911, 344] width 23 height 20
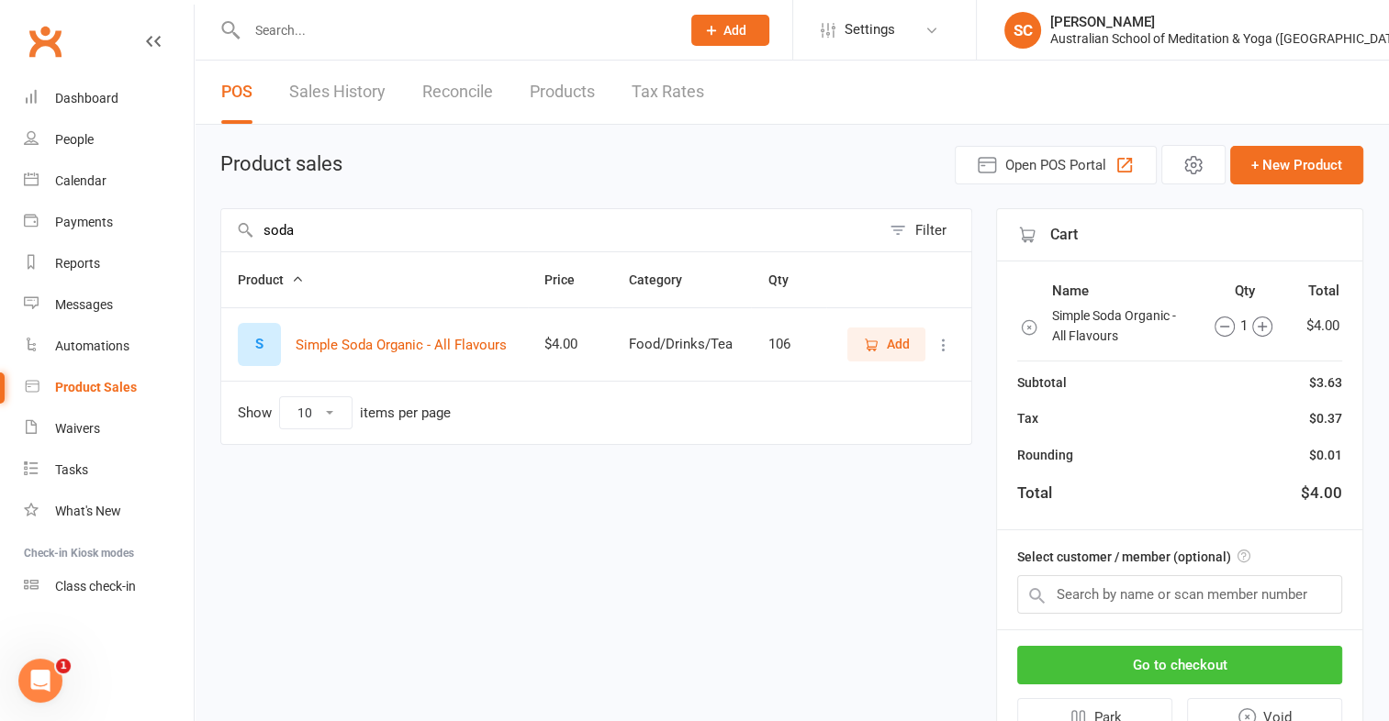
click at [1219, 651] on button "Go to checkout" at bounding box center [1179, 665] width 325 height 39
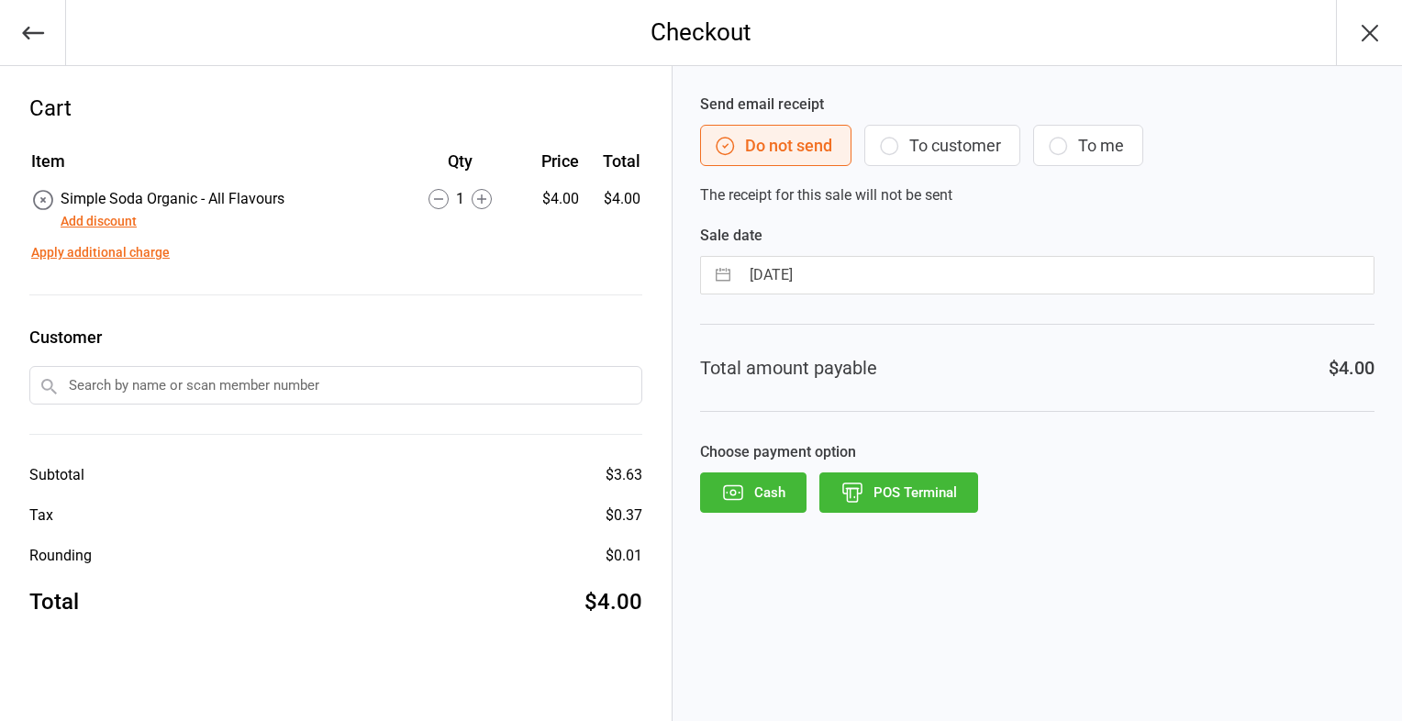
click at [941, 490] on button "POS Terminal" at bounding box center [899, 493] width 159 height 40
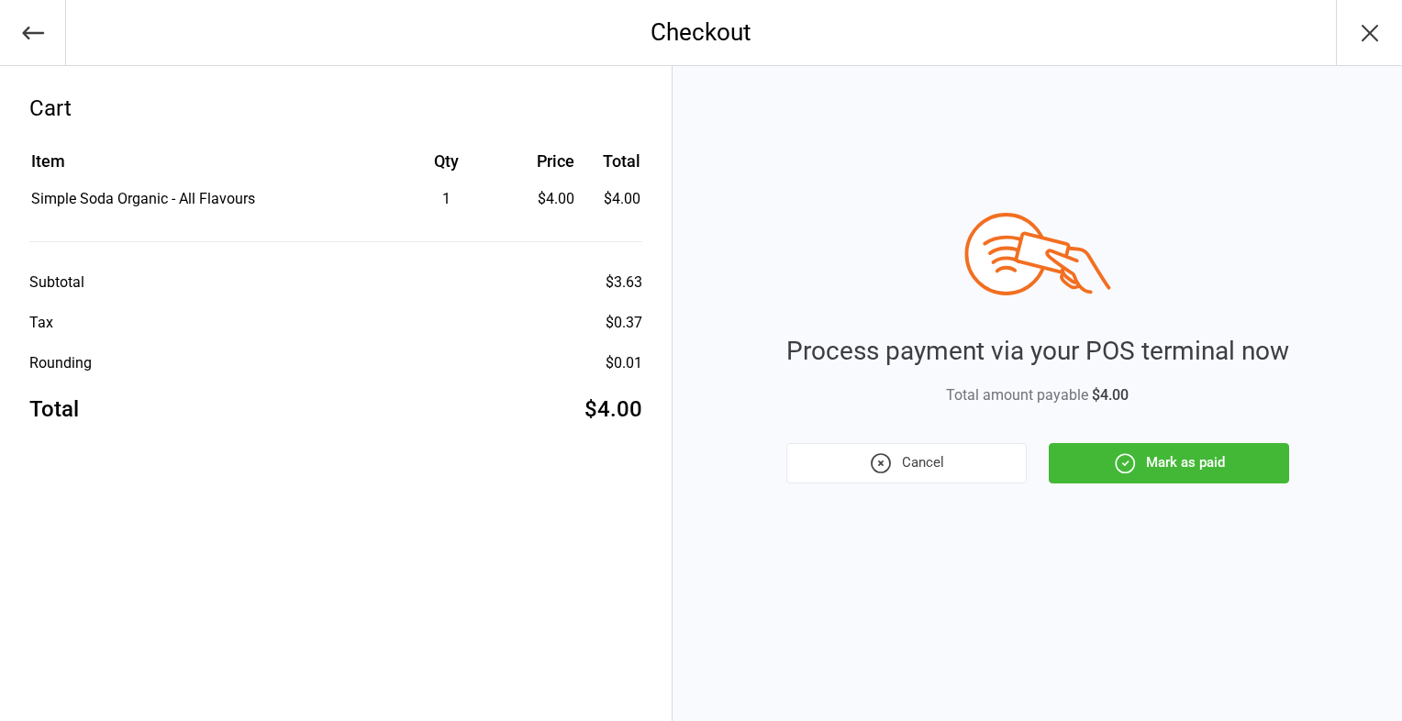
click at [1202, 462] on button "Mark as paid" at bounding box center [1169, 463] width 240 height 40
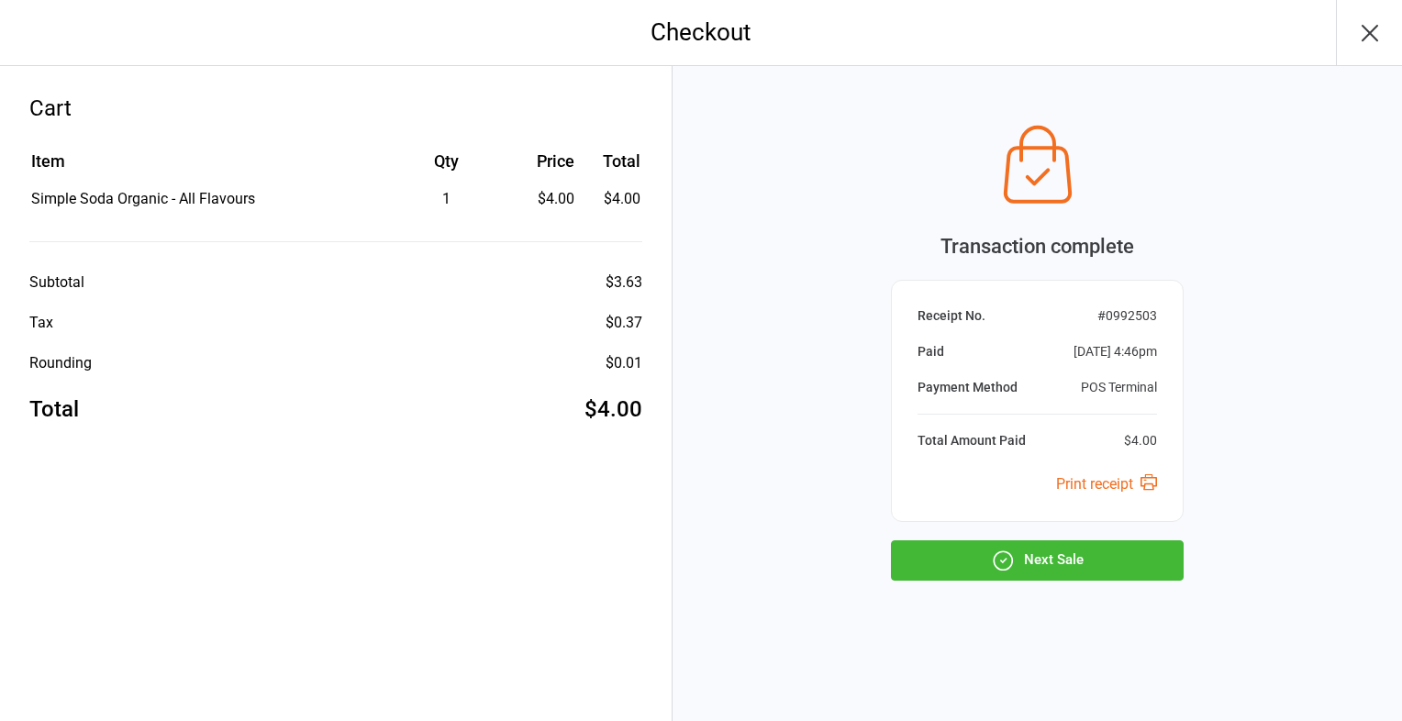
click at [1364, 25] on icon "button" at bounding box center [1370, 32] width 29 height 29
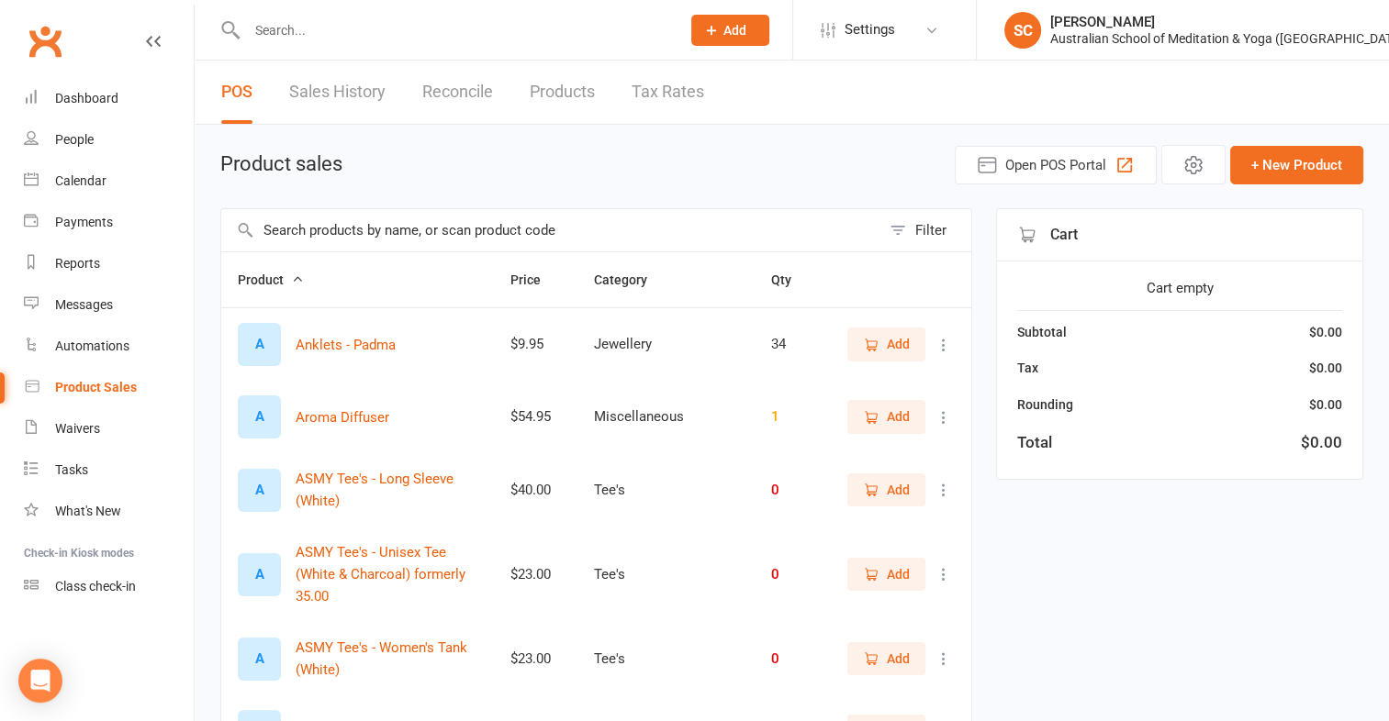
click at [269, 224] on input "text" at bounding box center [550, 230] width 659 height 42
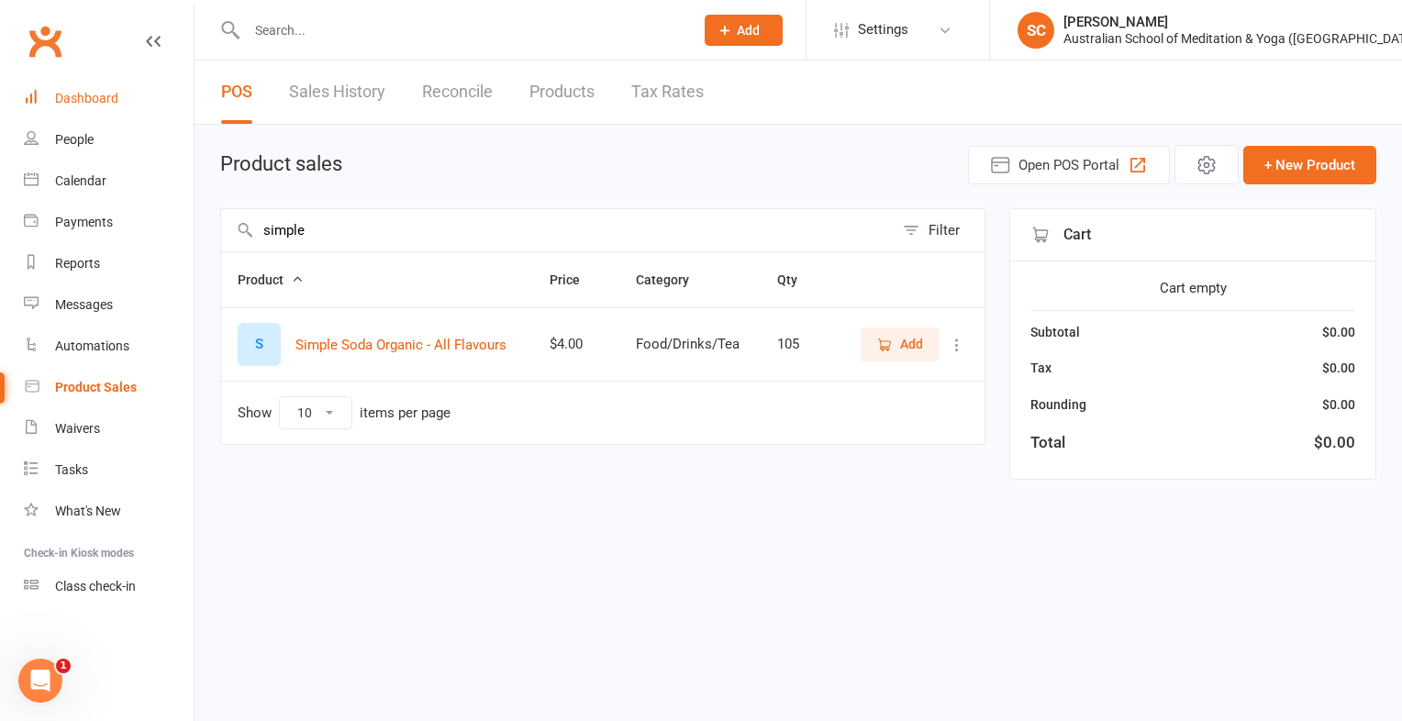
type input "simple"
click at [95, 91] on div "Dashboard" at bounding box center [86, 98] width 63 height 15
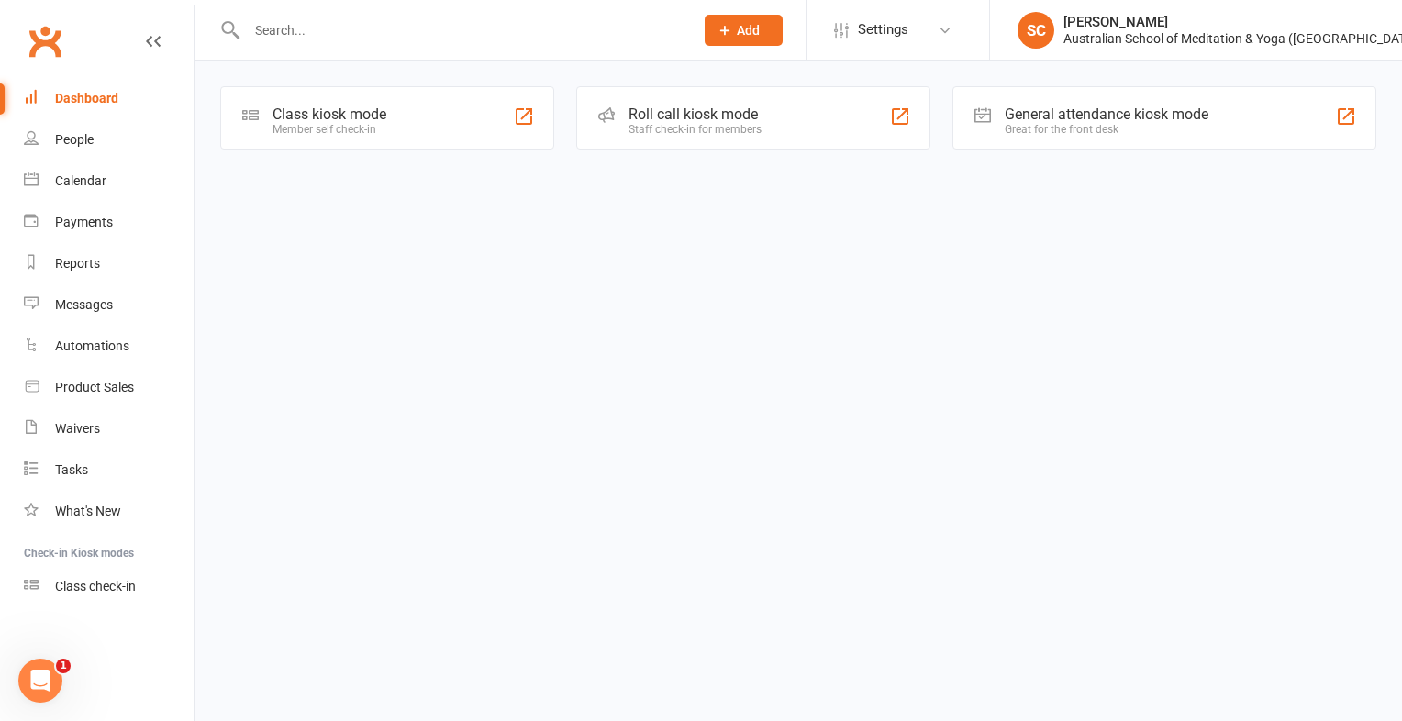
click at [279, 28] on input "text" at bounding box center [461, 30] width 440 height 26
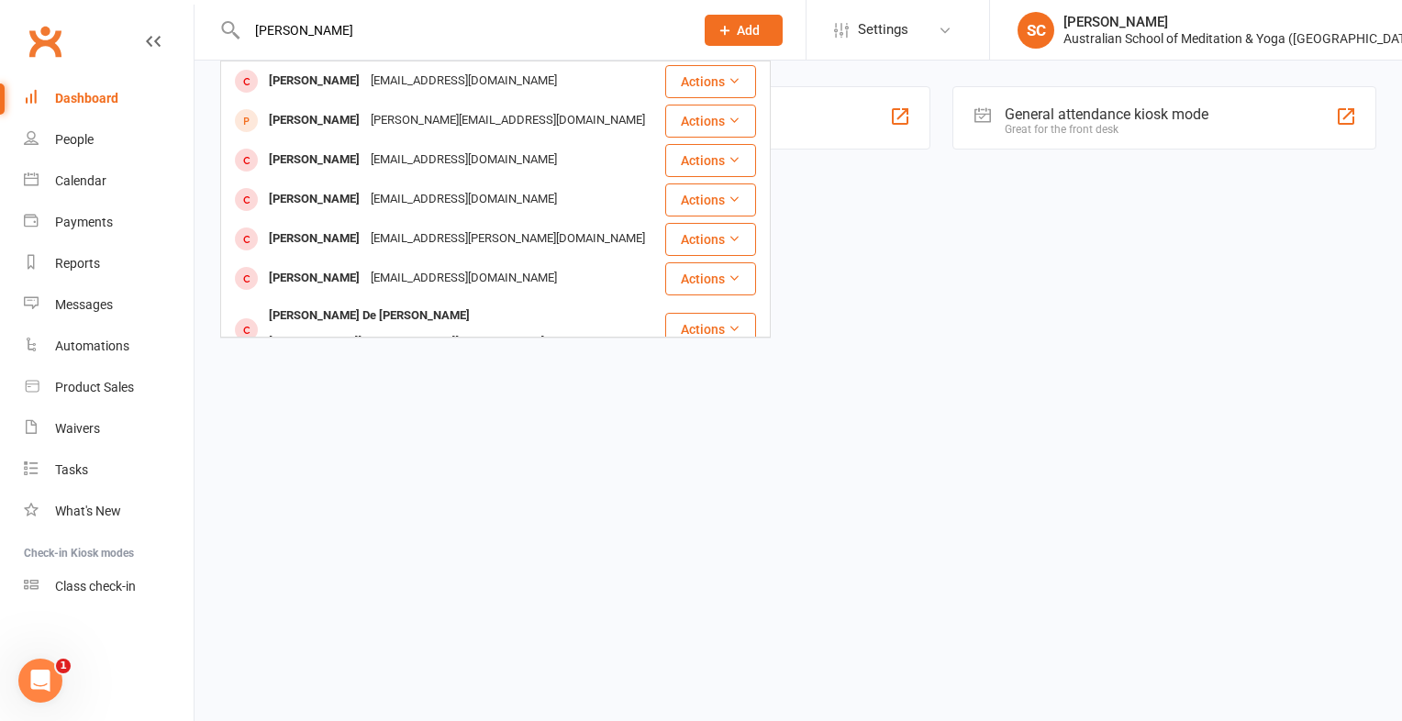
click at [340, 24] on input "Paula banner" at bounding box center [461, 30] width 440 height 26
type input "P"
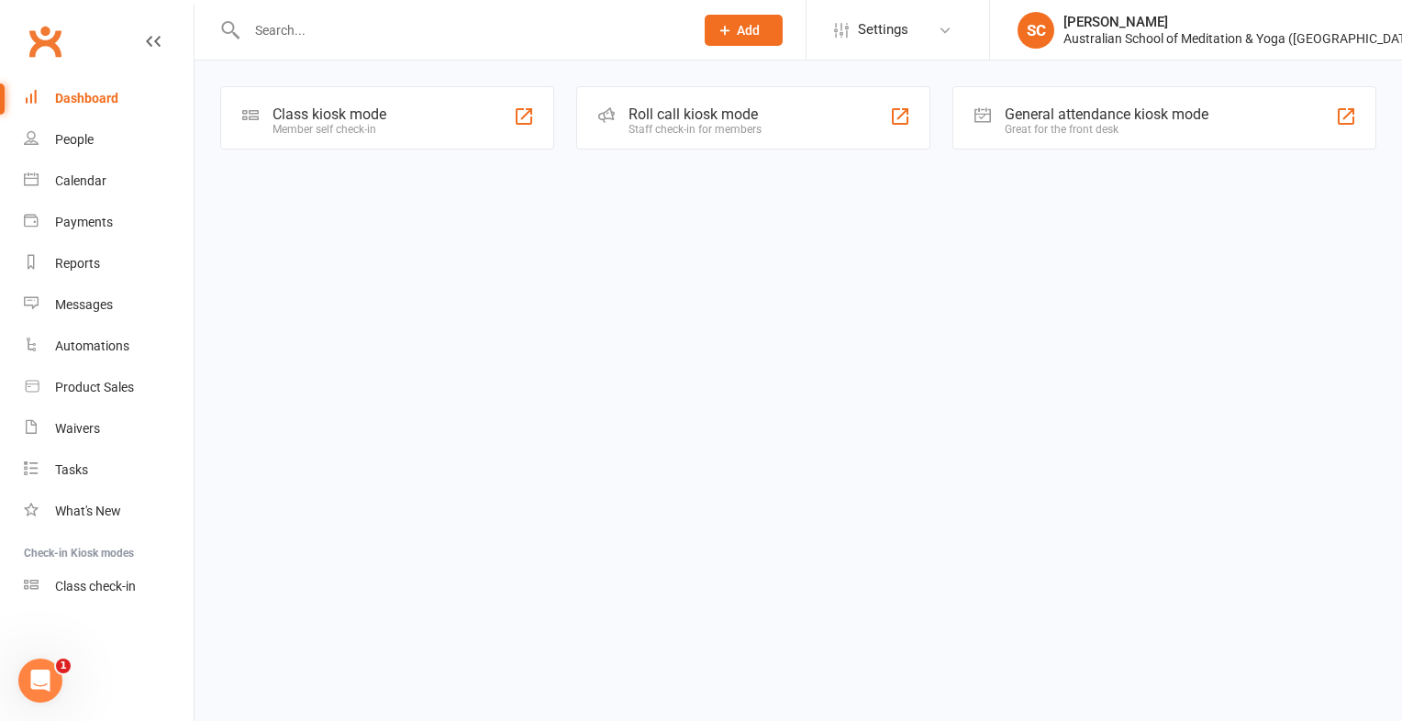
click at [262, 31] on input "text" at bounding box center [461, 30] width 440 height 26
click at [294, 24] on input "text" at bounding box center [461, 30] width 440 height 26
click at [231, 32] on icon at bounding box center [230, 30] width 21 height 22
click at [316, 30] on input "text" at bounding box center [461, 30] width 440 height 26
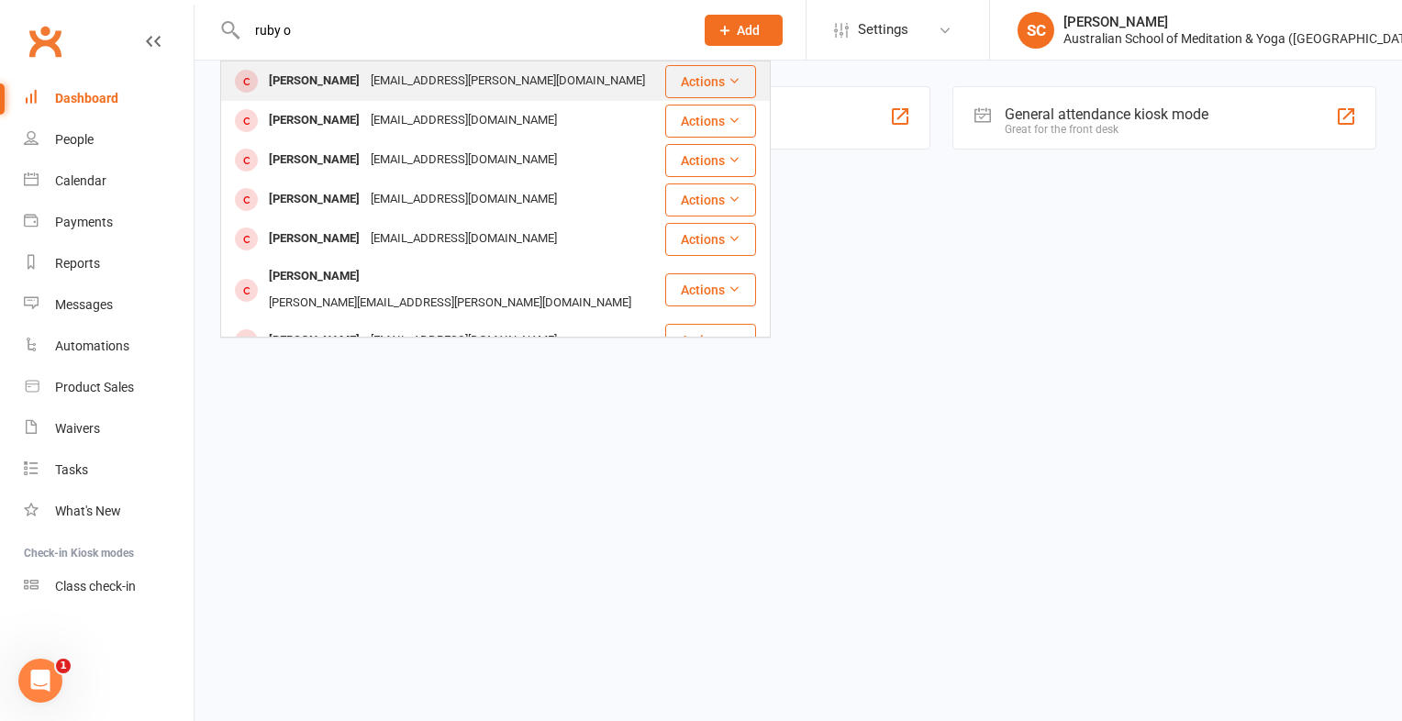
type input "ruby o"
click at [316, 80] on div "[PERSON_NAME]" at bounding box center [314, 81] width 102 height 27
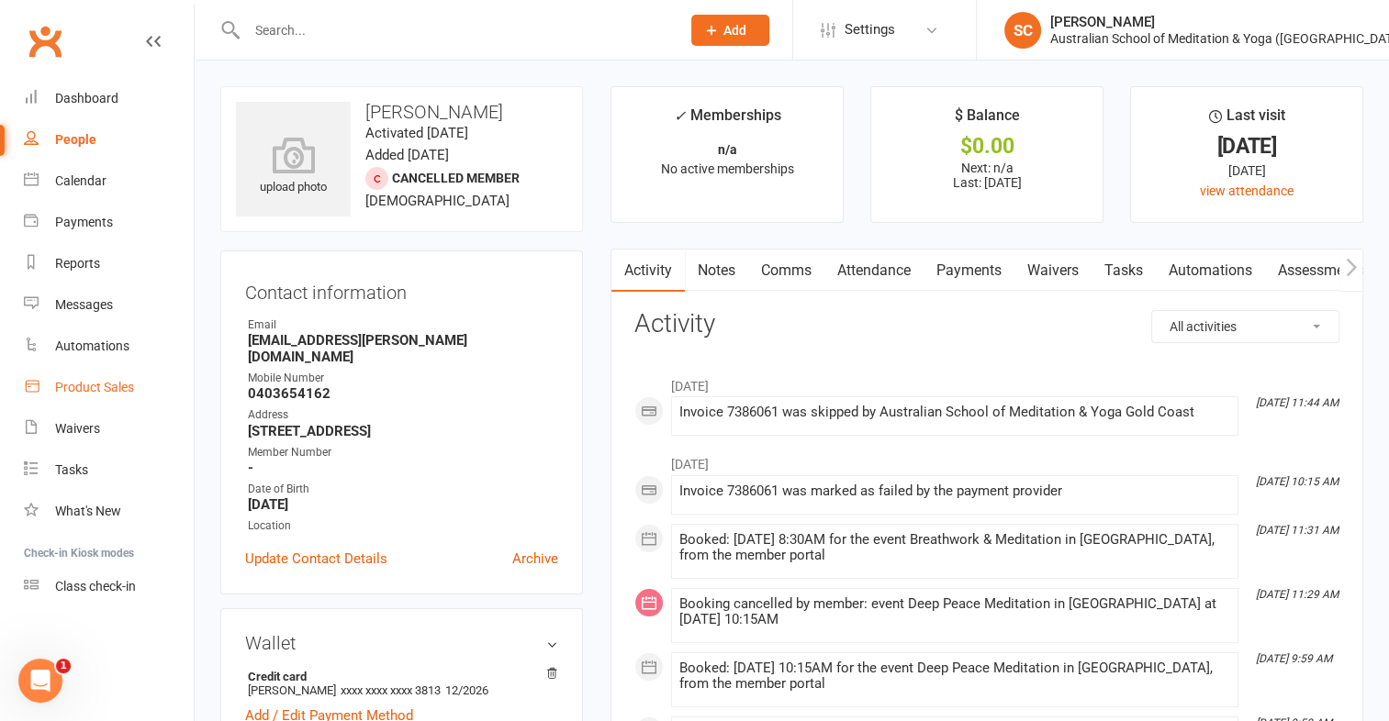
click at [103, 384] on div "Product Sales" at bounding box center [94, 387] width 79 height 15
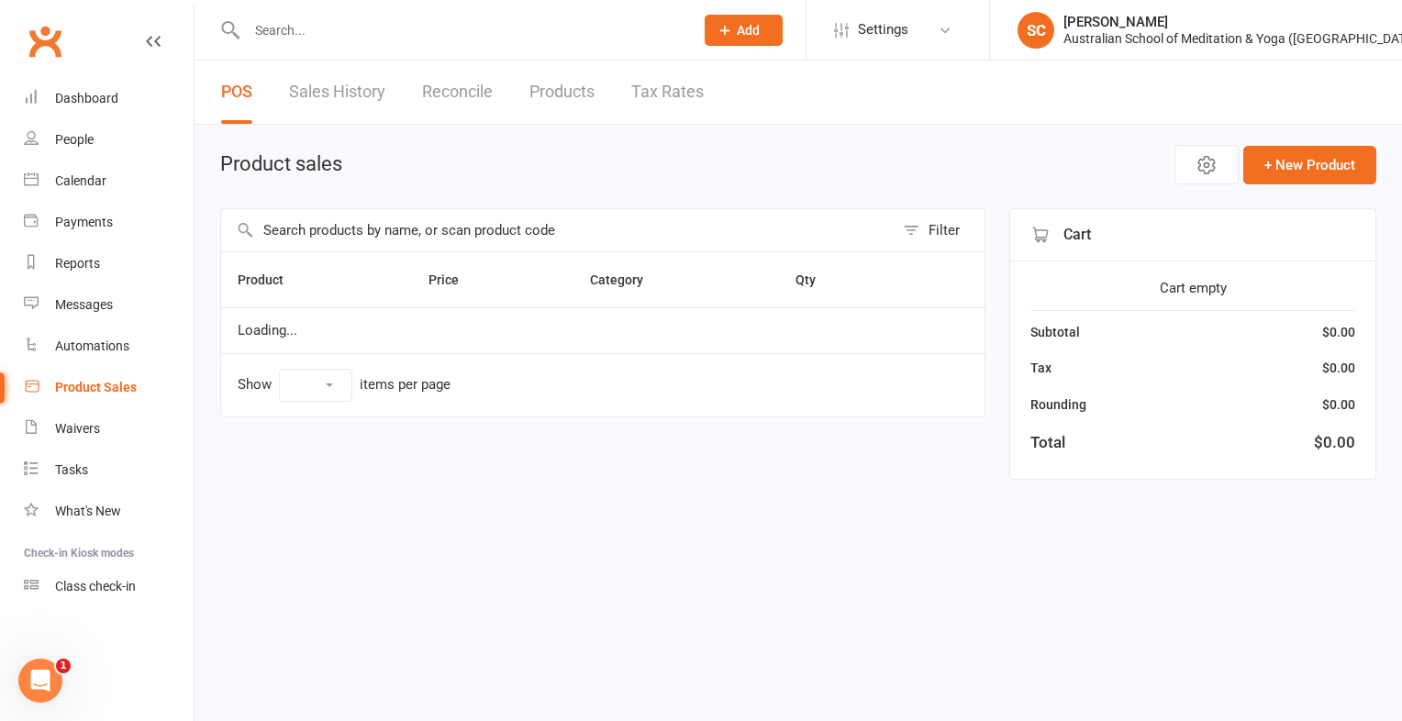
select select "10"
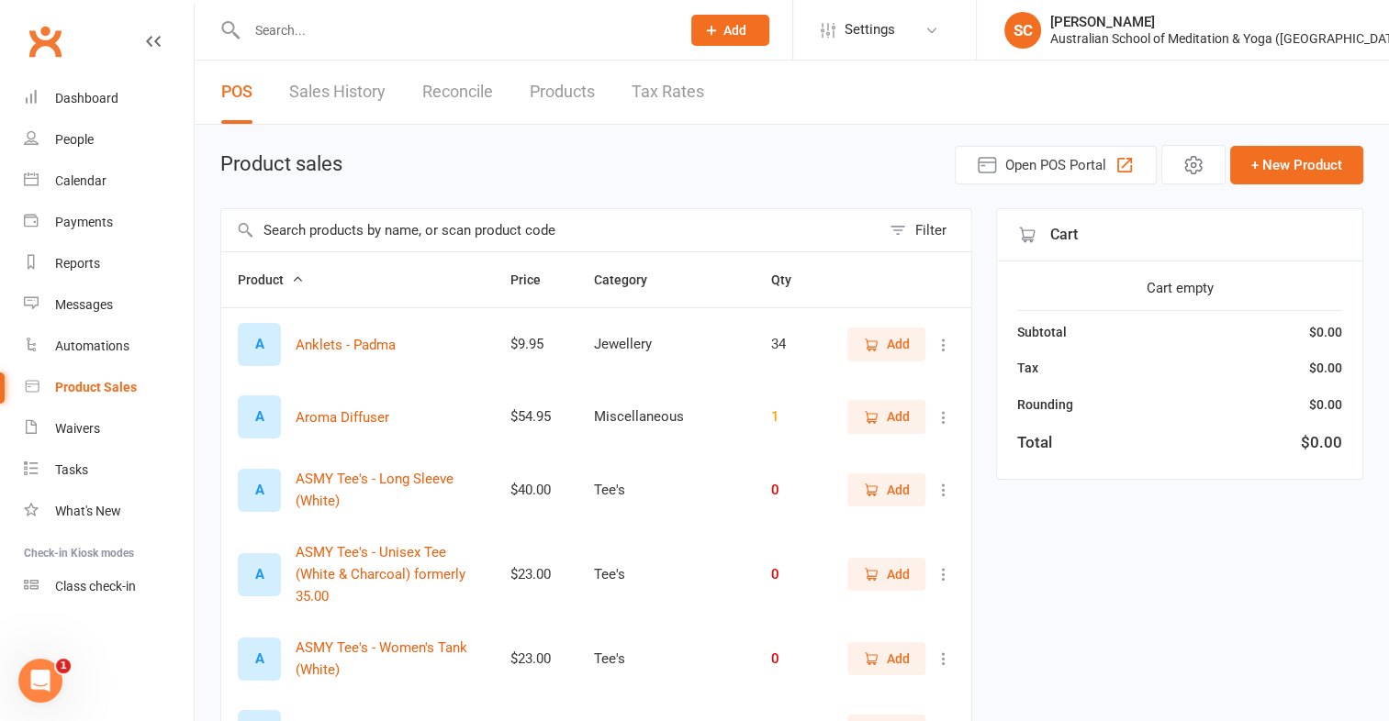
click at [396, 215] on input "text" at bounding box center [550, 230] width 659 height 42
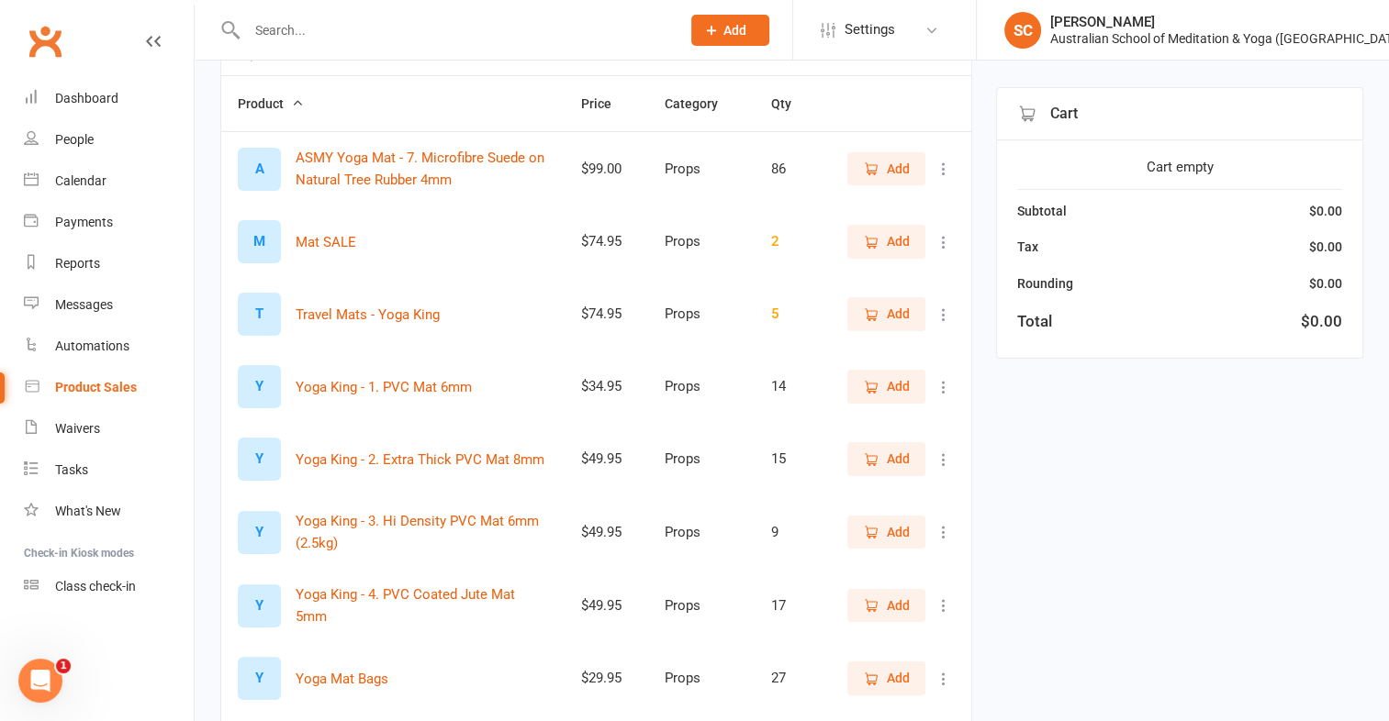
scroll to position [205, 0]
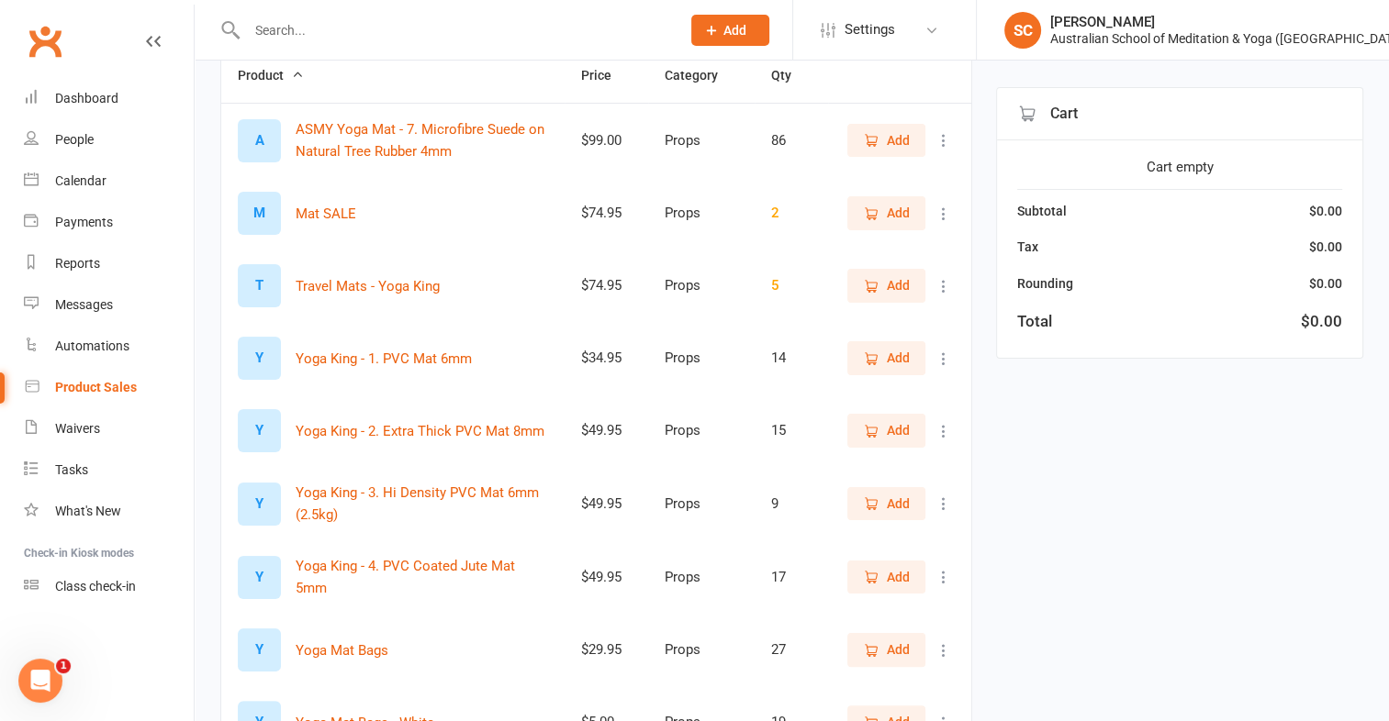
type input "mat"
click at [880, 508] on span "Add" at bounding box center [886, 504] width 47 height 20
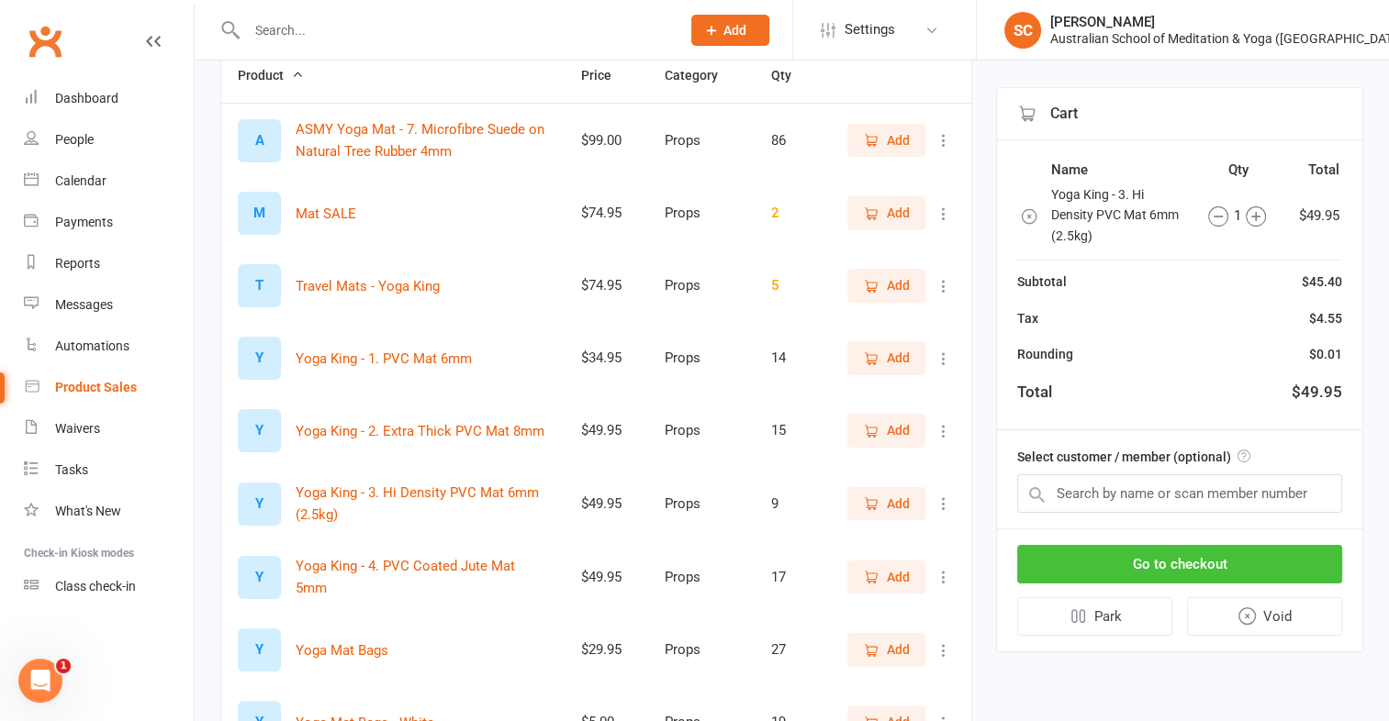
click at [1123, 565] on button "Go to checkout" at bounding box center [1179, 564] width 325 height 39
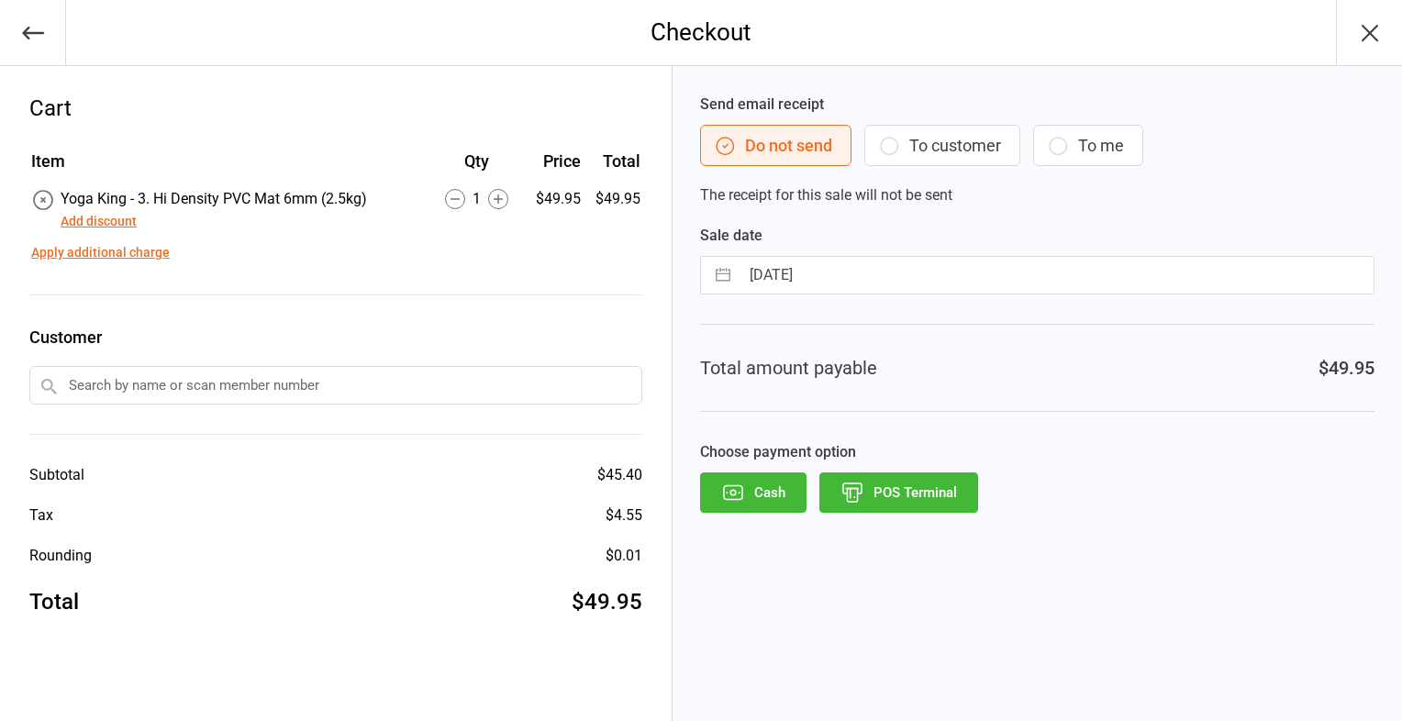
click at [898, 515] on div "Send email receipt Do not send To customer To me The receipt for this sale will…" at bounding box center [1038, 393] width 730 height 655
click at [908, 501] on button "POS Terminal" at bounding box center [899, 493] width 159 height 40
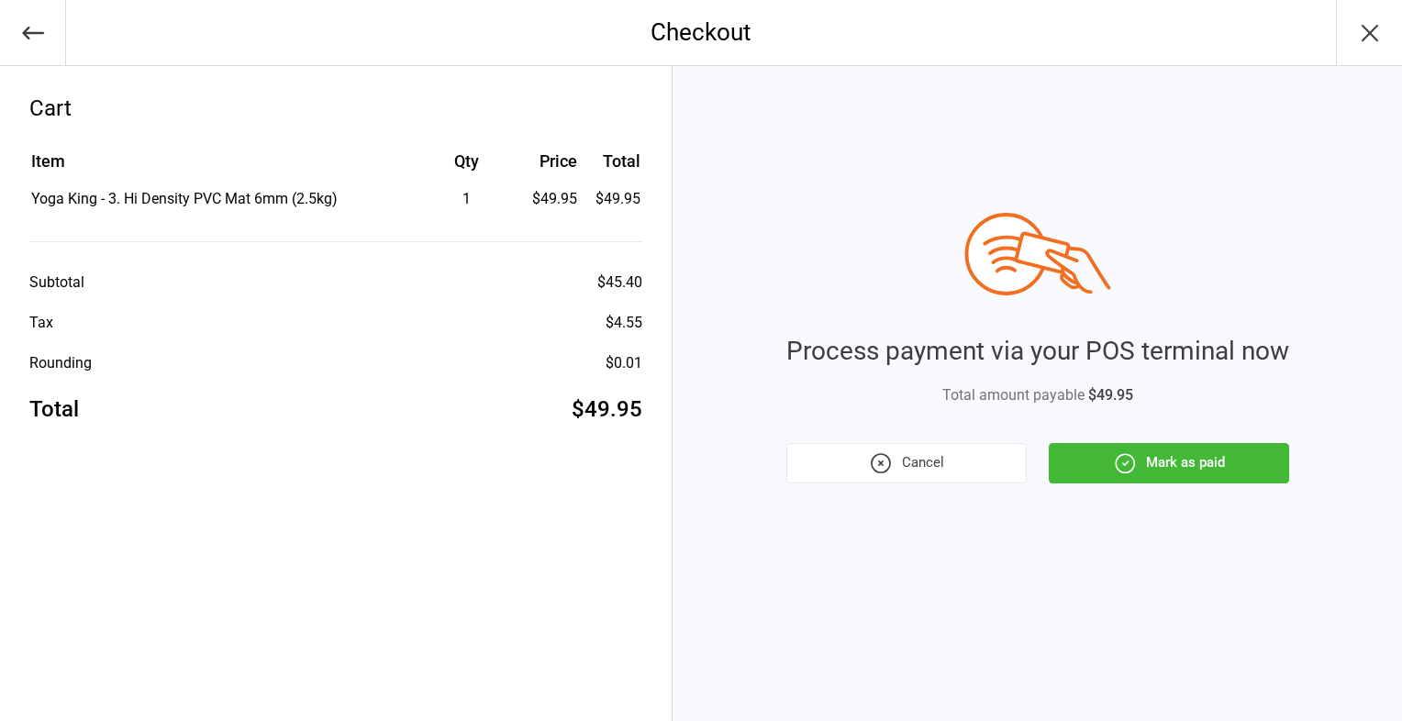
click at [1156, 475] on button "Mark as paid" at bounding box center [1169, 463] width 240 height 40
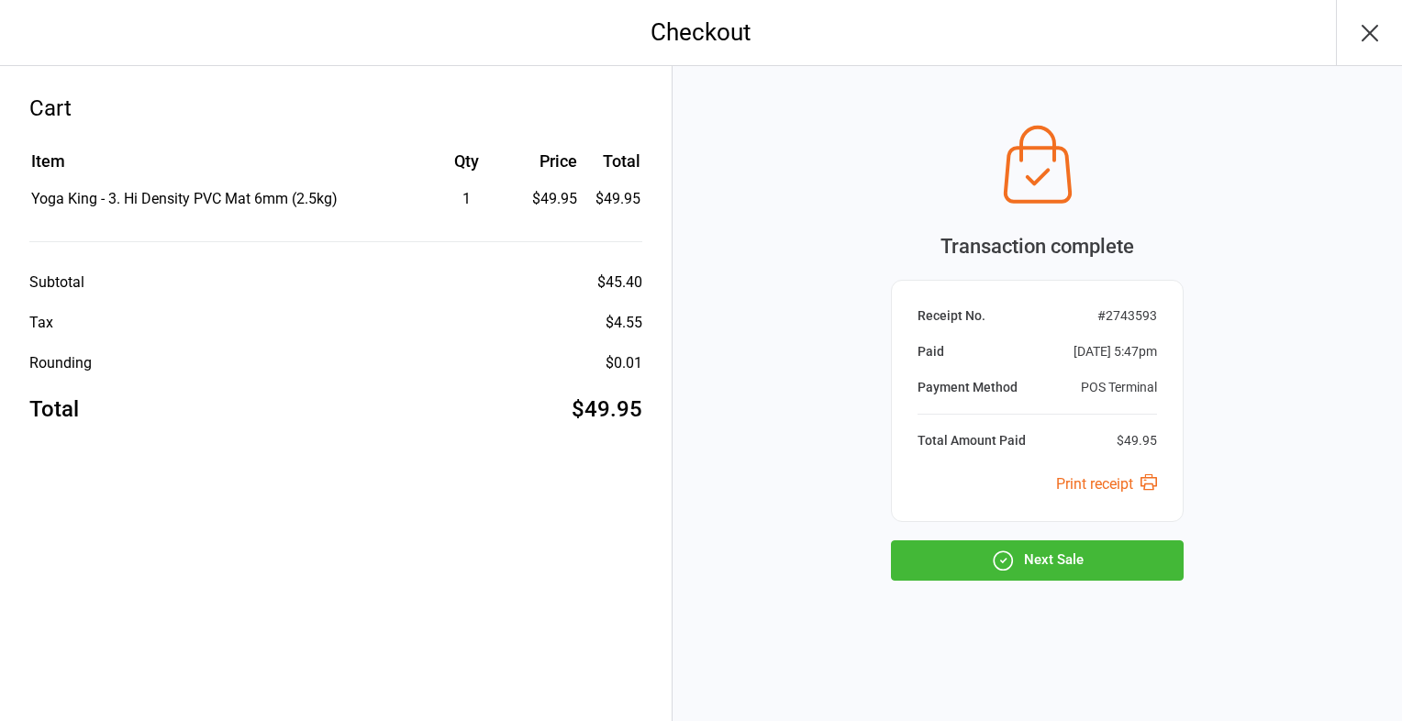
click at [1083, 564] on button "Next Sale" at bounding box center [1037, 561] width 293 height 40
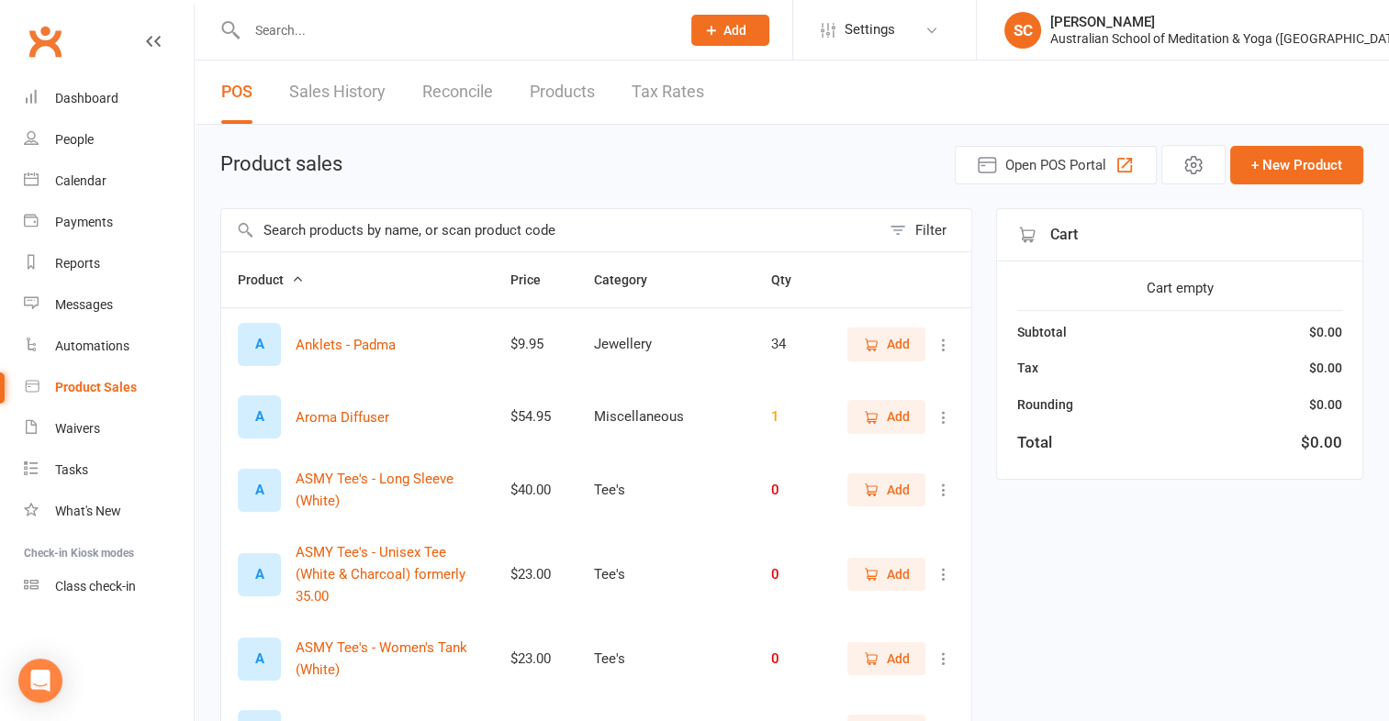
click at [486, 43] on div at bounding box center [443, 30] width 447 height 60
click at [292, 30] on input "text" at bounding box center [454, 30] width 426 height 26
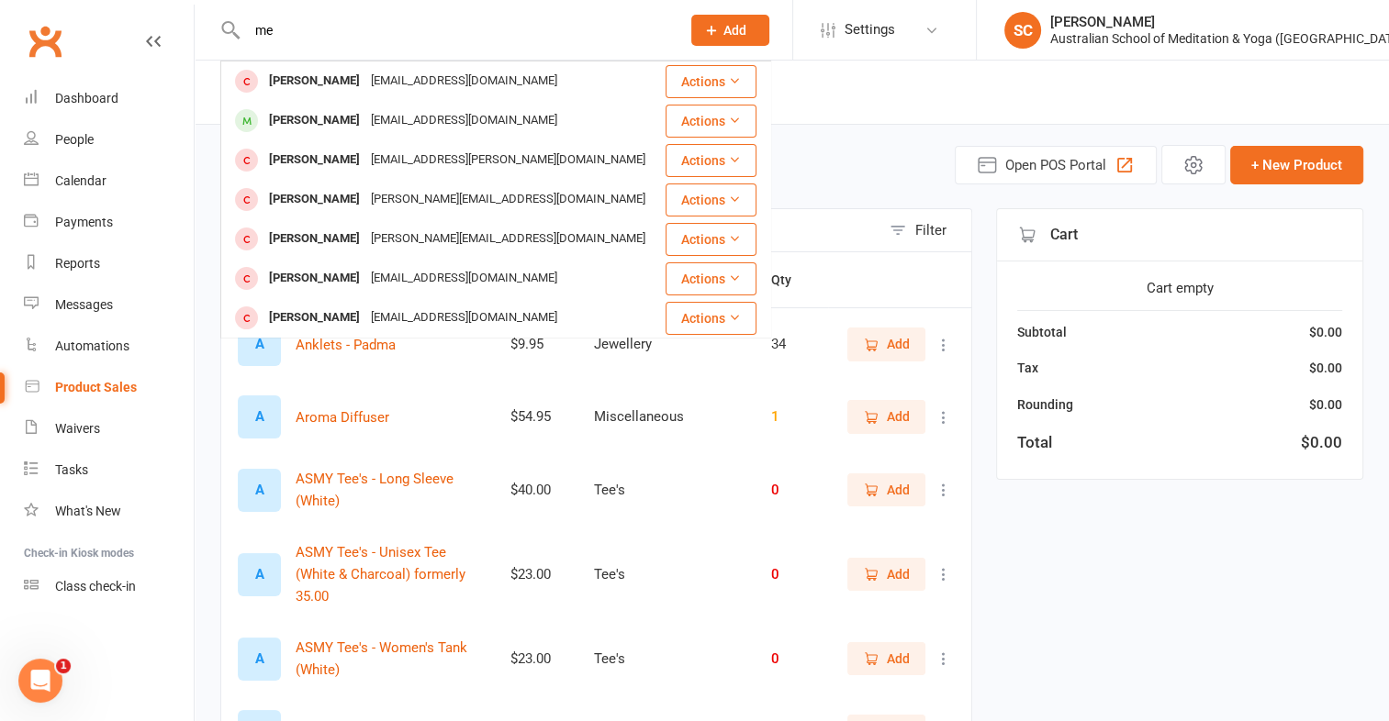
type input "m"
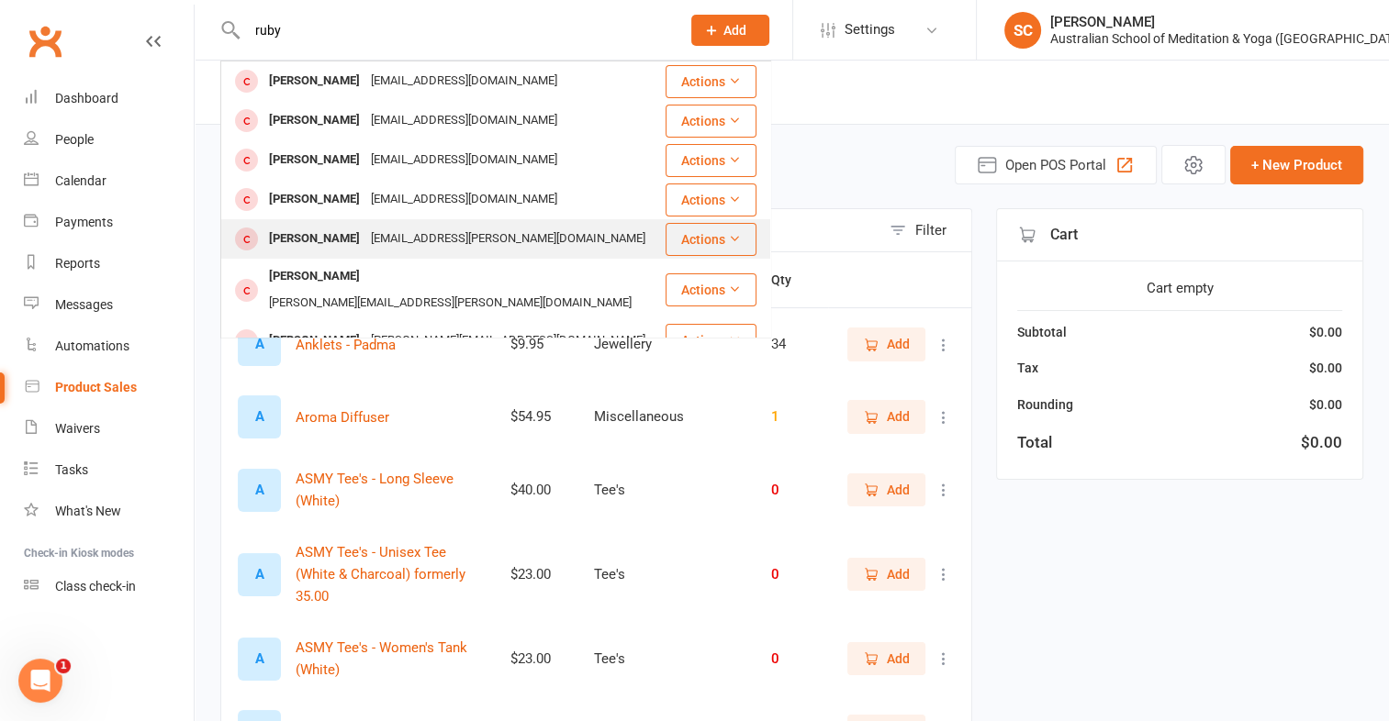
type input "ruby"
click at [337, 235] on div "[PERSON_NAME]" at bounding box center [314, 239] width 102 height 27
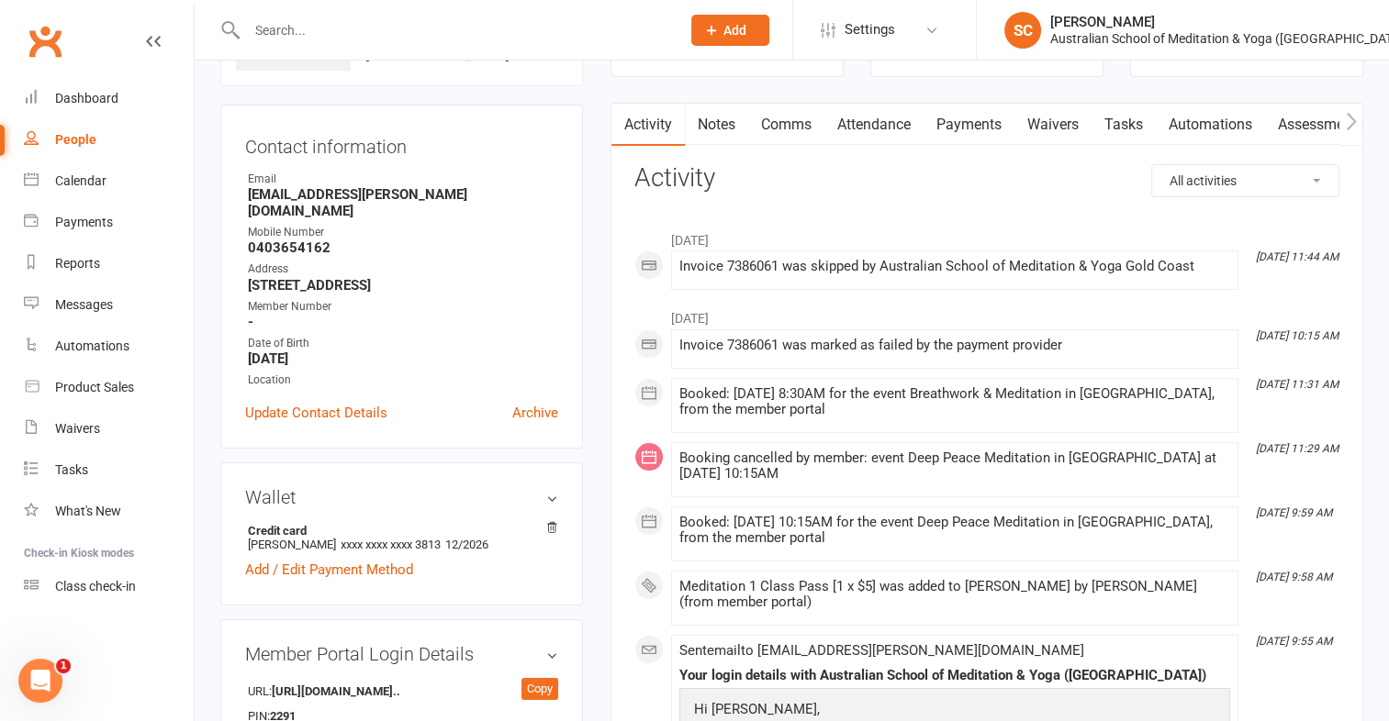
scroll to position [180, 0]
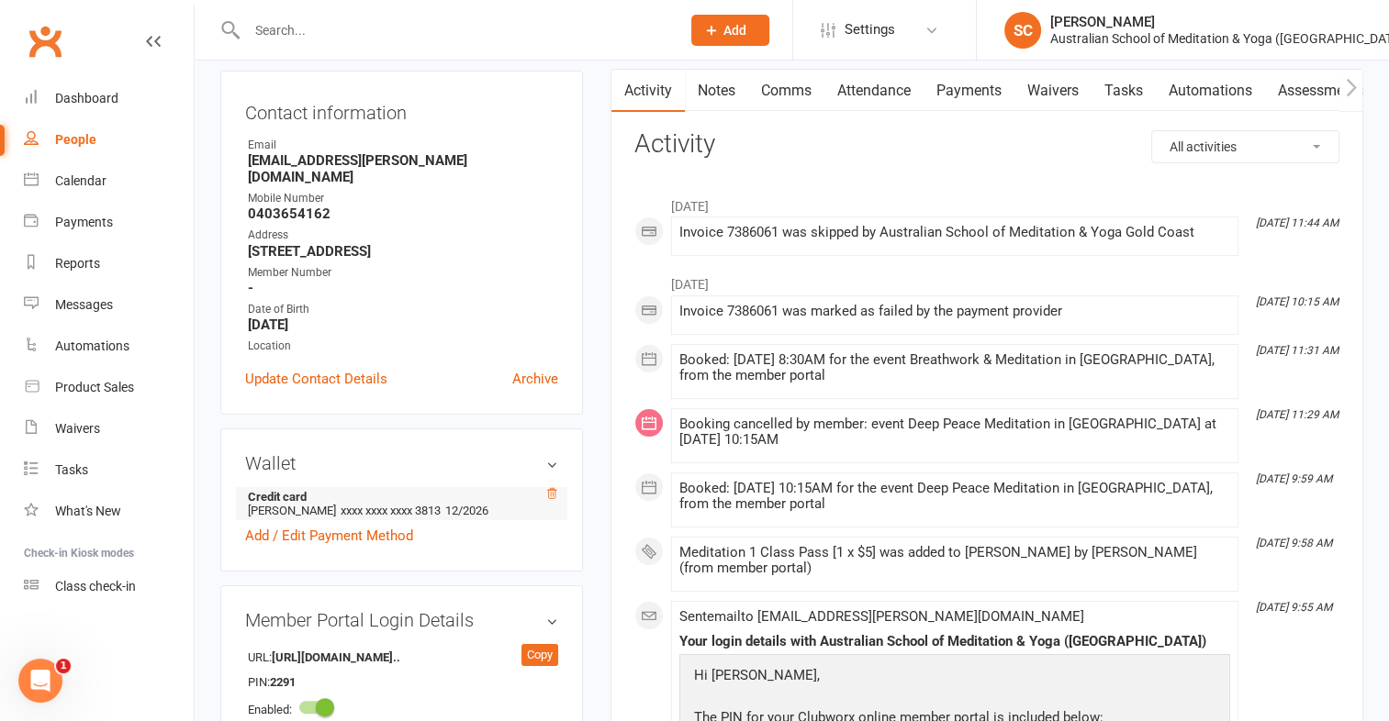
click at [551, 487] on icon at bounding box center [551, 493] width 13 height 13
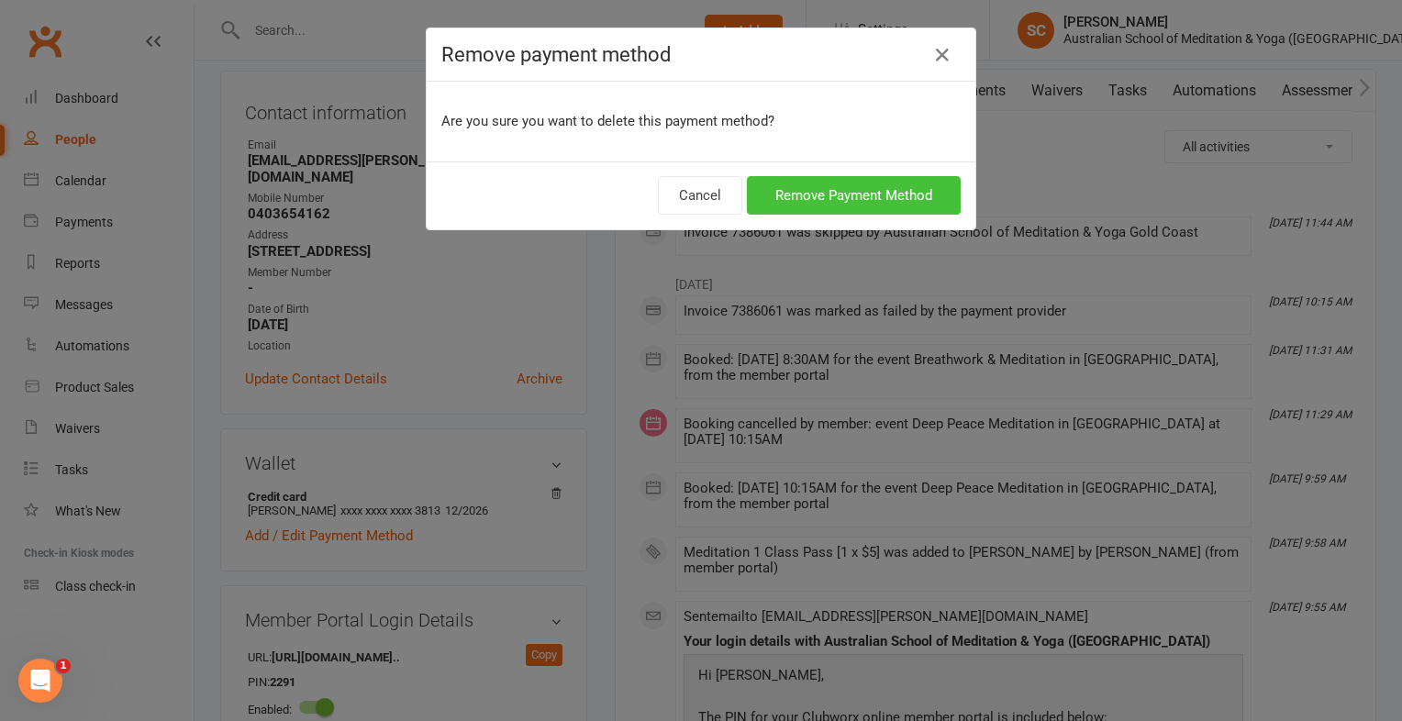
click at [840, 184] on button "Remove Payment Method" at bounding box center [854, 195] width 214 height 39
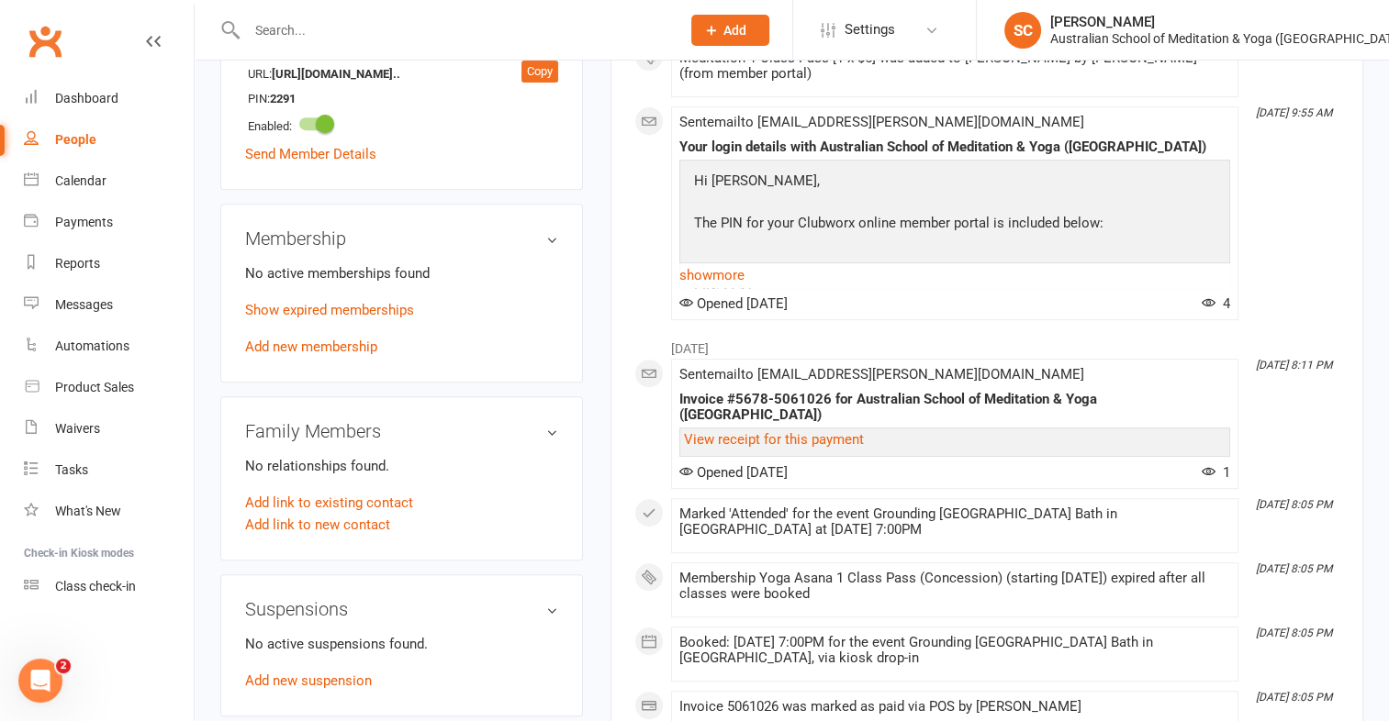
scroll to position [755, 0]
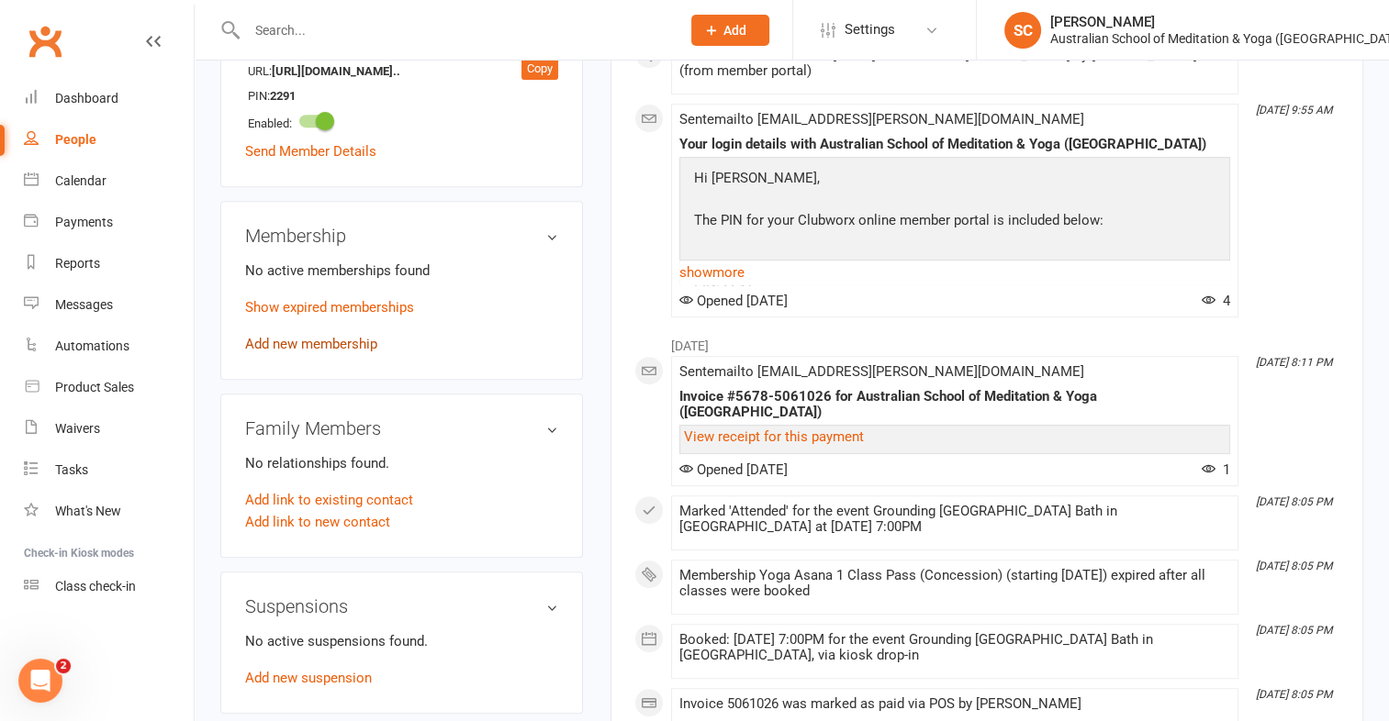
click at [344, 336] on link "Add new membership" at bounding box center [311, 344] width 132 height 17
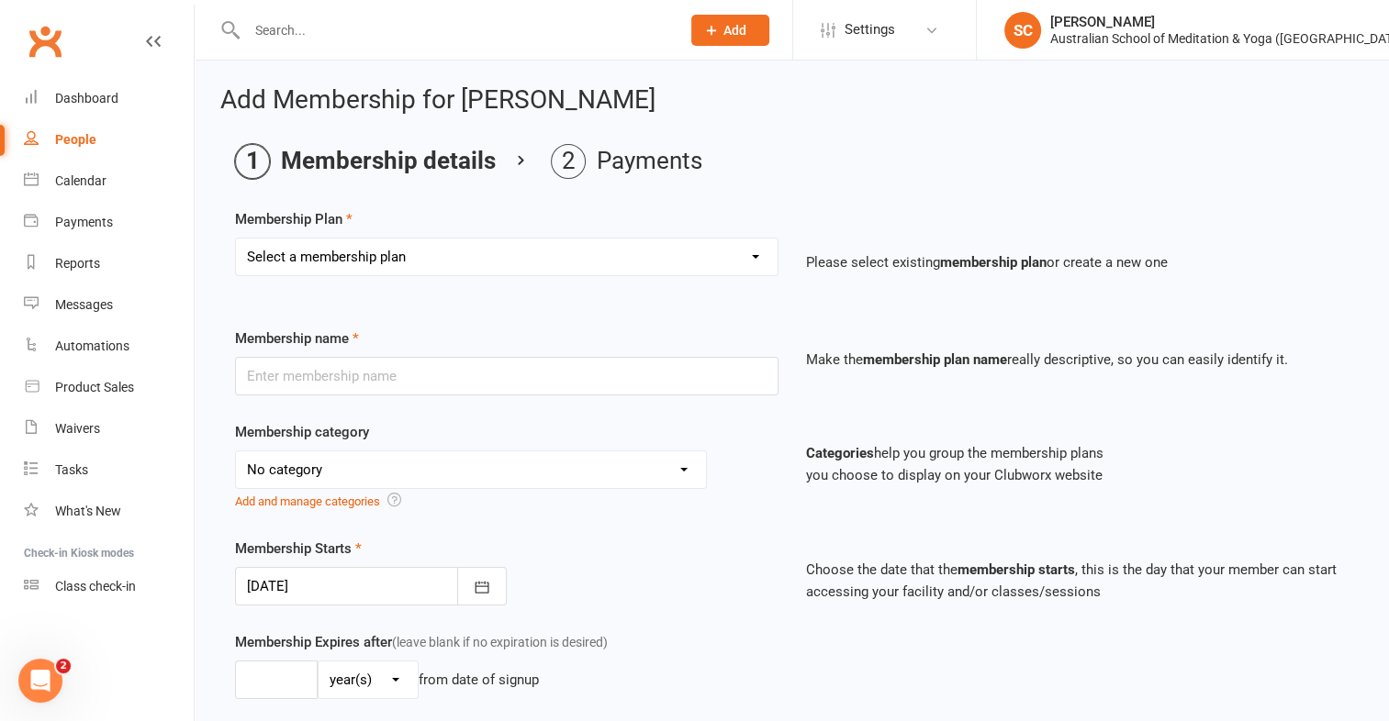
click at [372, 247] on select "Select a membership plan First Time Intro Offer (1 month Unlimited Meditation &…" at bounding box center [506, 257] width 541 height 37
select select "6"
click at [236, 239] on select "Select a membership plan First Time Intro Offer (1 month Unlimited Meditation &…" at bounding box center [506, 257] width 541 height 37
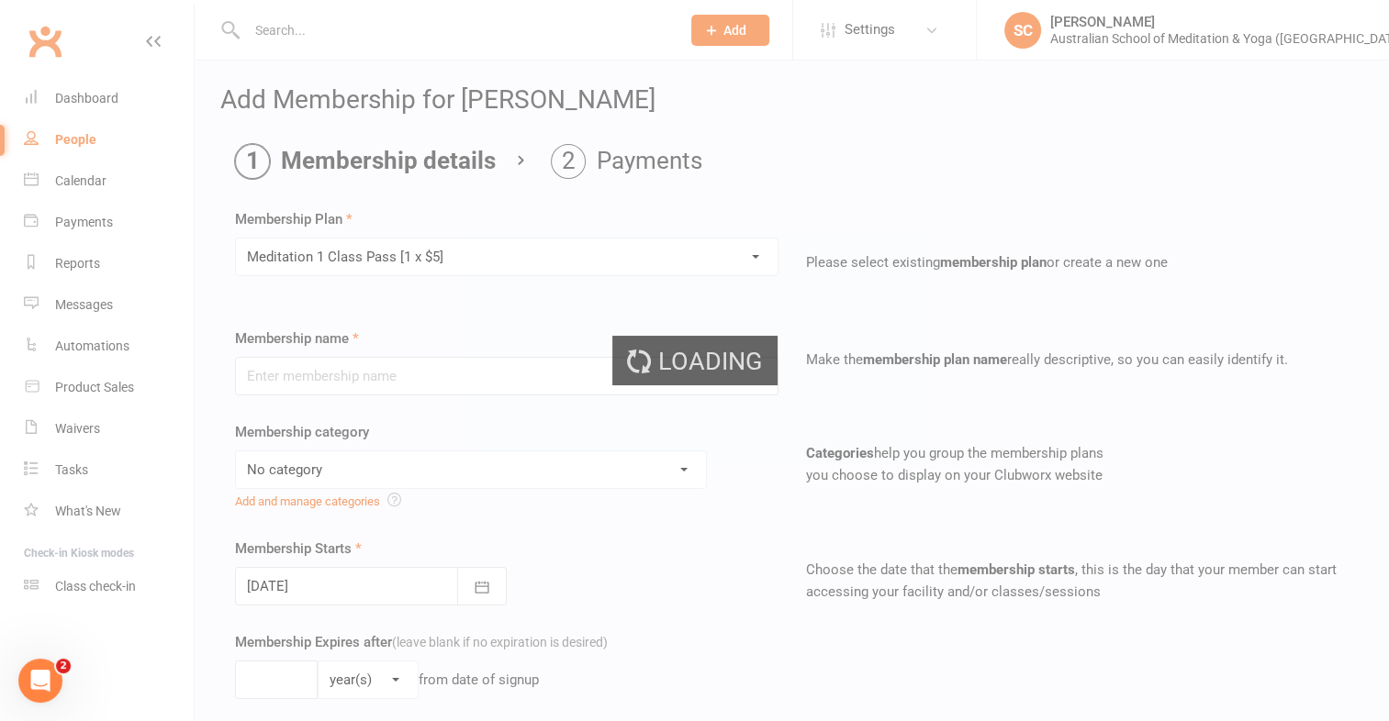
type input "Meditation 1 Class Pass [1 x $5]"
select select "4"
type input "3"
select select "2"
type input "1"
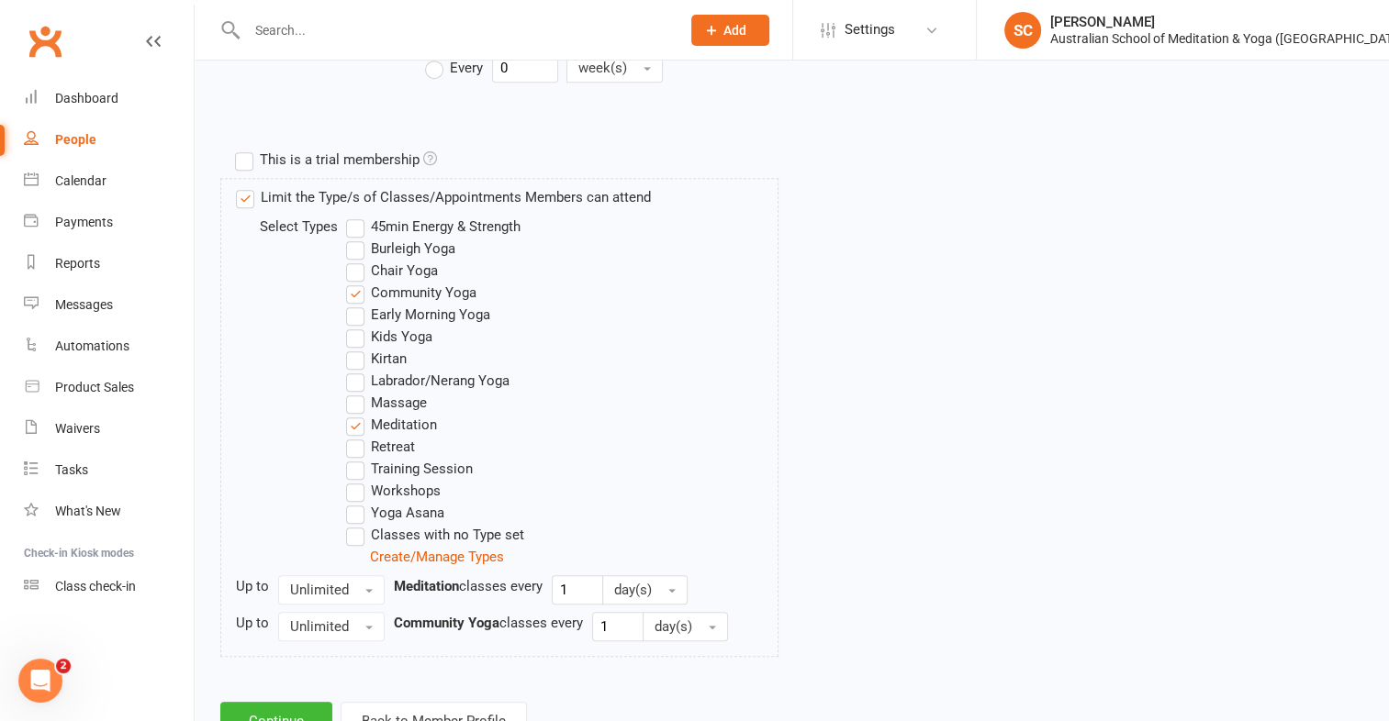
scroll to position [899, 0]
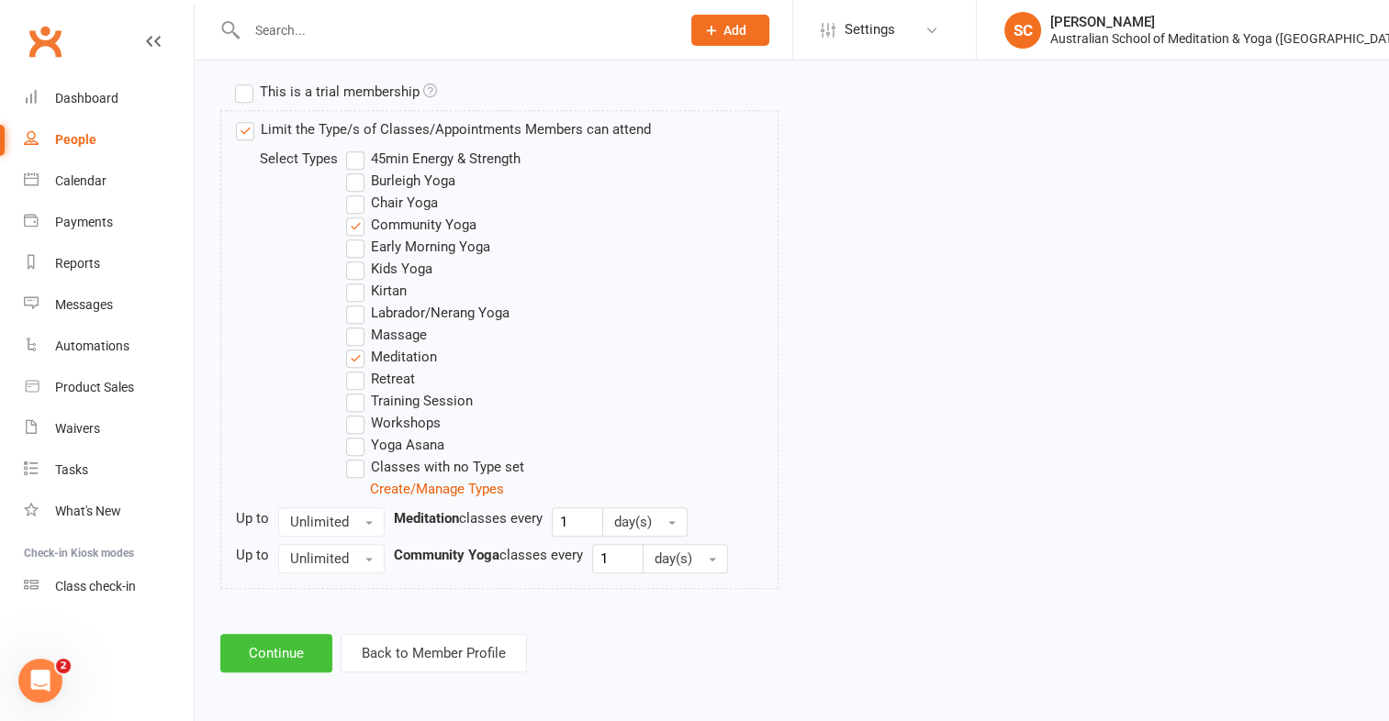
click at [275, 645] on button "Continue" at bounding box center [276, 653] width 112 height 39
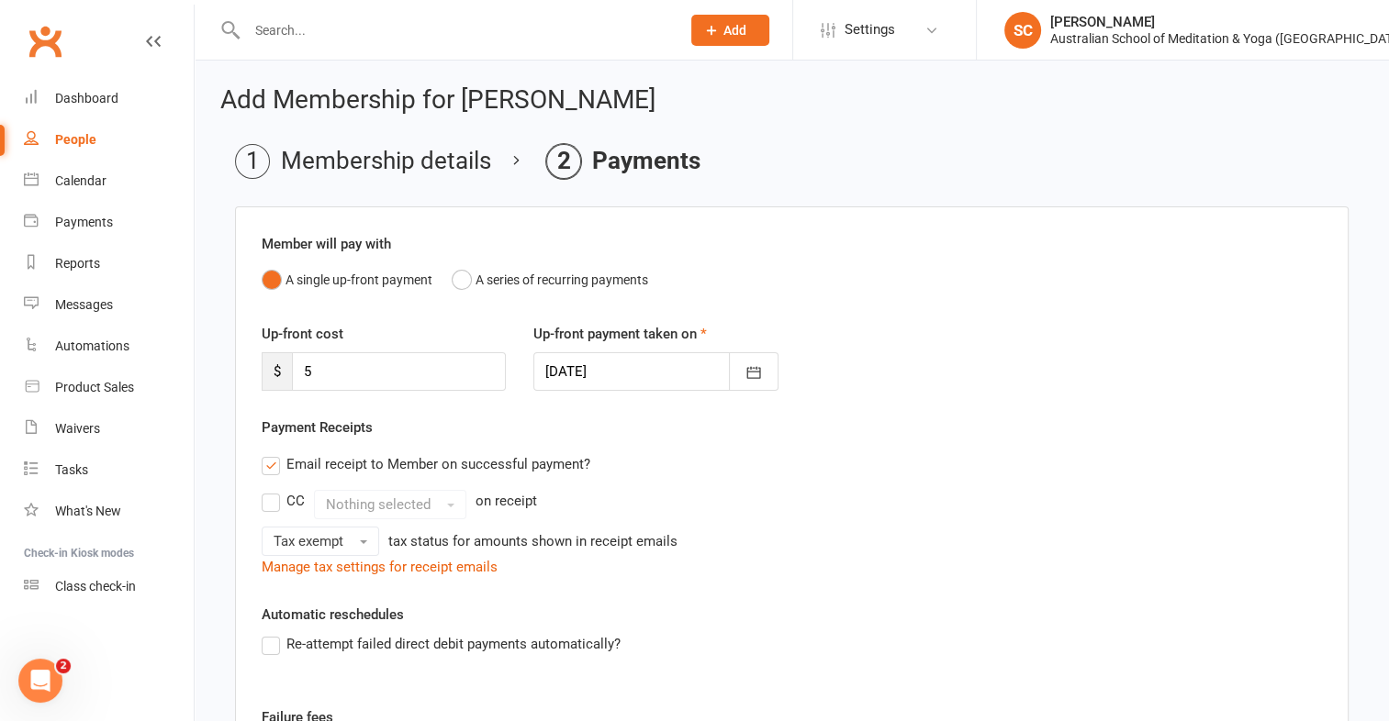
scroll to position [349, 0]
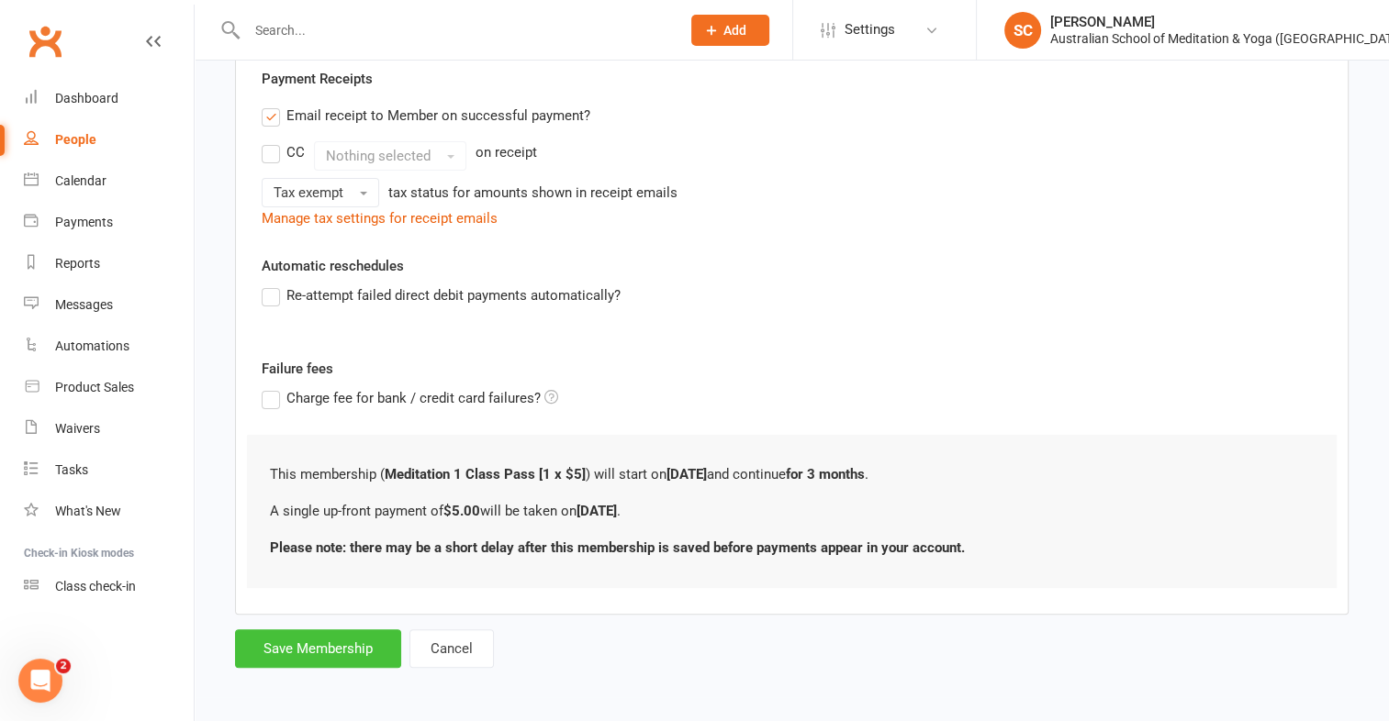
click at [331, 648] on button "Save Membership" at bounding box center [318, 649] width 166 height 39
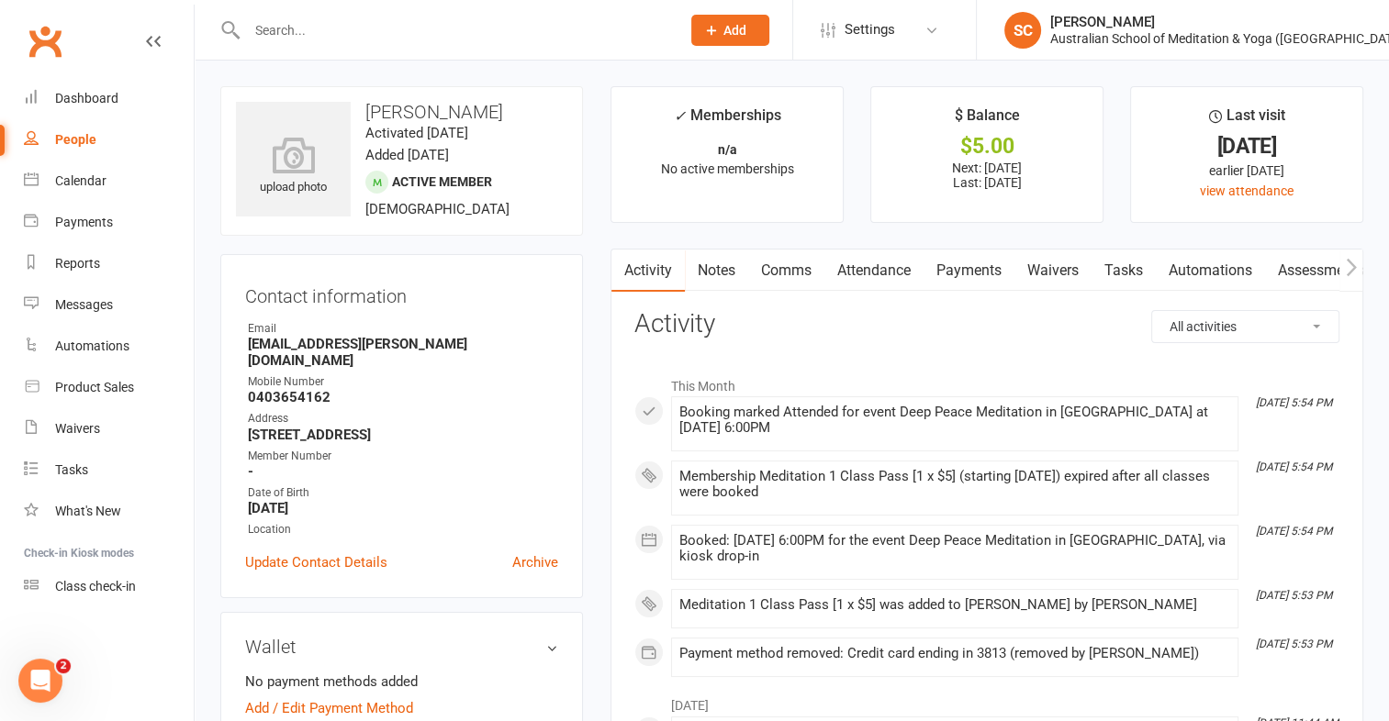
click at [987, 271] on link "Payments" at bounding box center [968, 271] width 91 height 42
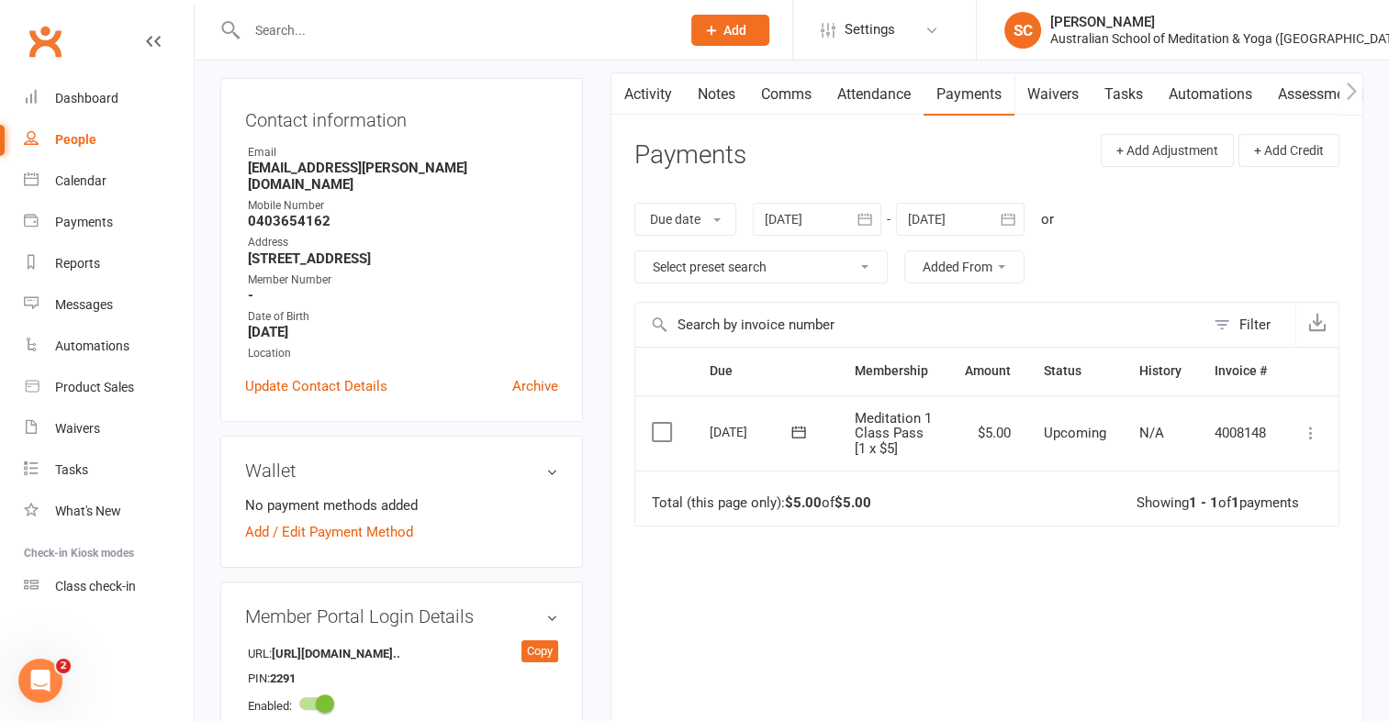
scroll to position [189, 0]
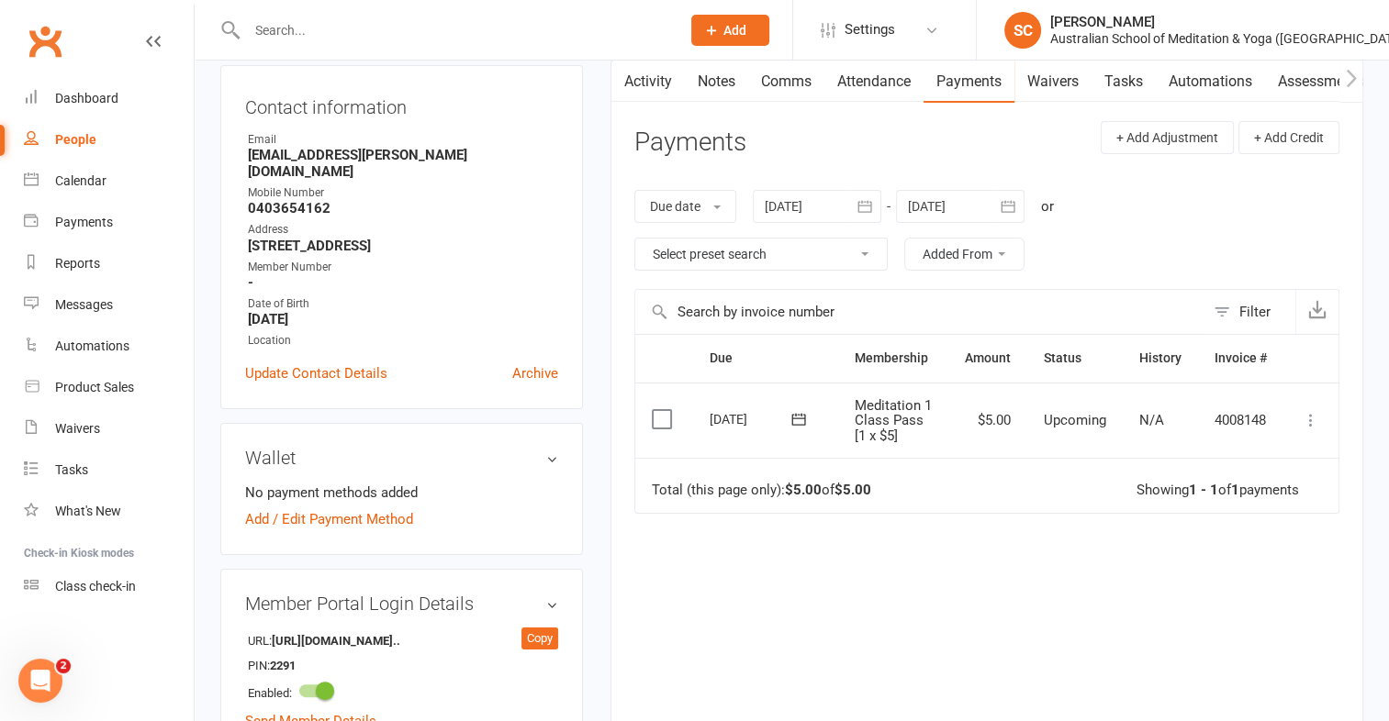
click at [1314, 413] on icon at bounding box center [1310, 420] width 18 height 18
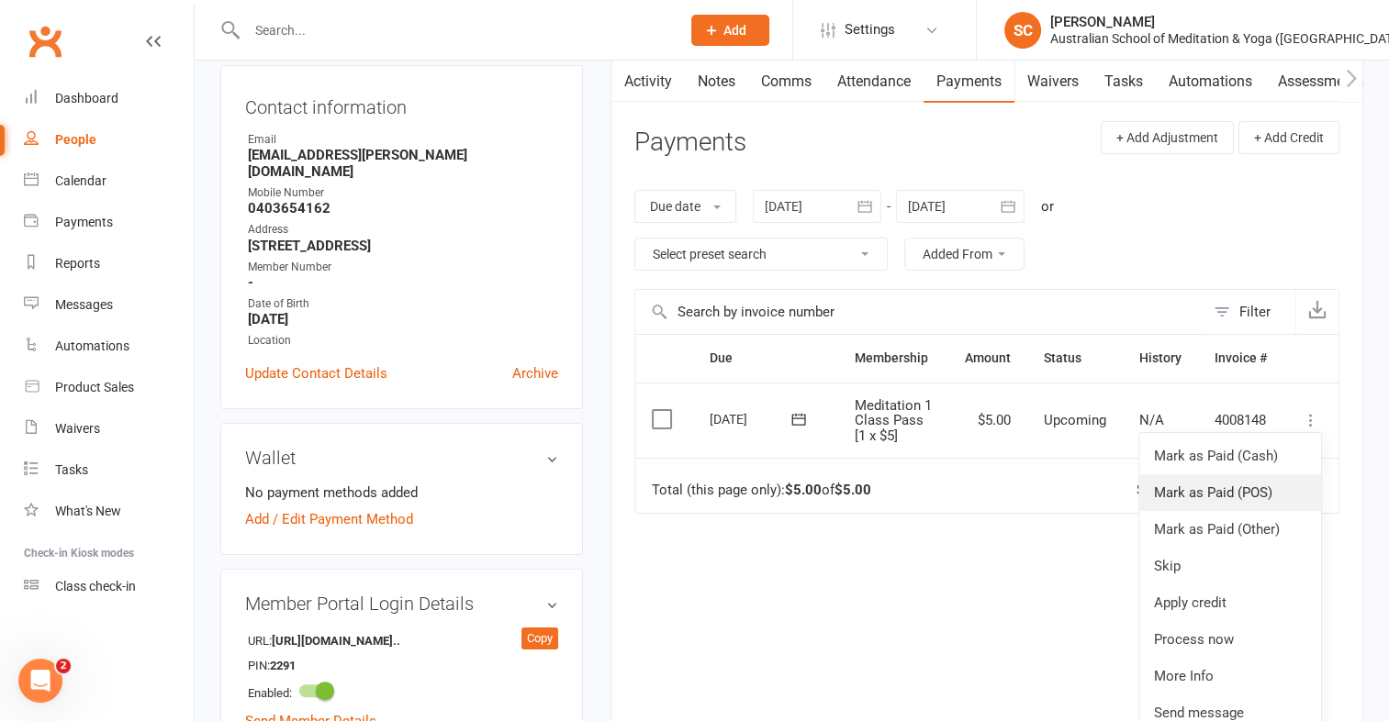
click at [1244, 494] on link "Mark as Paid (POS)" at bounding box center [1230, 492] width 182 height 37
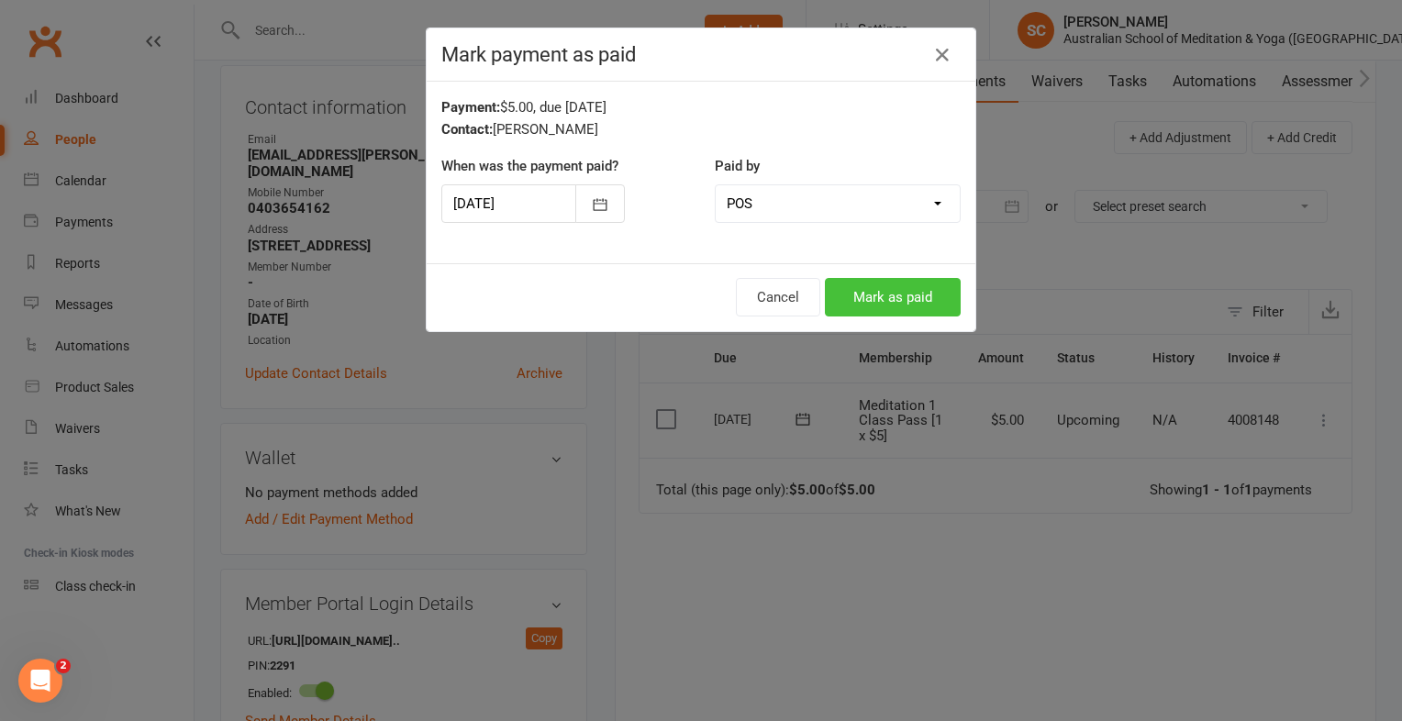
click at [896, 296] on button "Mark as paid" at bounding box center [893, 297] width 136 height 39
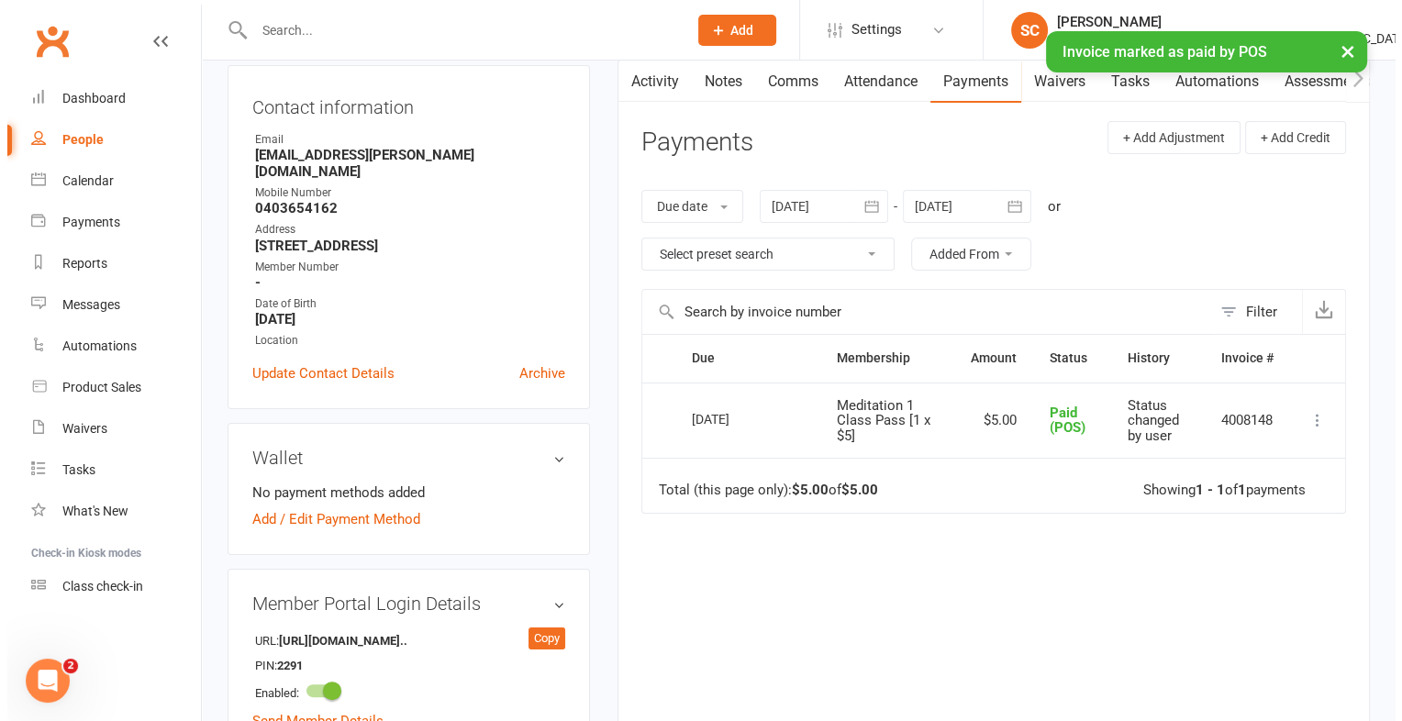
scroll to position [0, 0]
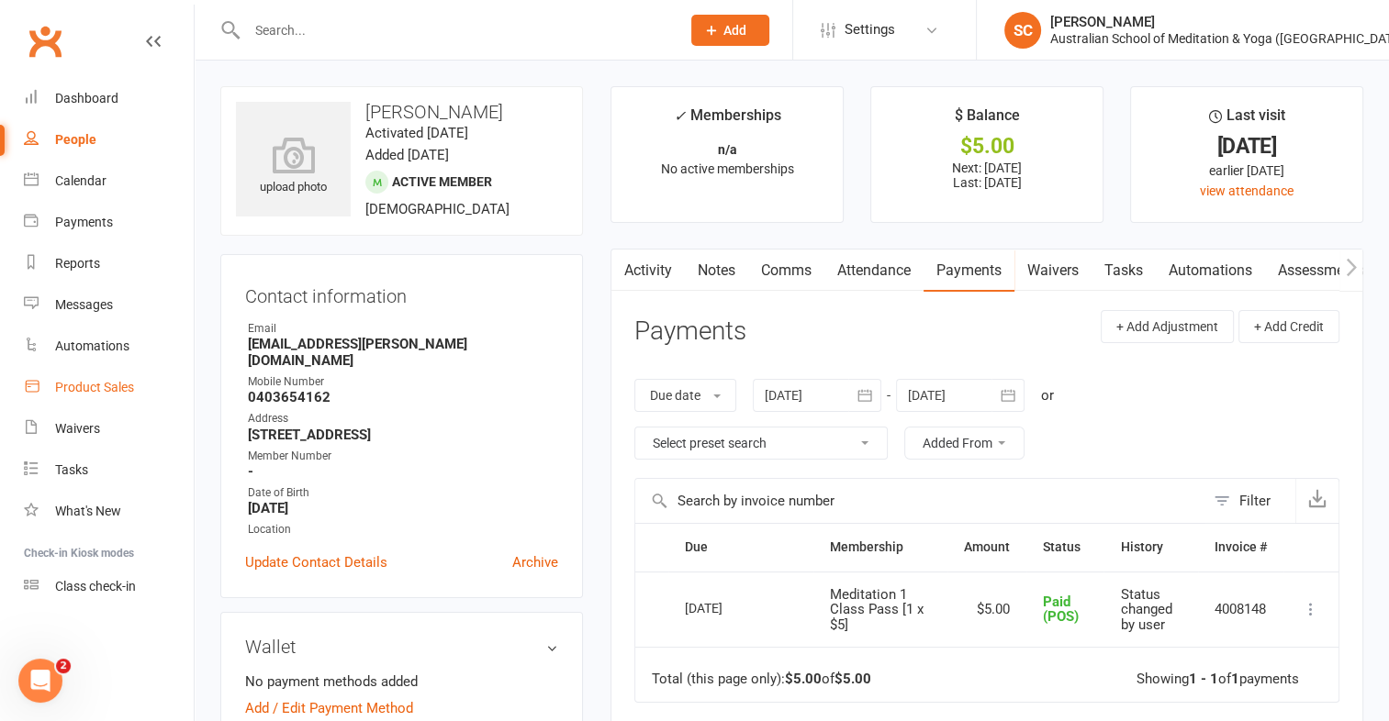
click at [90, 394] on div "Product Sales" at bounding box center [94, 387] width 79 height 15
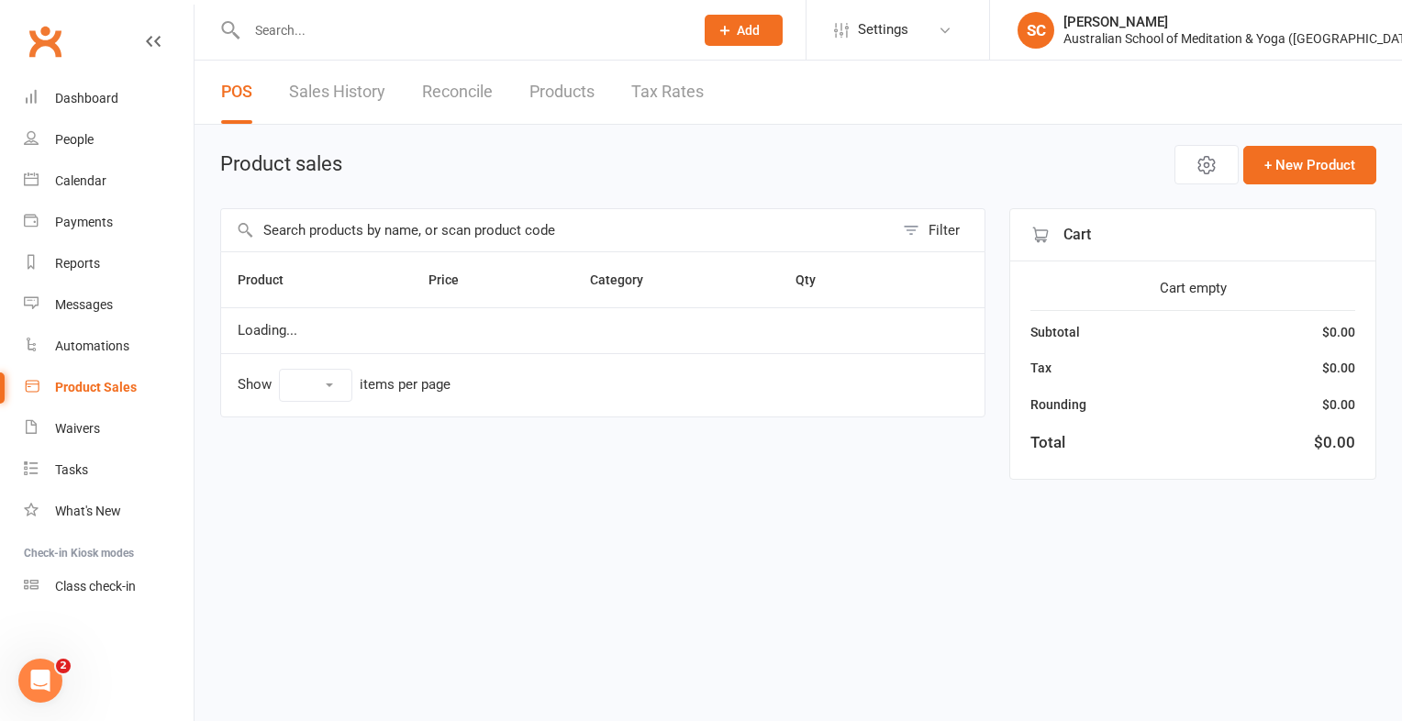
select select "10"
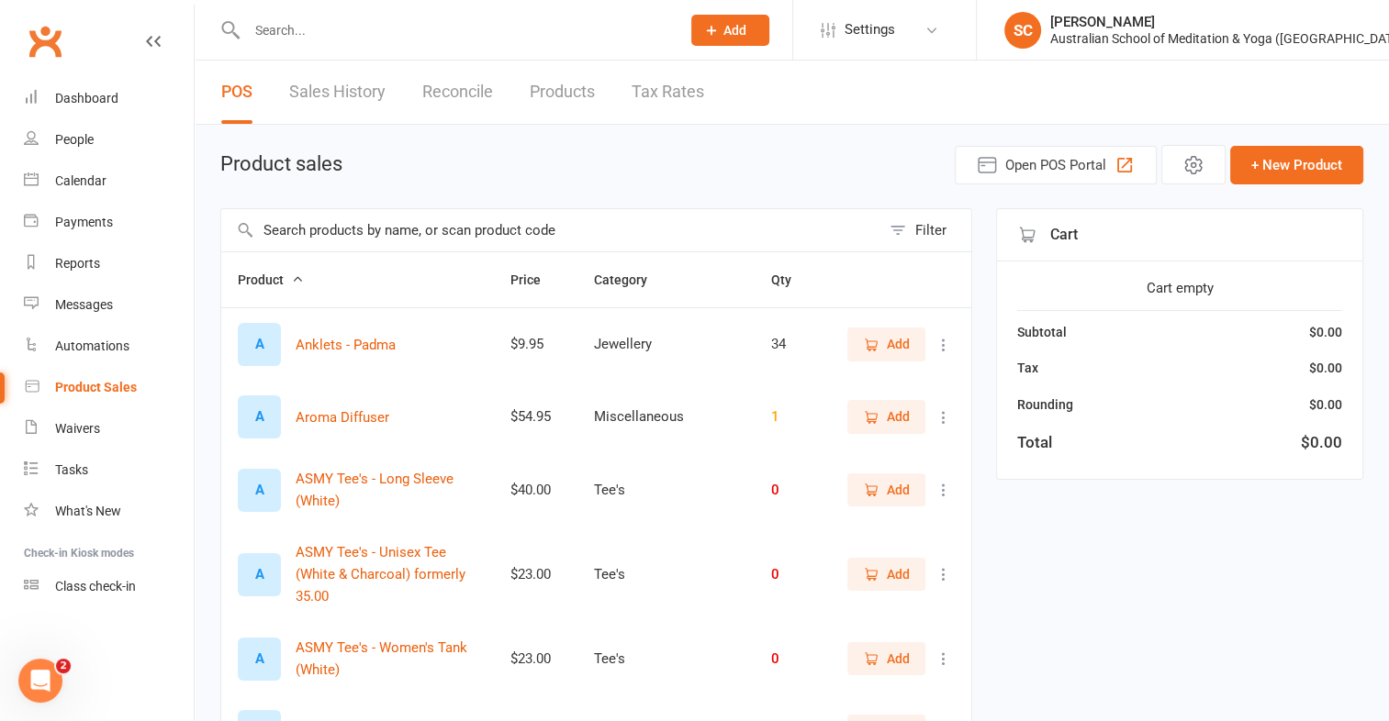
click at [312, 240] on input "text" at bounding box center [550, 230] width 659 height 42
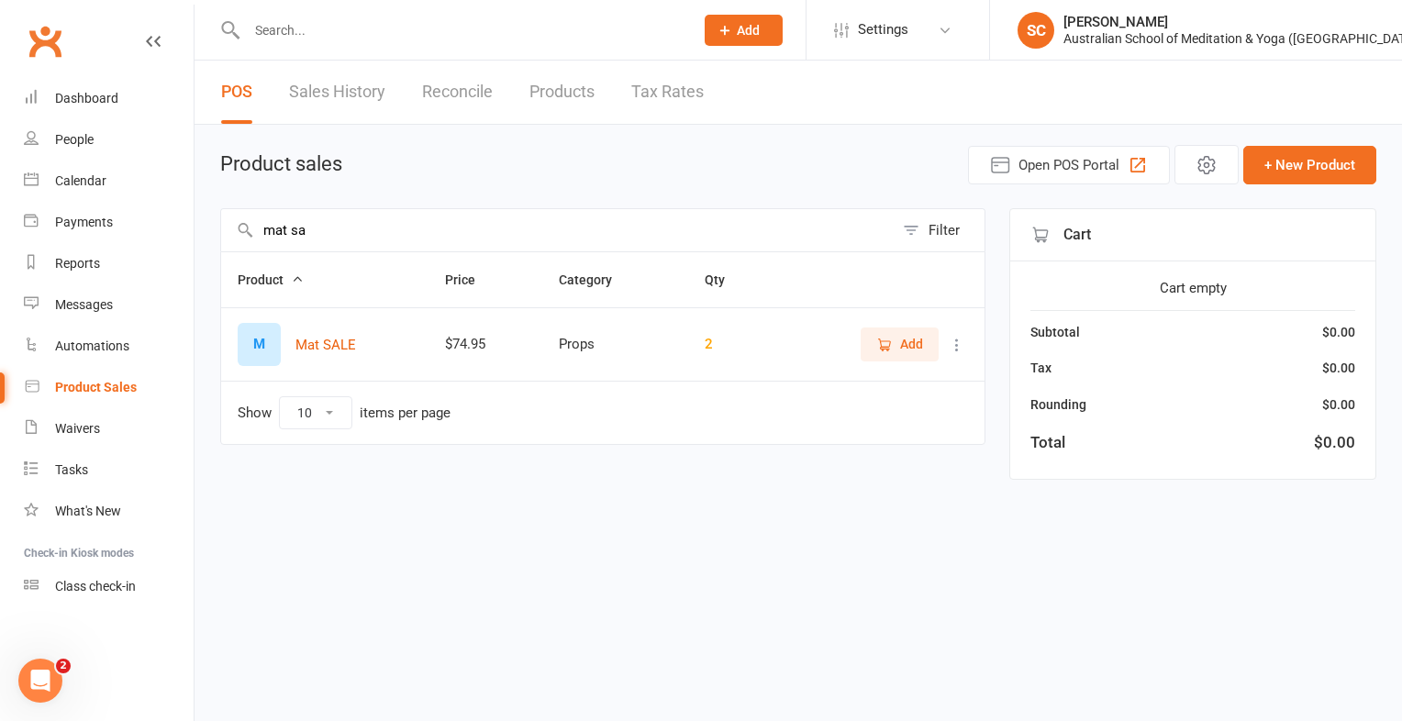
type input "mat sa"
click at [767, 175] on div "Product sales Open POS Portal + New Product" at bounding box center [798, 164] width 1156 height 39
click at [81, 106] on link "Dashboard" at bounding box center [109, 98] width 170 height 41
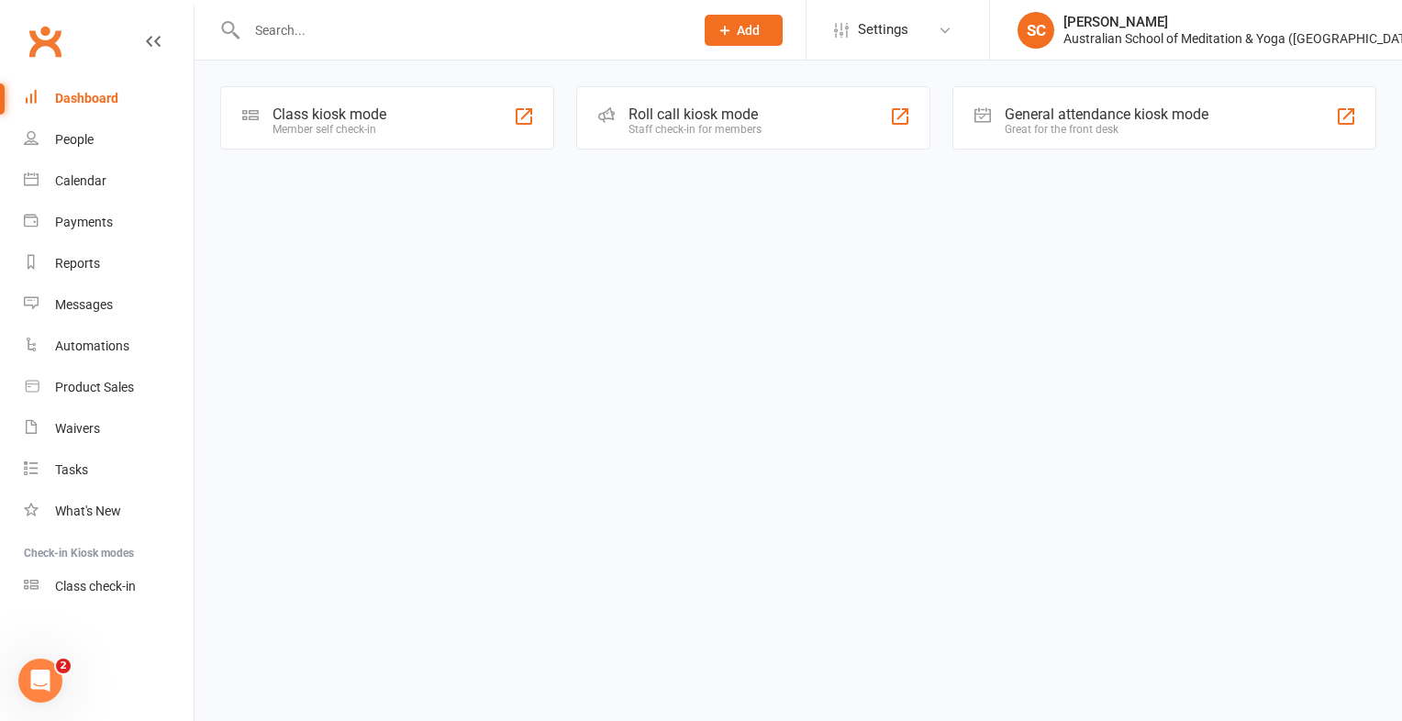
click at [754, 202] on html "Prospect Member Non-attending contact Class / event Appointment Bulk message Ad…" at bounding box center [701, 101] width 1402 height 202
